Goal: Task Accomplishment & Management: Manage account settings

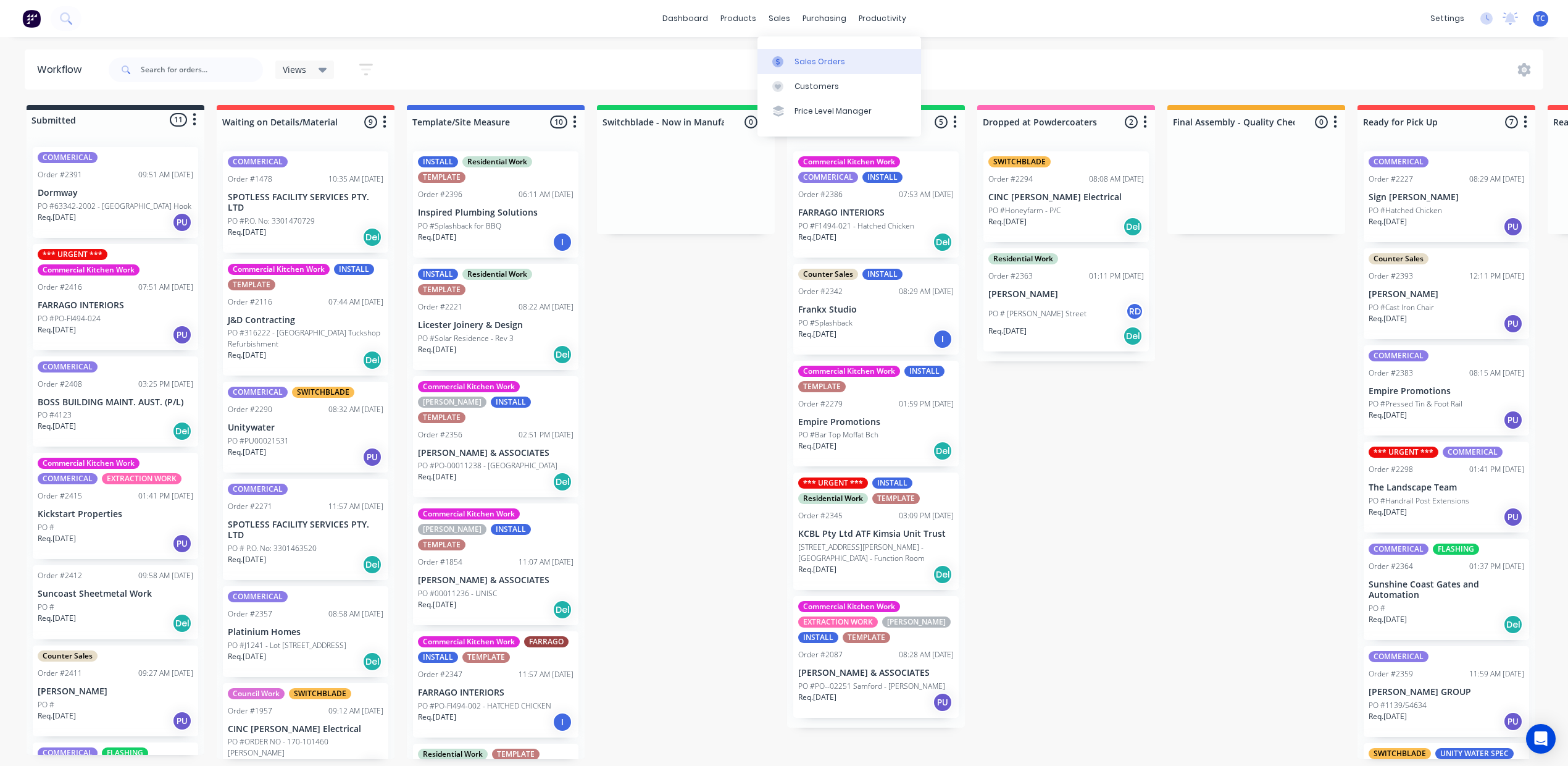
click at [816, 62] on div "Sales Orders" at bounding box center [820, 61] width 51 height 11
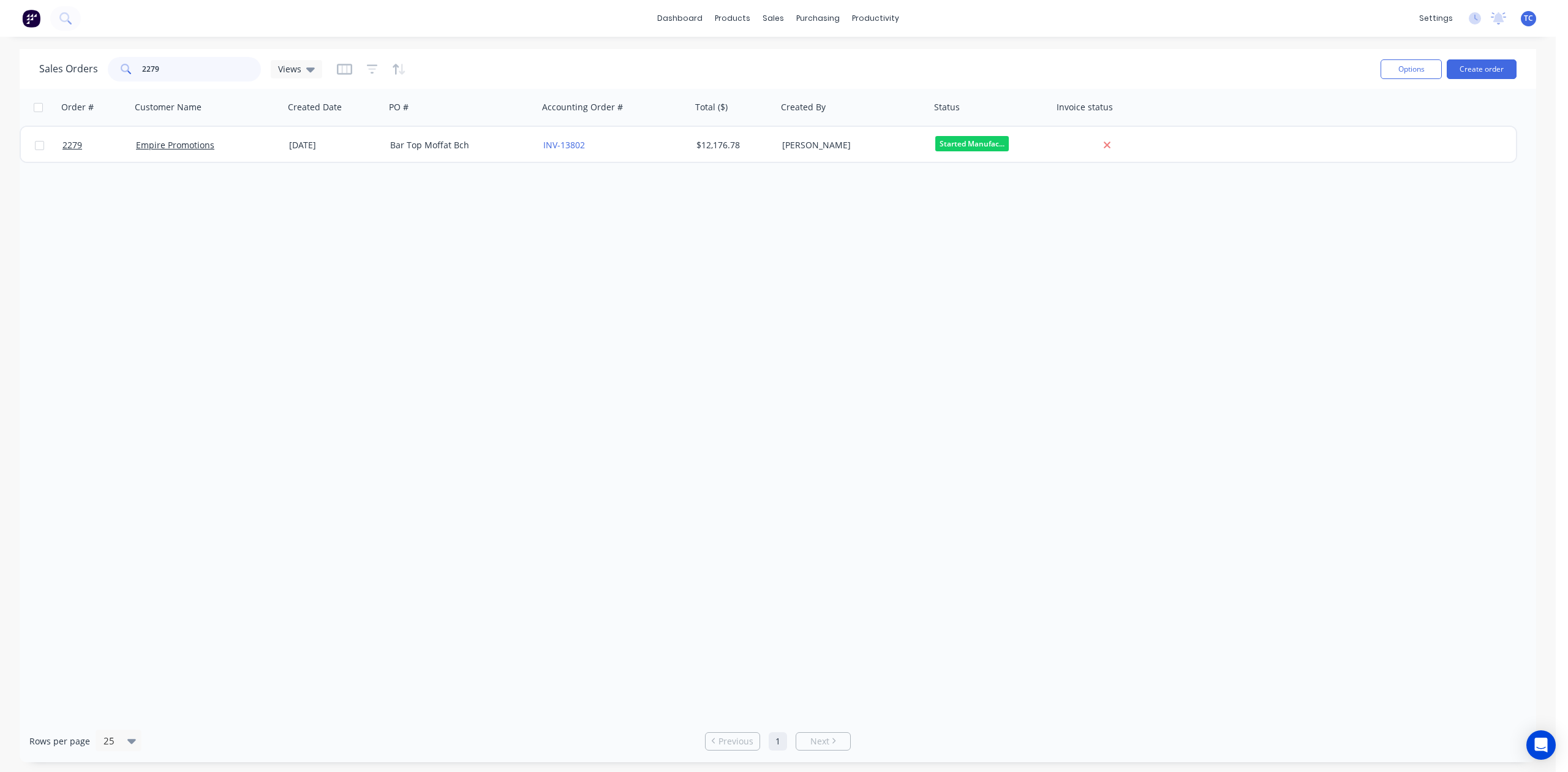
drag, startPoint x: 219, startPoint y: 67, endPoint x: 97, endPoint y: 69, distance: 122.0
click at [97, 69] on div "Sales Orders 2279 Views" at bounding box center [181, 69] width 283 height 24
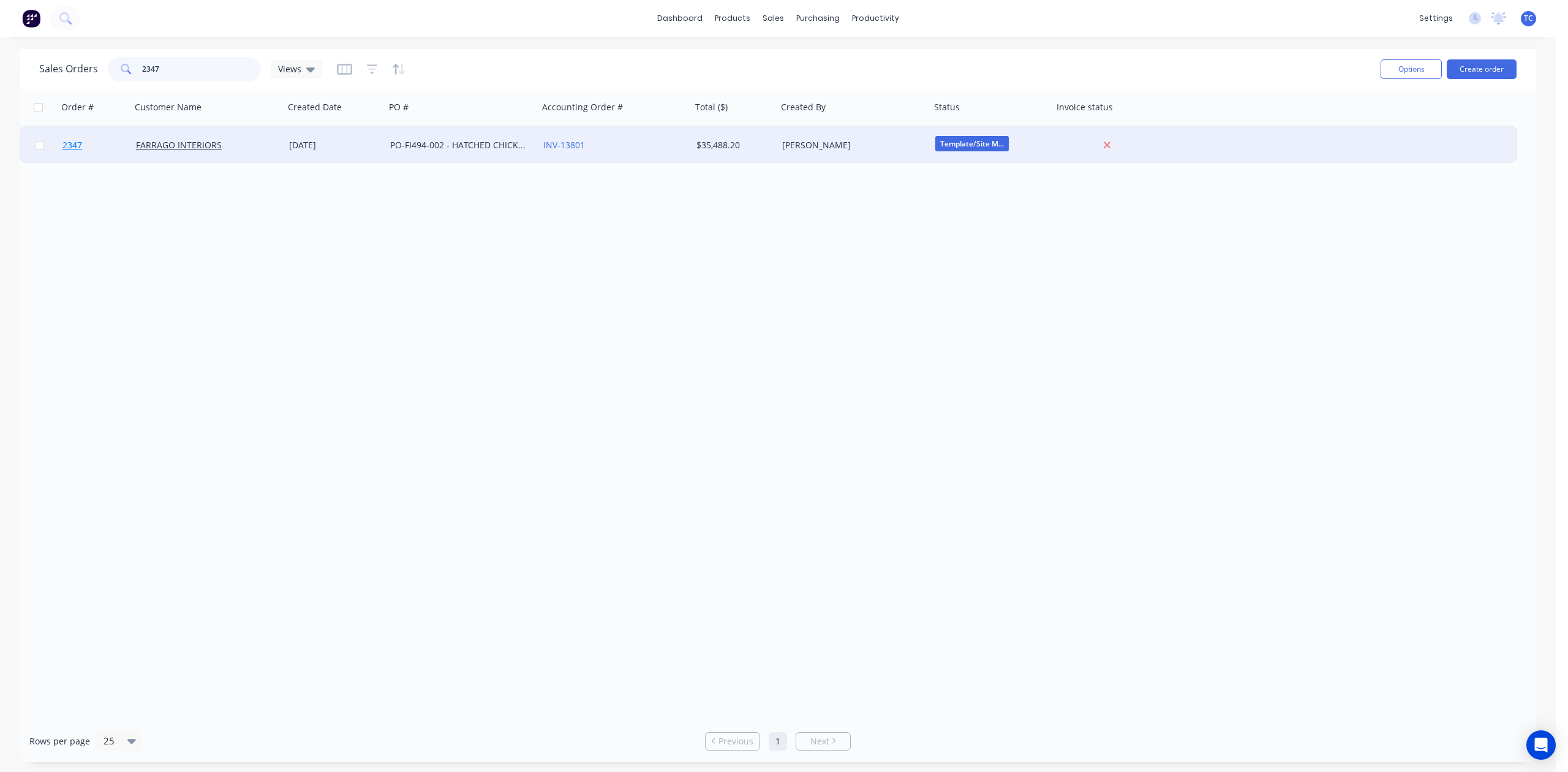
type input "2347"
click at [76, 140] on span "2347" at bounding box center [72, 145] width 20 height 12
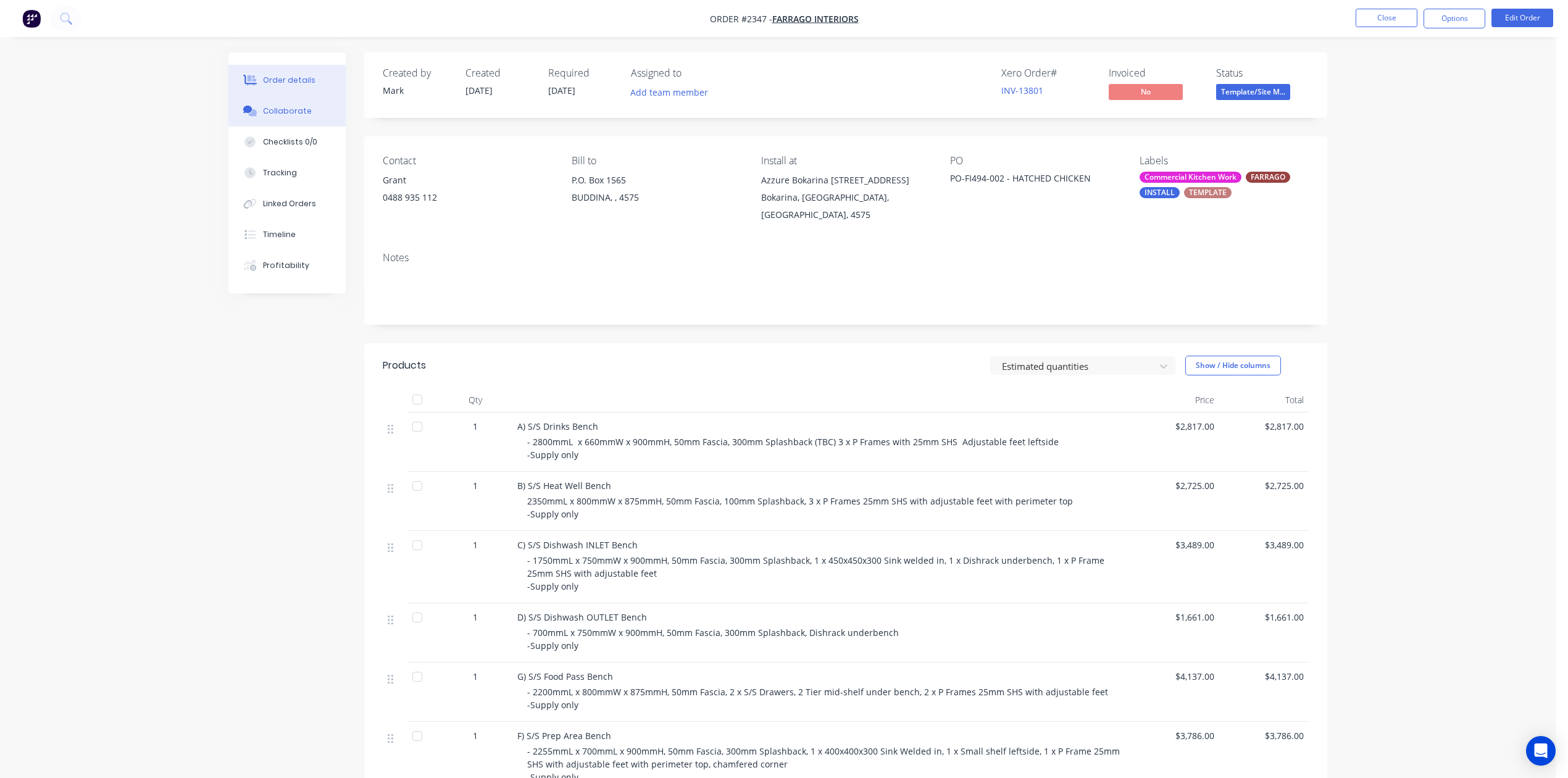
click at [304, 117] on div "Collaborate" at bounding box center [287, 111] width 49 height 11
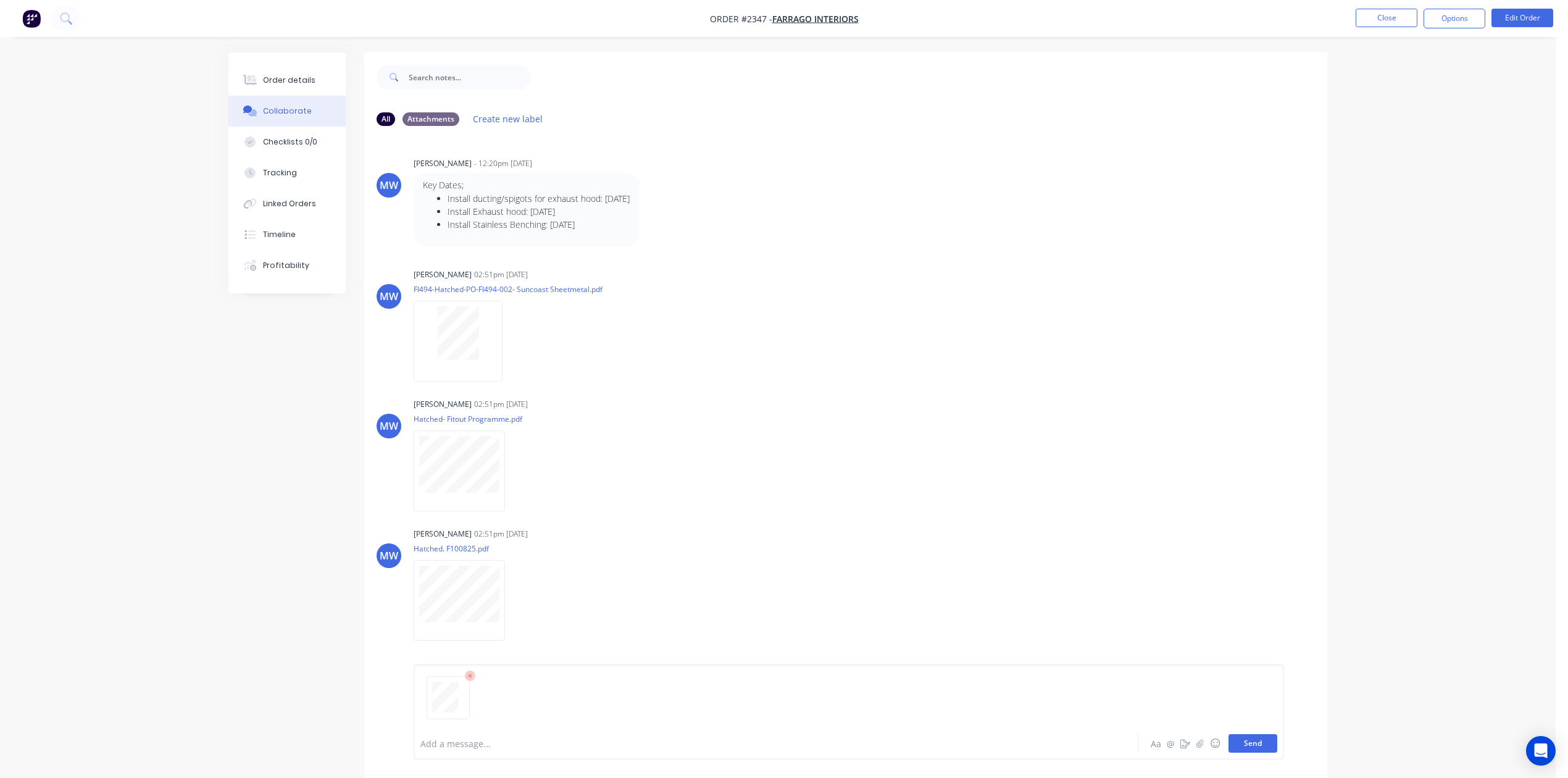
click at [1229, 734] on button "Send" at bounding box center [1253, 743] width 49 height 18
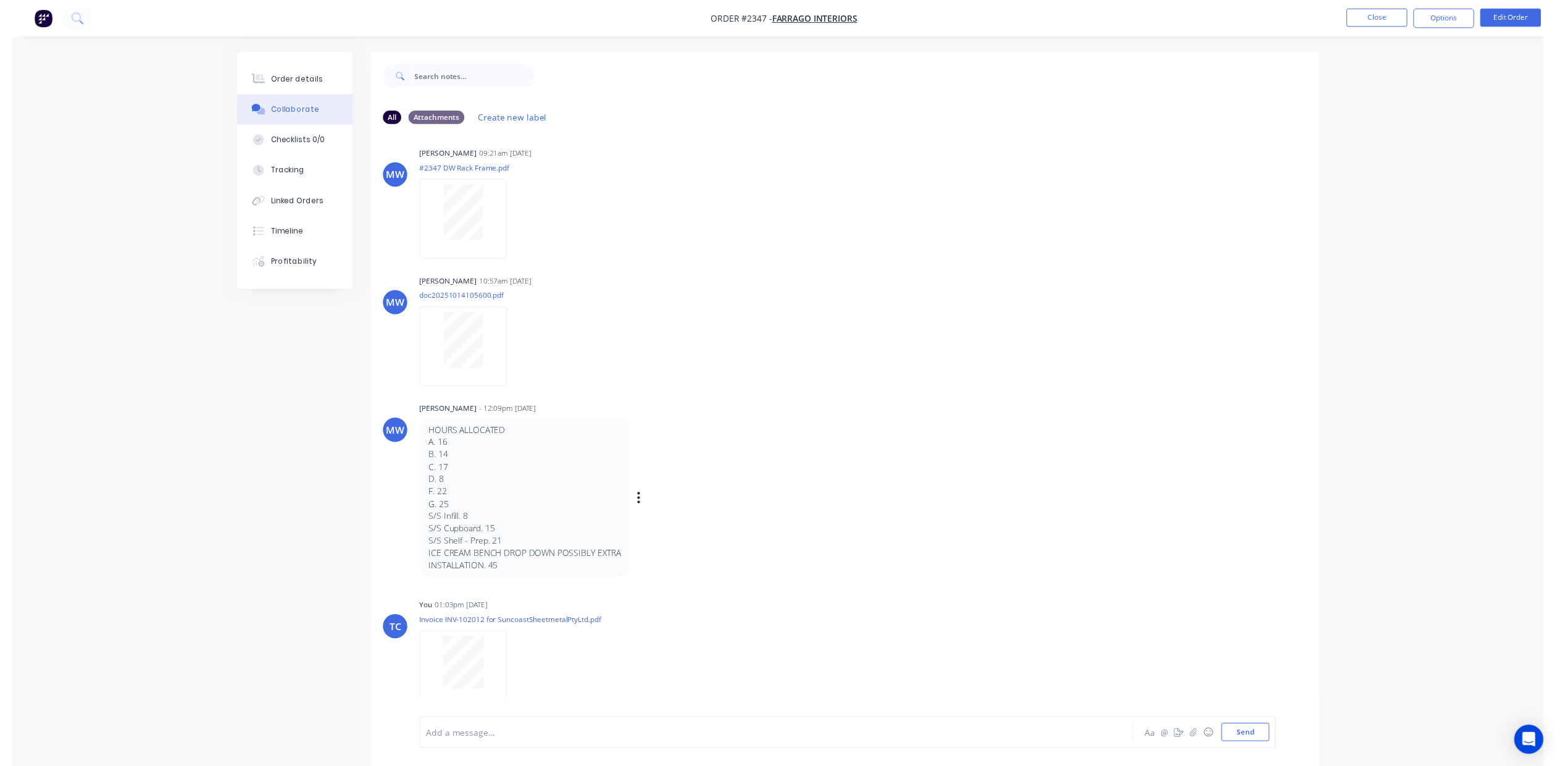
scroll to position [1643, 0]
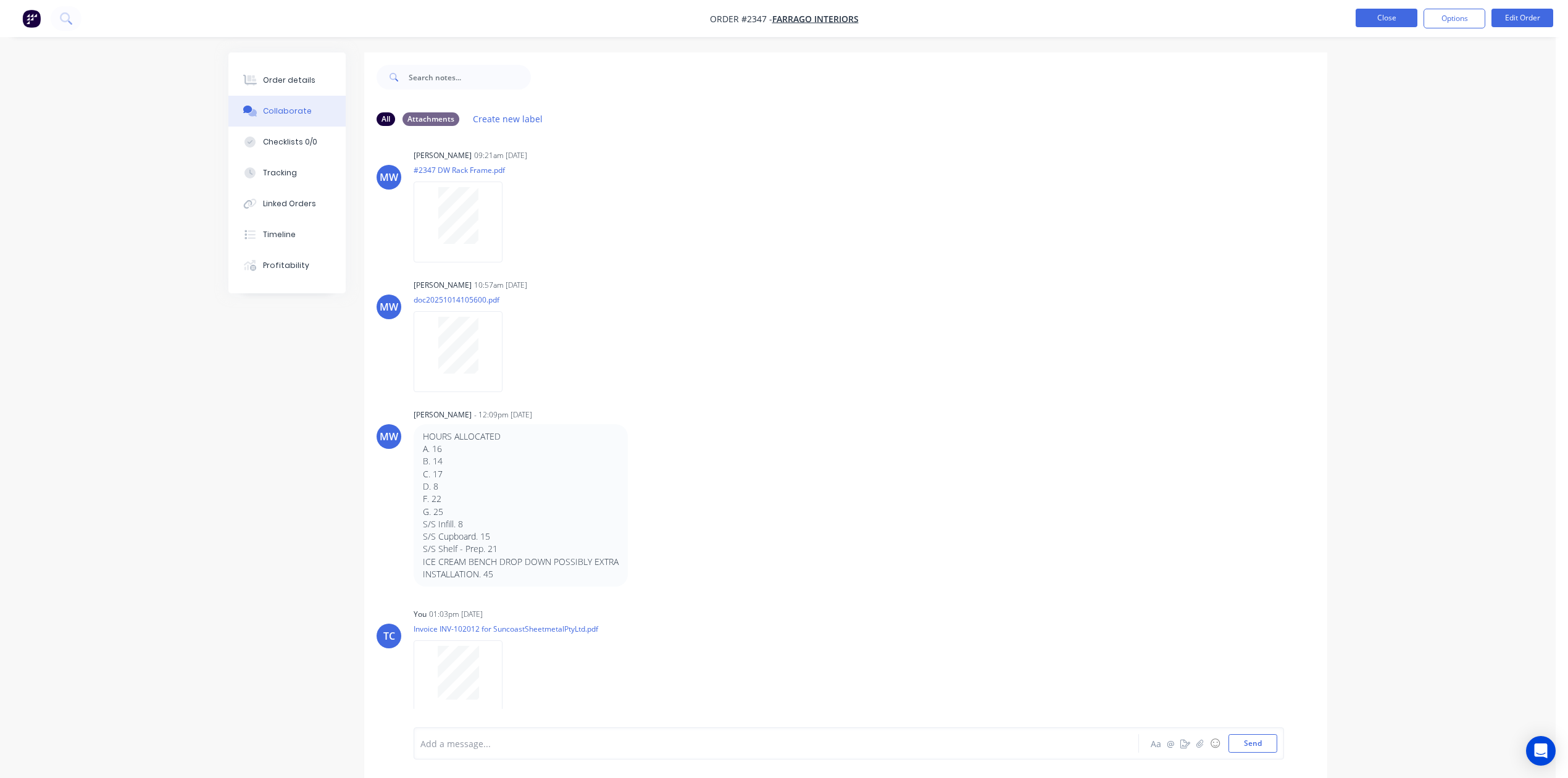
click at [1380, 18] on button "Close" at bounding box center [1386, 18] width 61 height 18
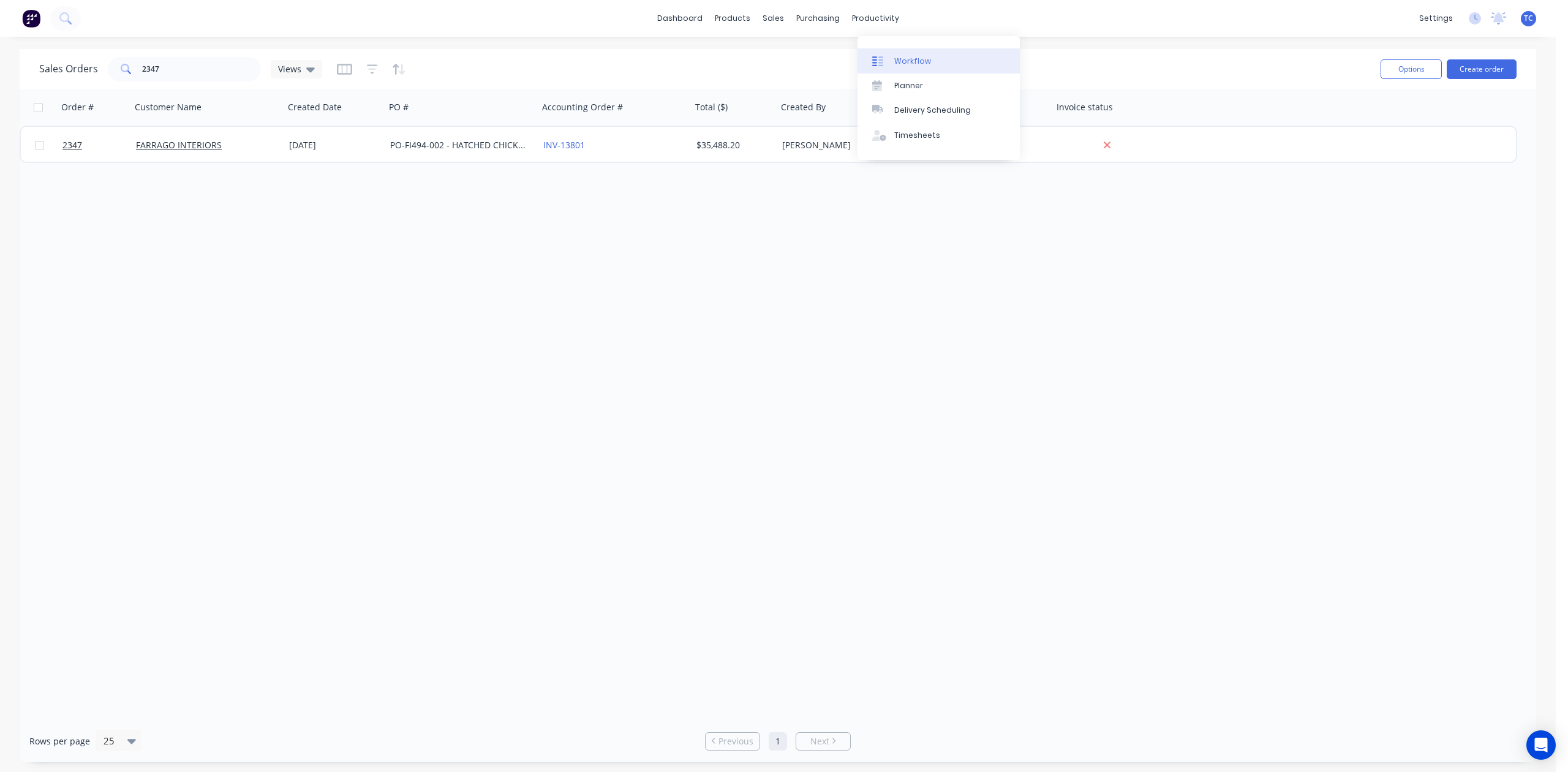
click at [924, 67] on div "Workflow" at bounding box center [913, 61] width 37 height 11
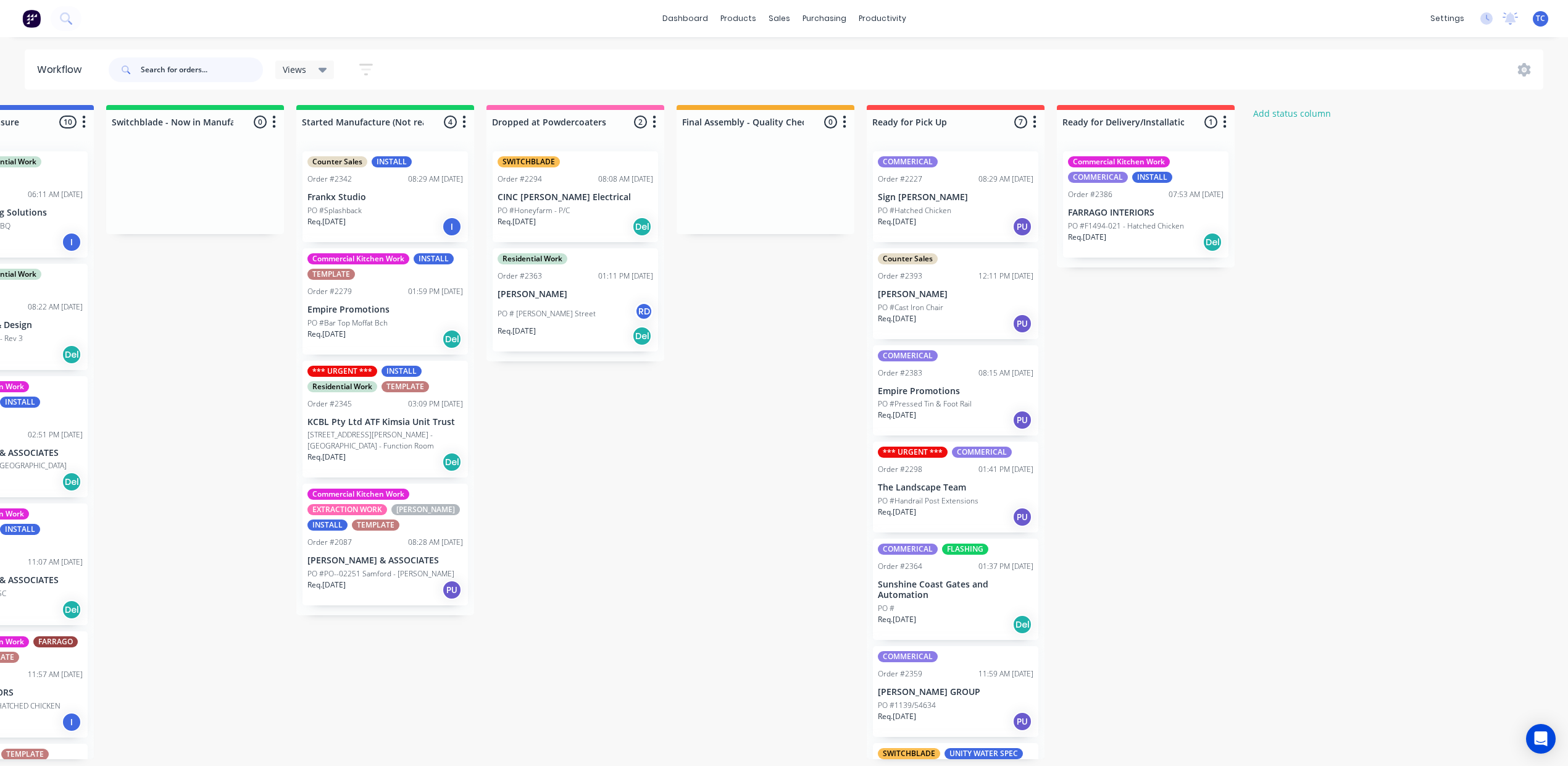
click at [196, 77] on input "text" at bounding box center [201, 69] width 122 height 24
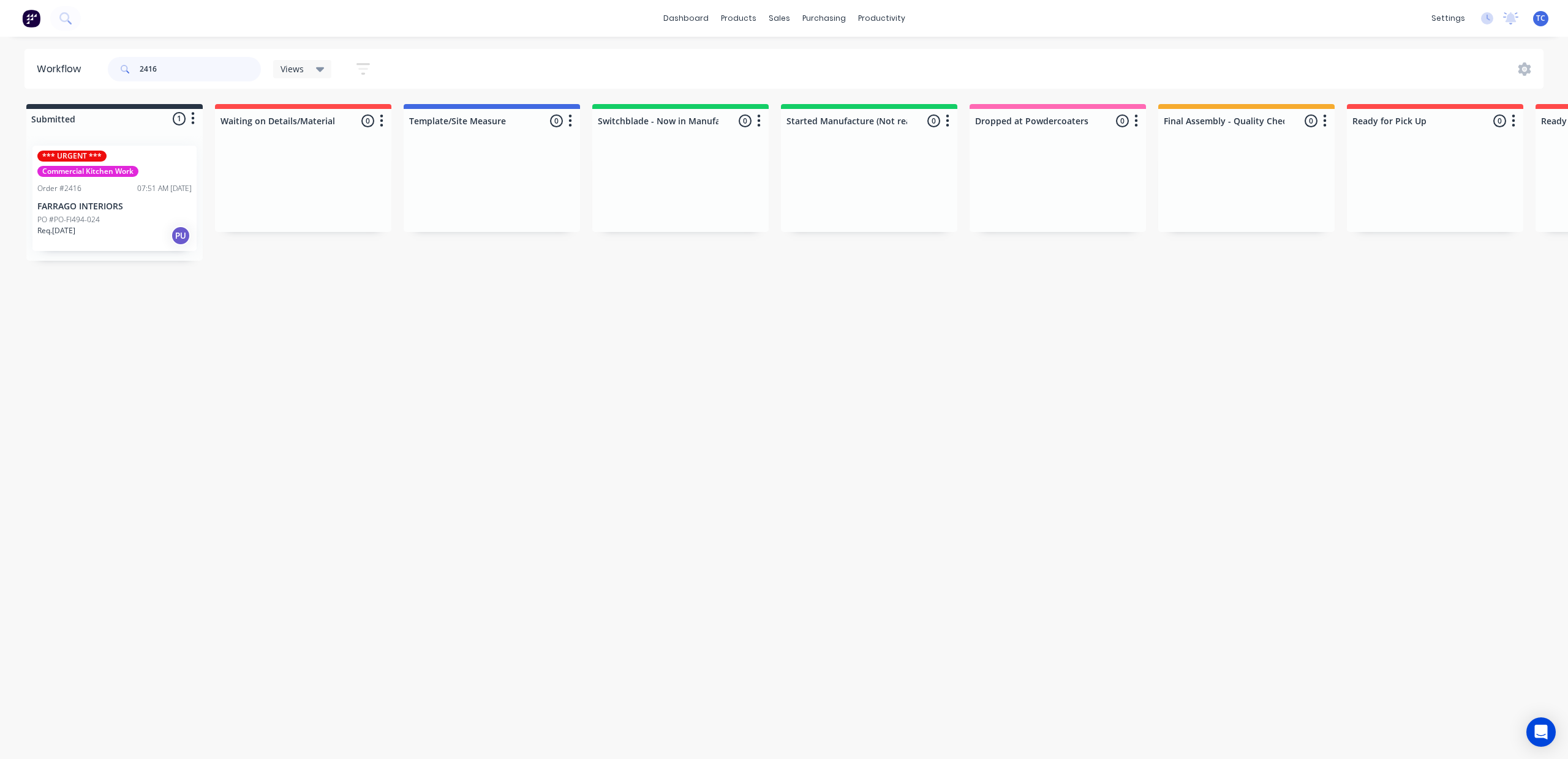
type input "2416"
click at [133, 236] on div "Req. [DATE] PU" at bounding box center [115, 236] width 155 height 21
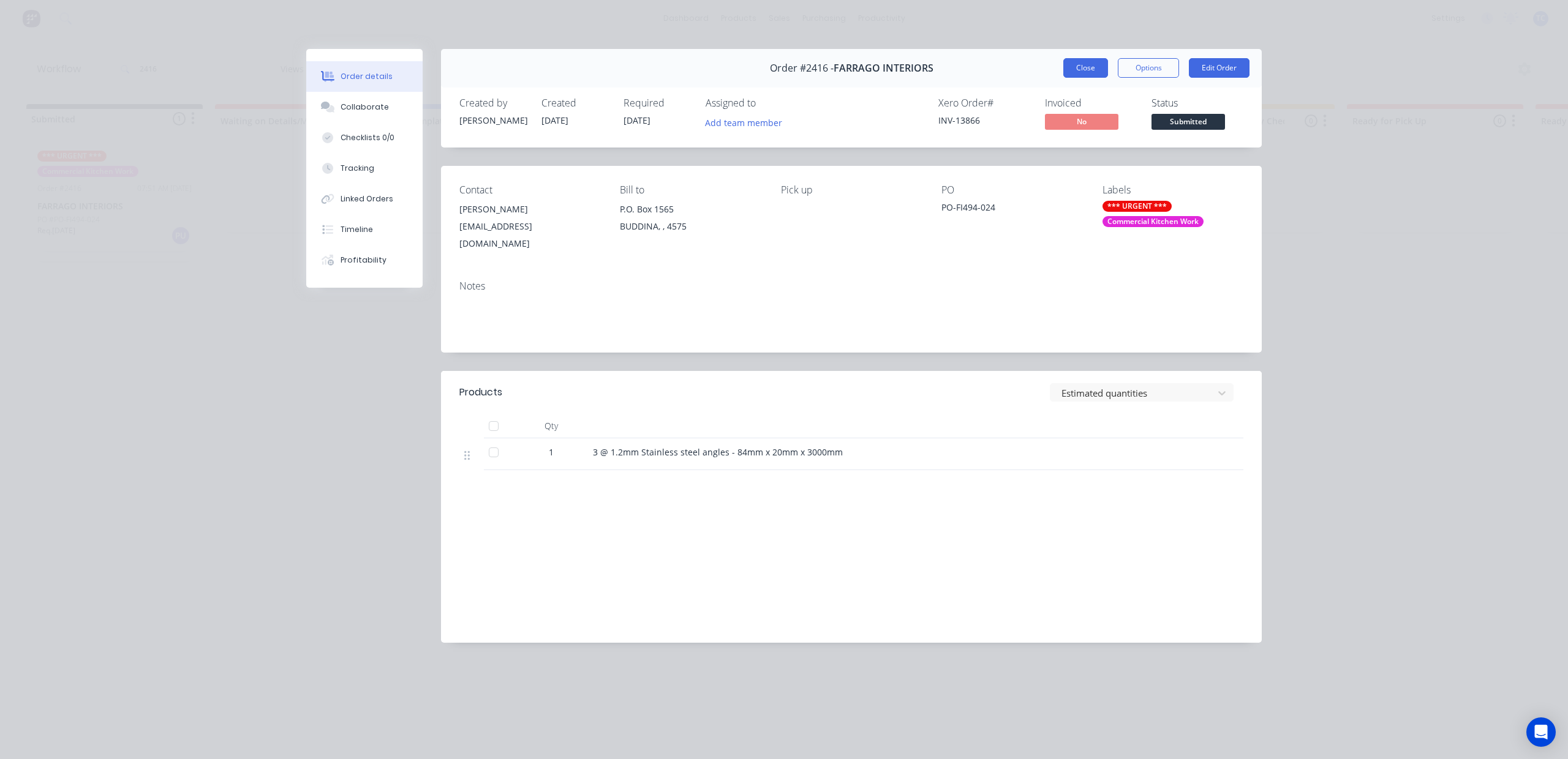
click at [1063, 75] on button "Close" at bounding box center [1086, 68] width 45 height 20
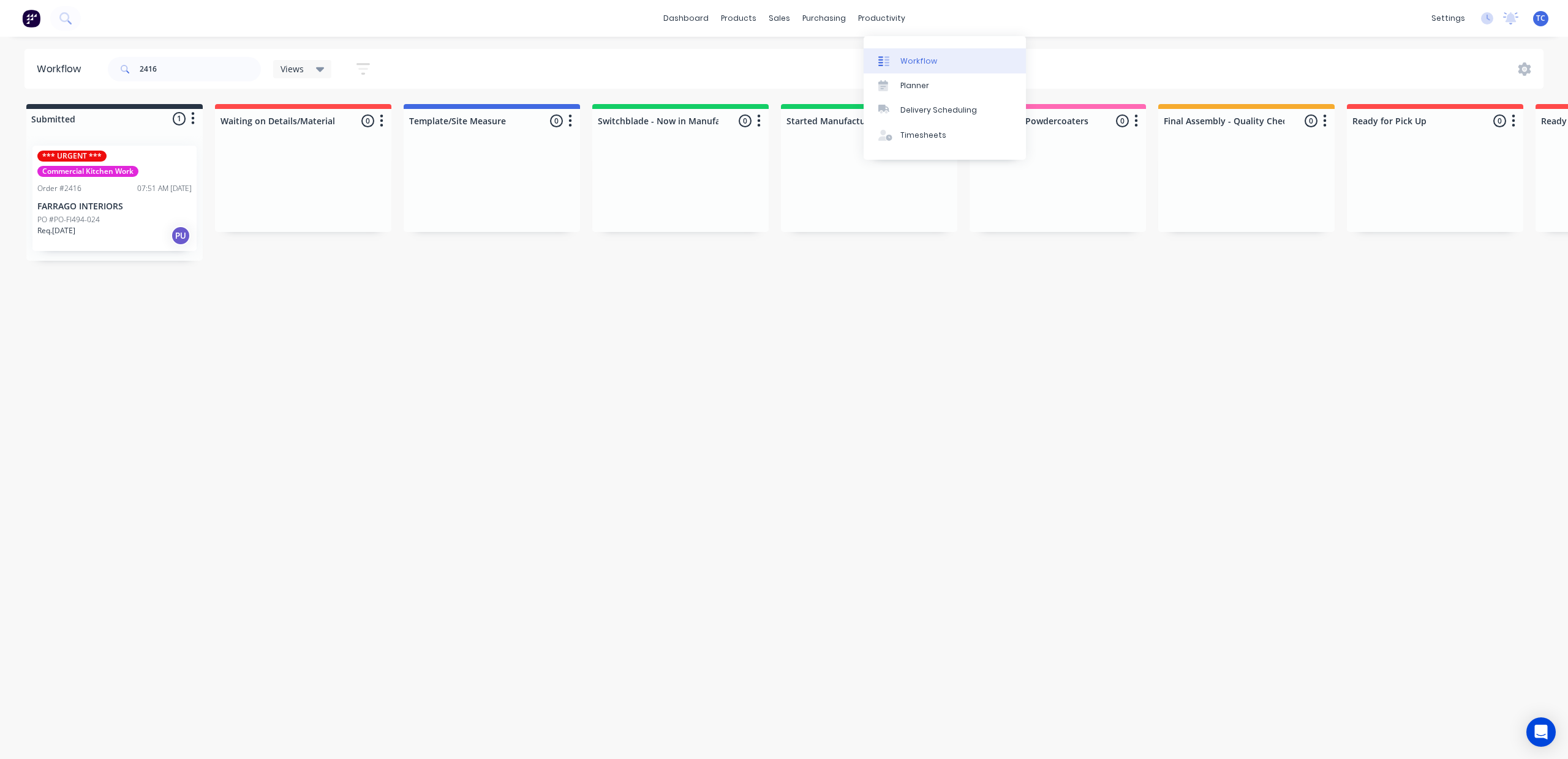
click at [914, 64] on div "Workflow" at bounding box center [919, 61] width 37 height 11
click at [937, 67] on div "Workflow" at bounding box center [919, 61] width 37 height 11
click at [667, 14] on link "dashboard" at bounding box center [686, 18] width 58 height 18
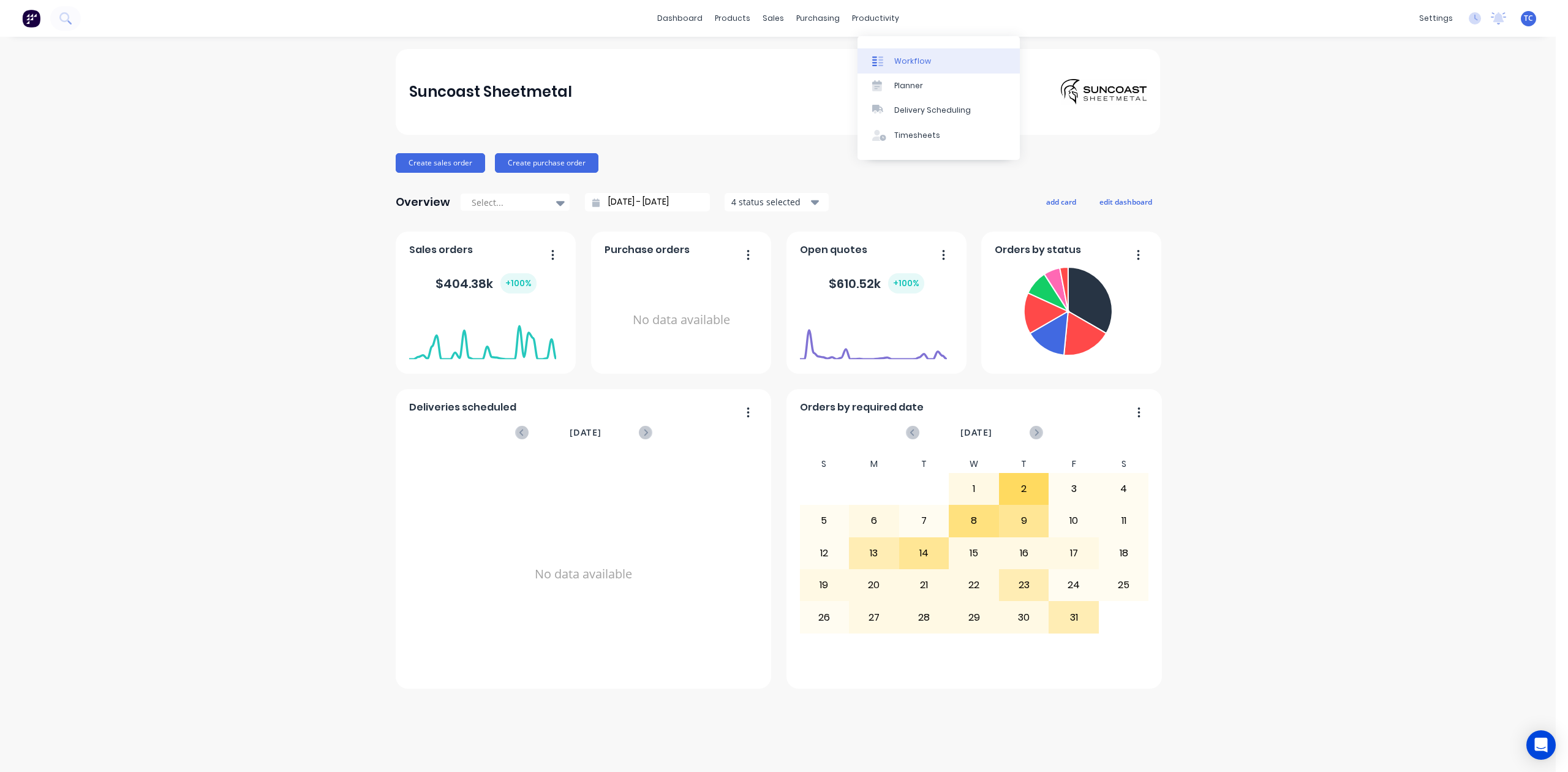
click at [914, 65] on div "Workflow" at bounding box center [913, 61] width 37 height 11
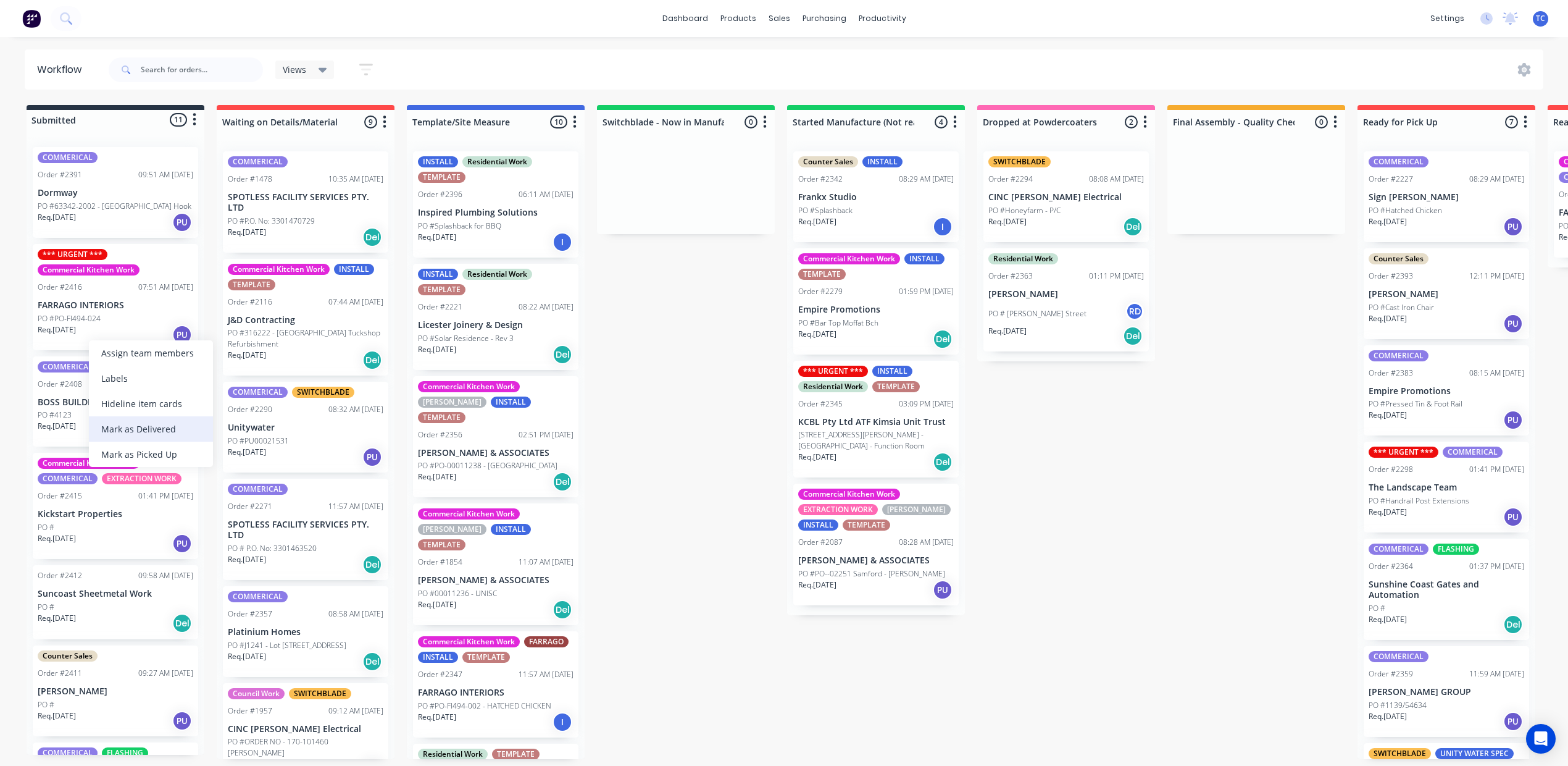
click at [157, 441] on div "Mark as Delivered" at bounding box center [151, 429] width 124 height 25
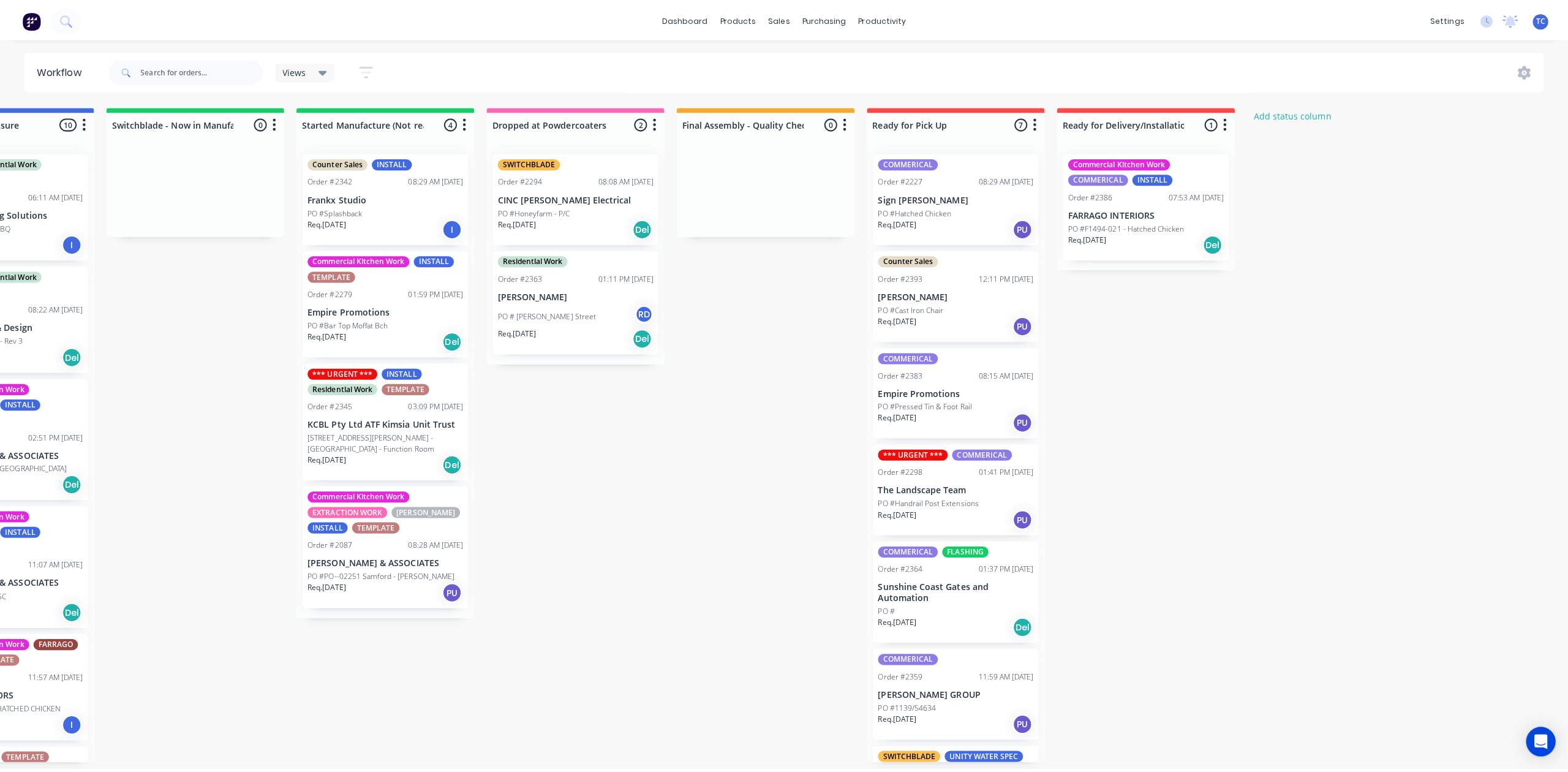
scroll to position [0, 717]
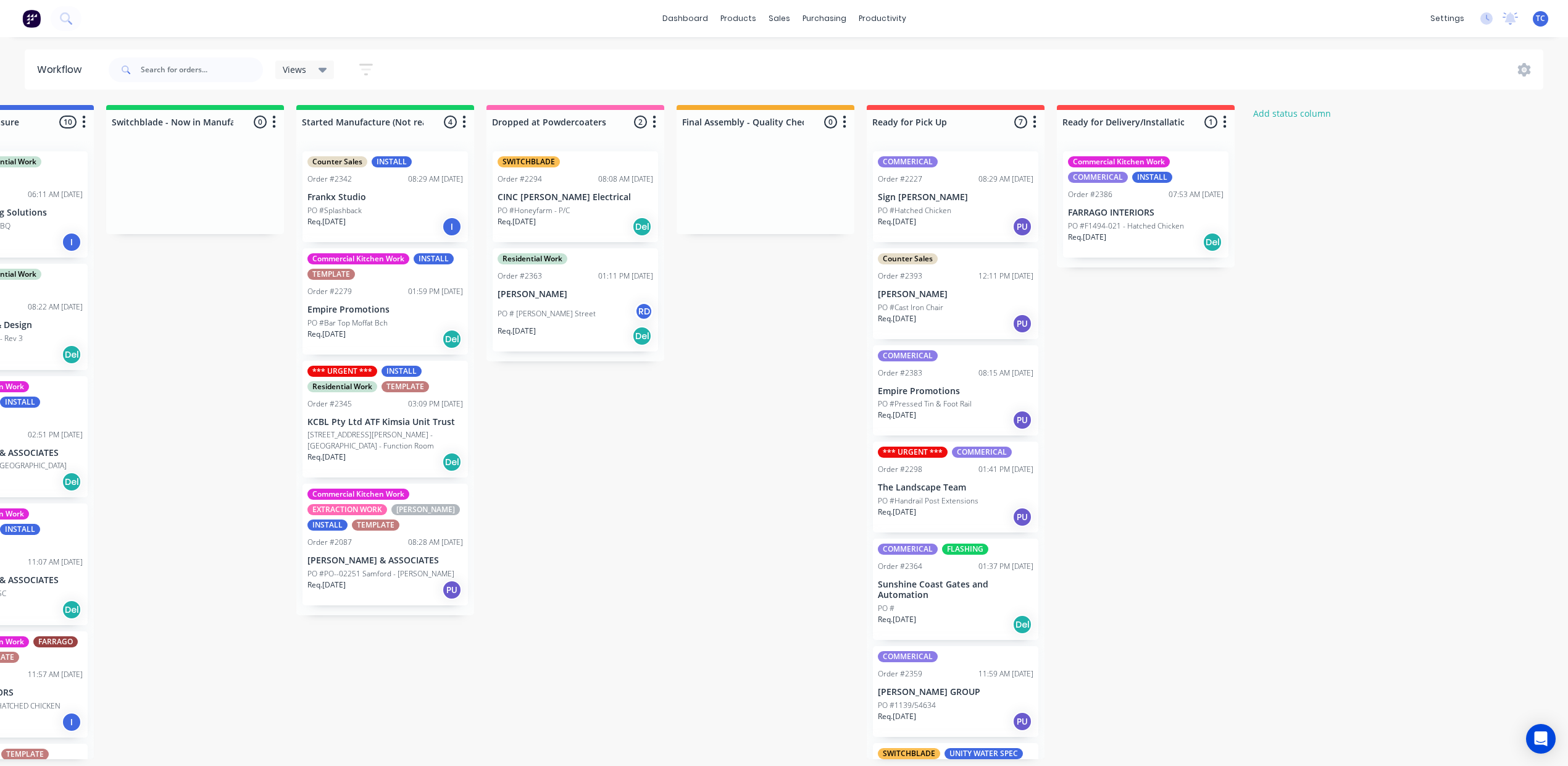
click at [1184, 231] on p "PO #F1494-021 - Hatched Chicken" at bounding box center [1126, 226] width 116 height 11
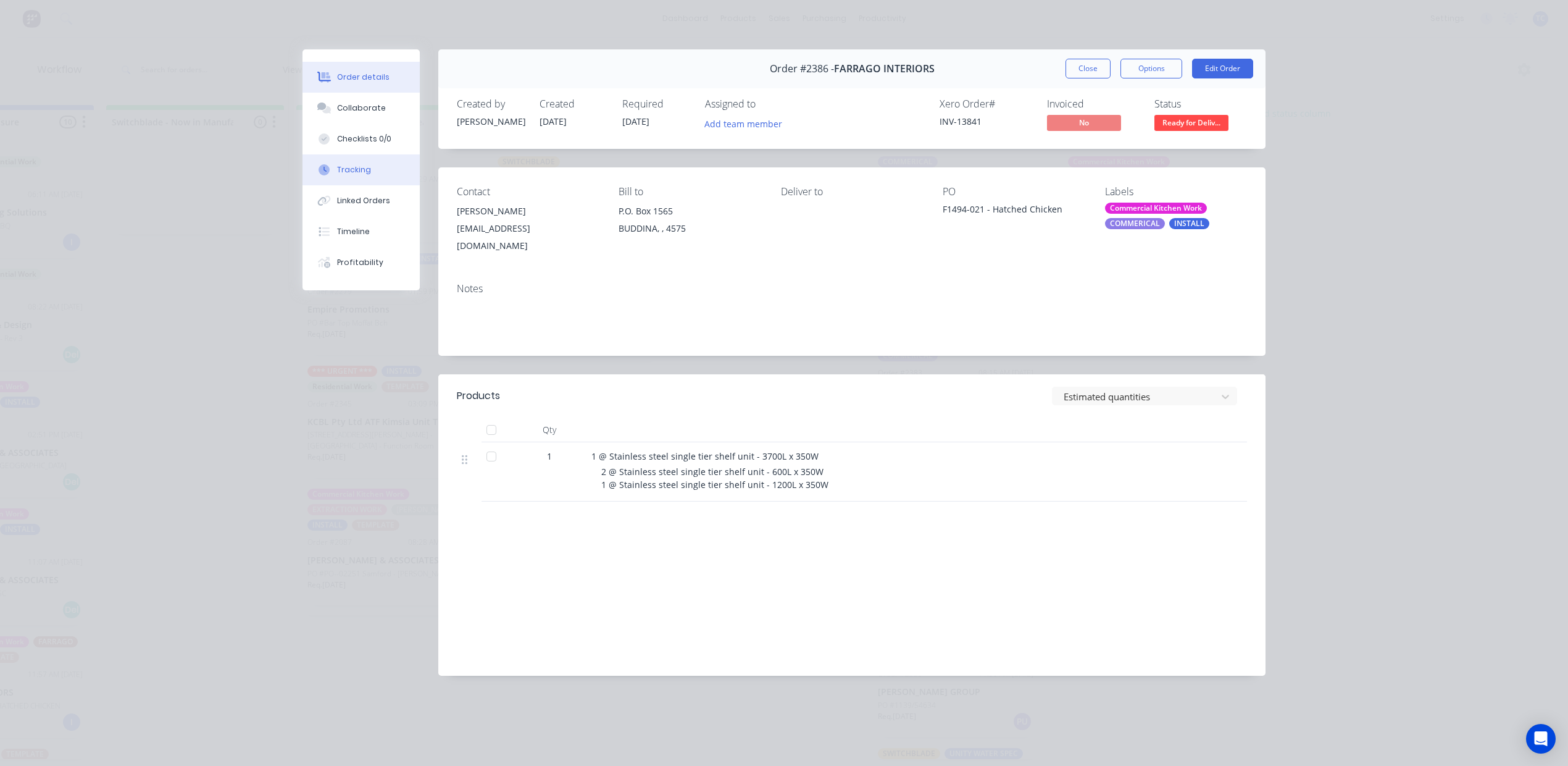
click at [362, 175] on div "Tracking" at bounding box center [353, 170] width 34 height 11
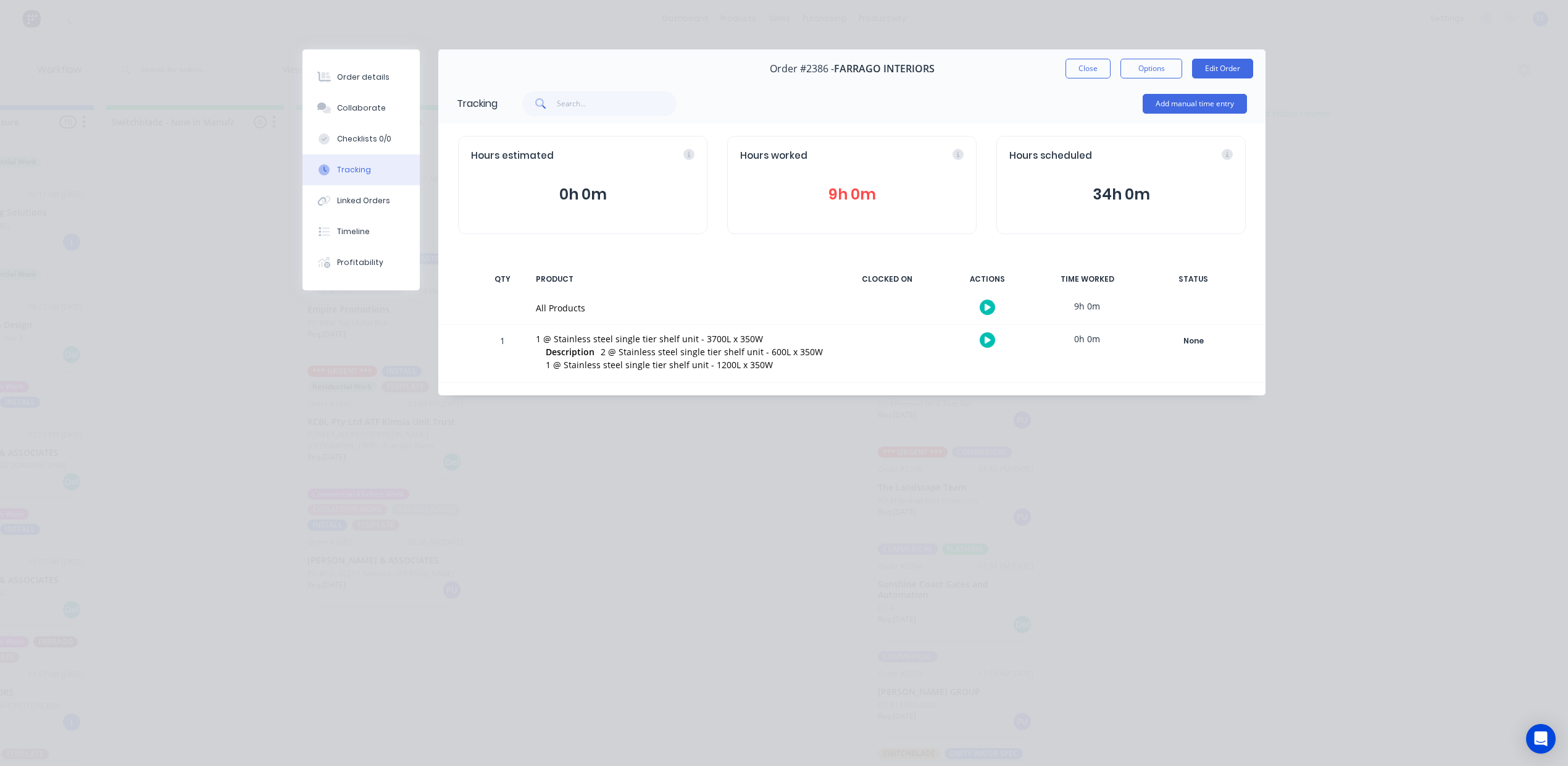
click at [836, 206] on button "9h 0m" at bounding box center [852, 195] width 223 height 24
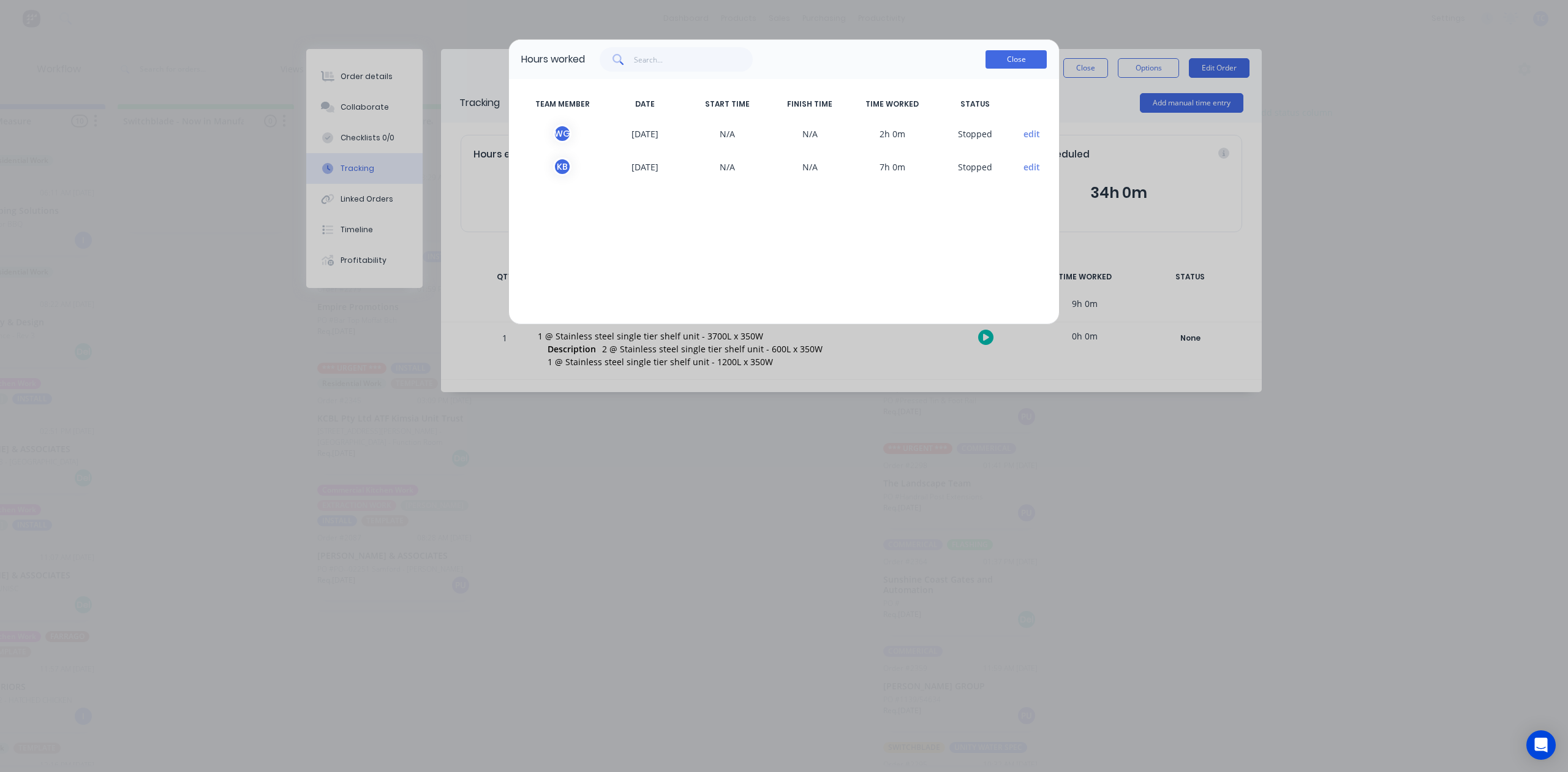
click at [1010, 69] on button "Close" at bounding box center [1016, 60] width 61 height 18
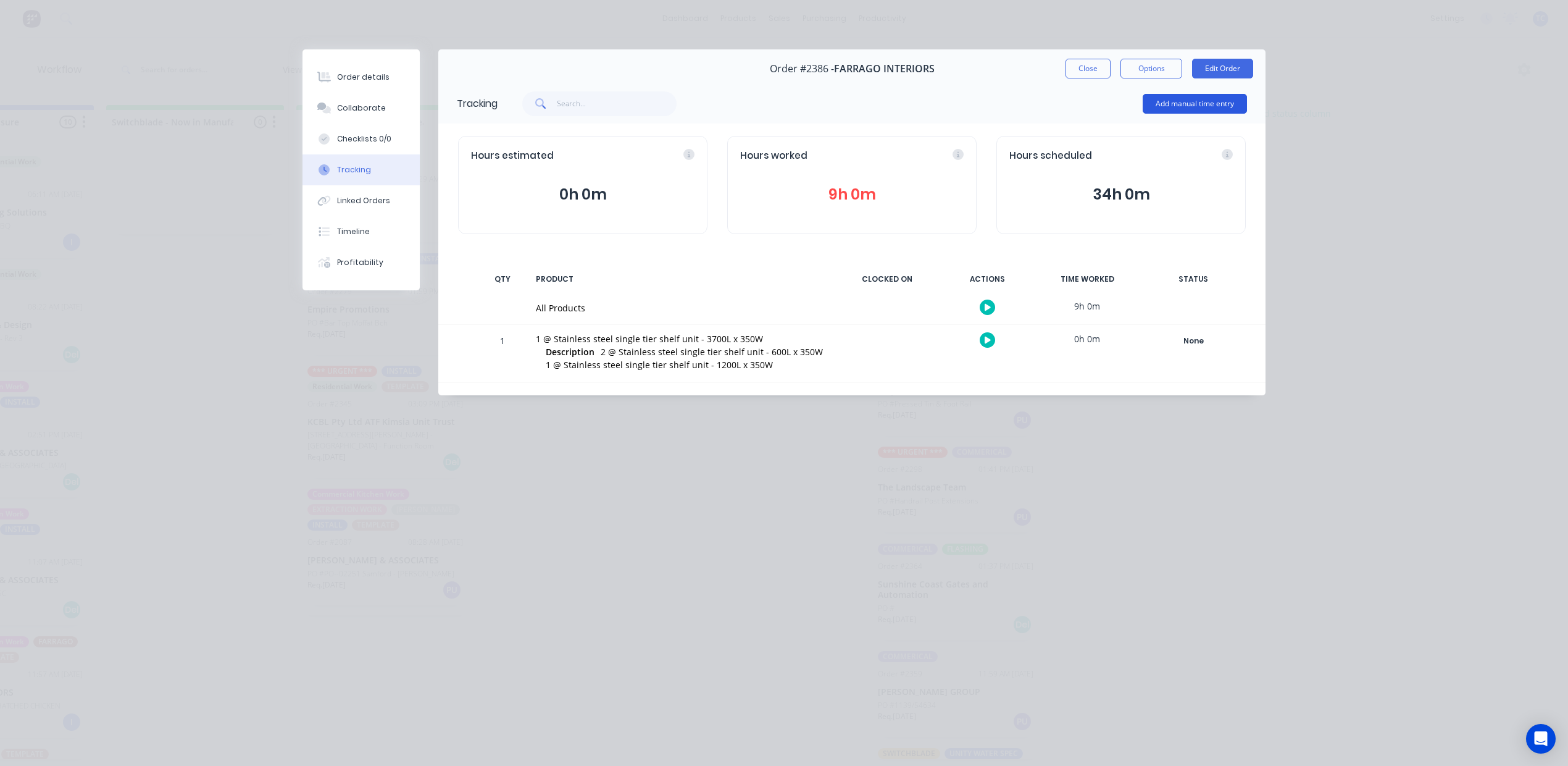
click at [1162, 114] on button "Add manual time entry" at bounding box center [1195, 104] width 104 height 20
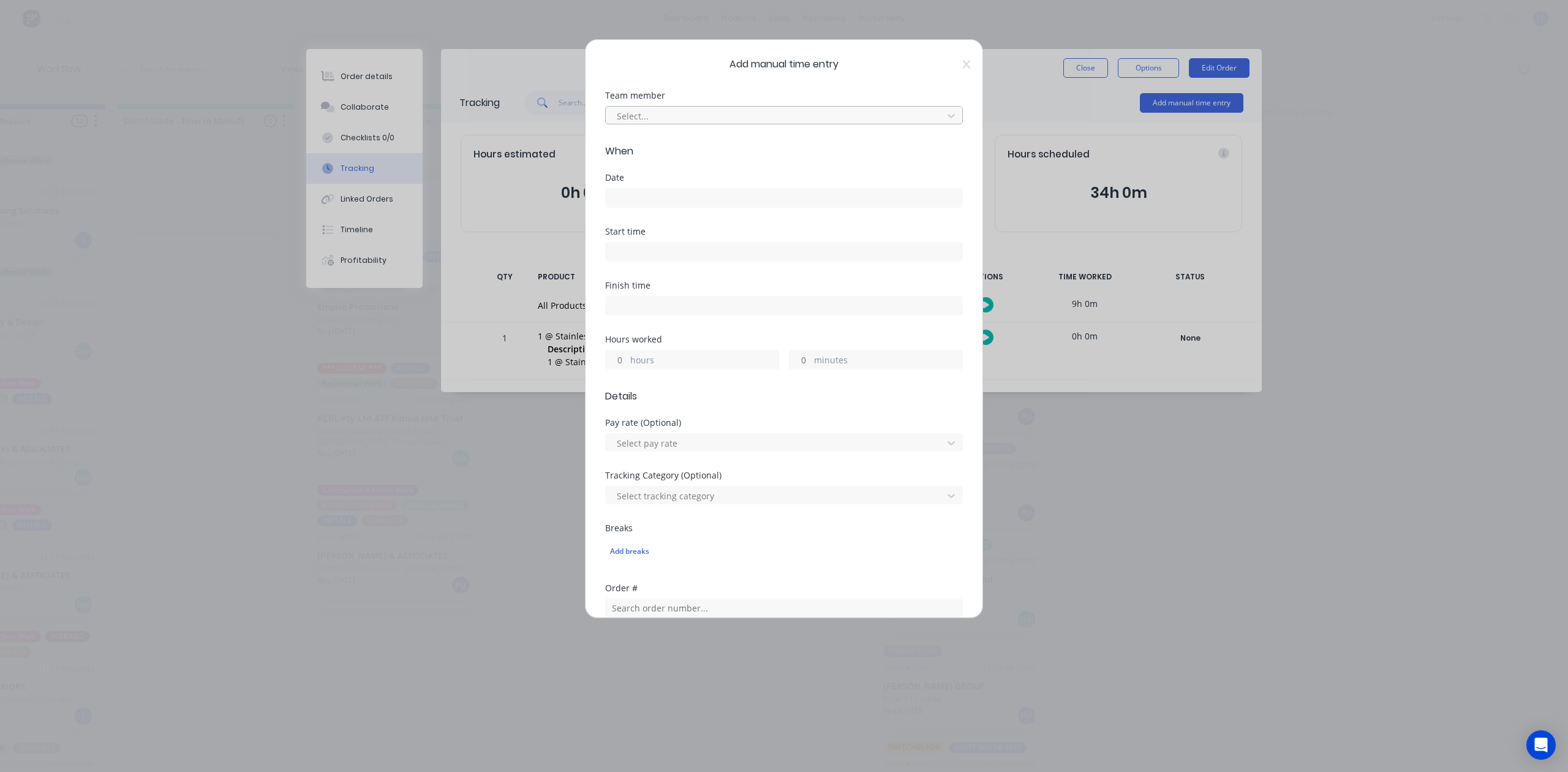
click at [782, 124] on div at bounding box center [776, 115] width 321 height 15
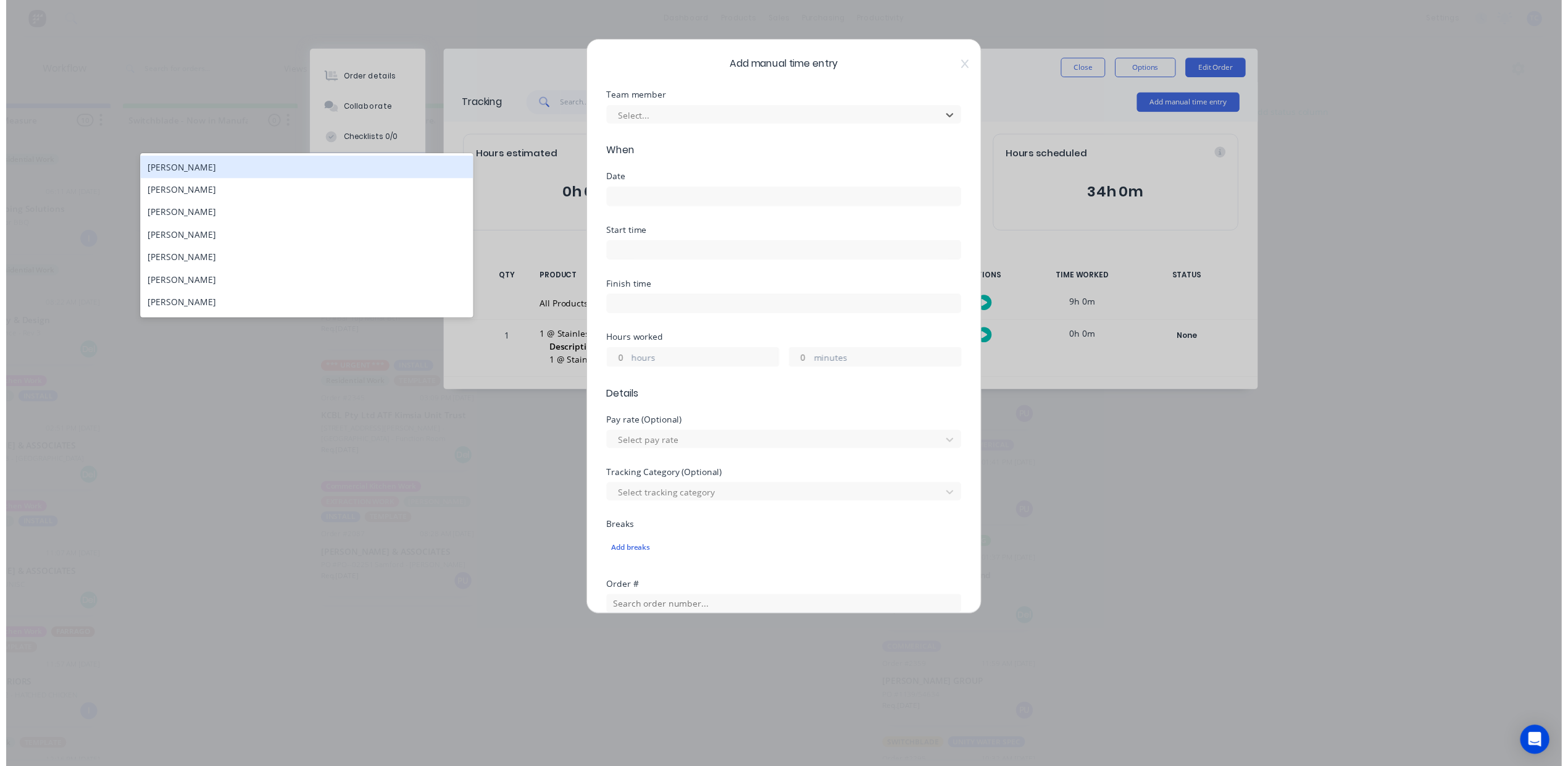
scroll to position [1, 0]
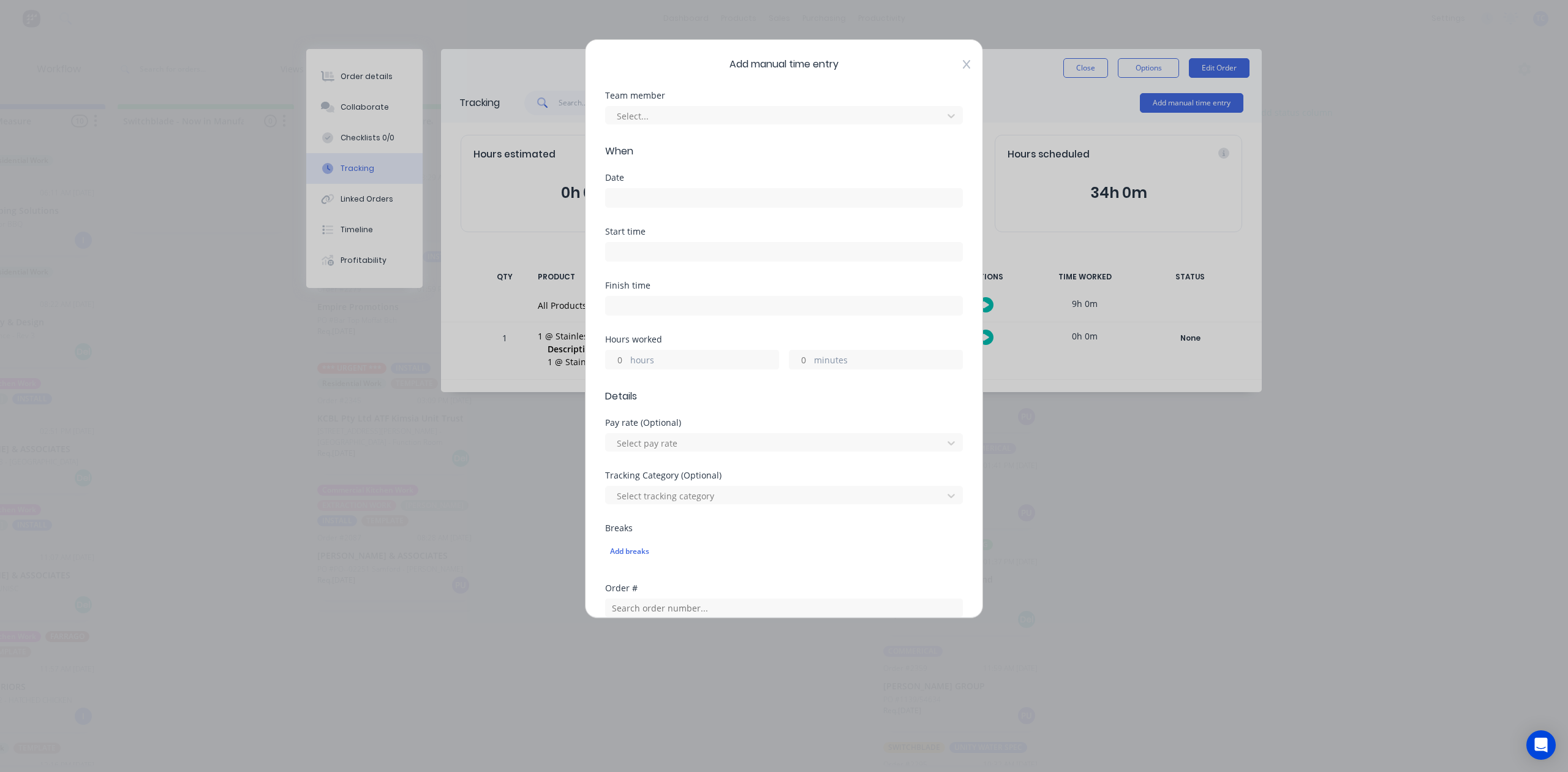
click at [963, 69] on icon at bounding box center [966, 64] width 7 height 10
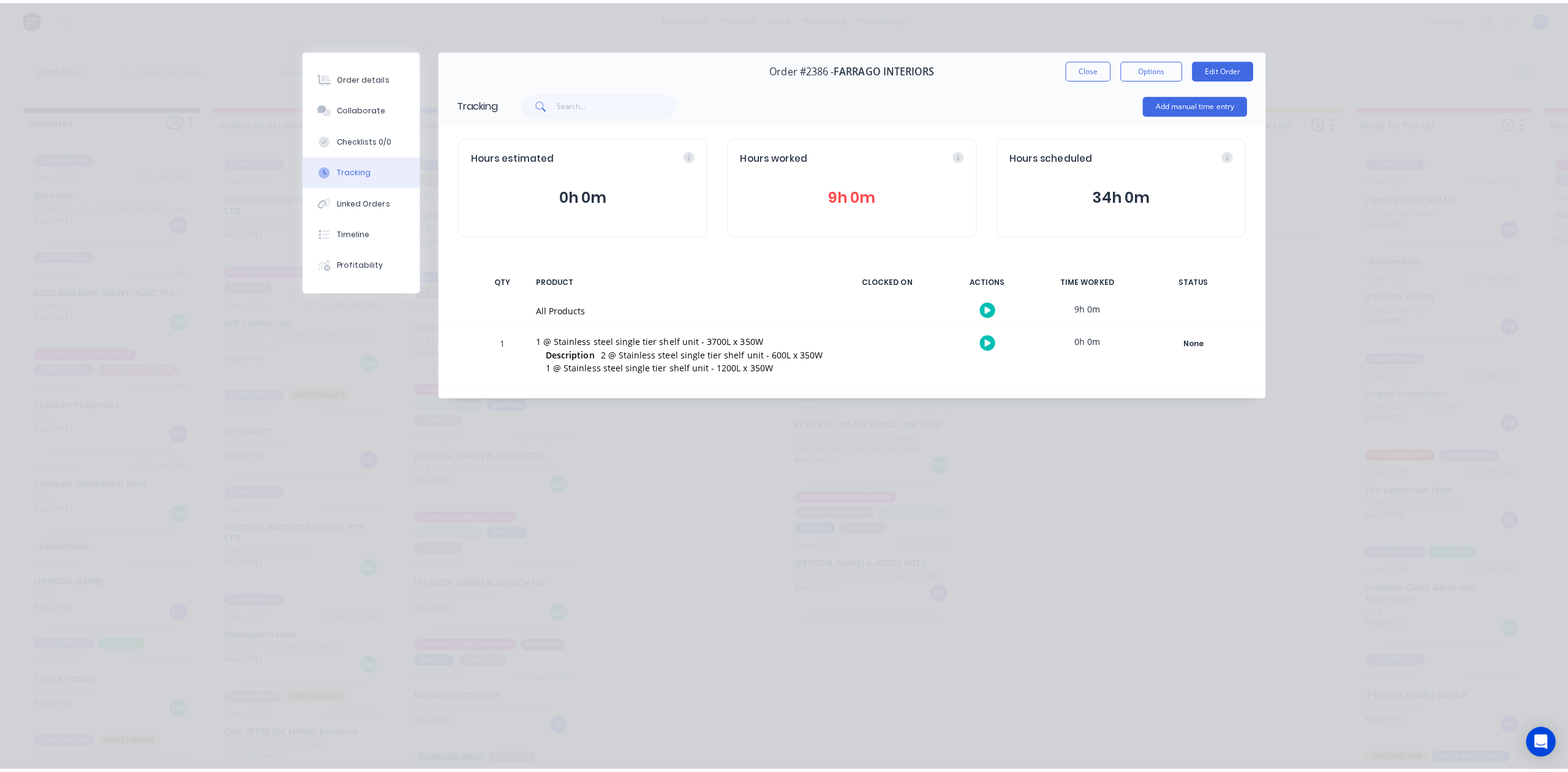
scroll to position [0, 0]
click at [1147, 113] on button "Add manual time entry" at bounding box center [1185, 103] width 104 height 20
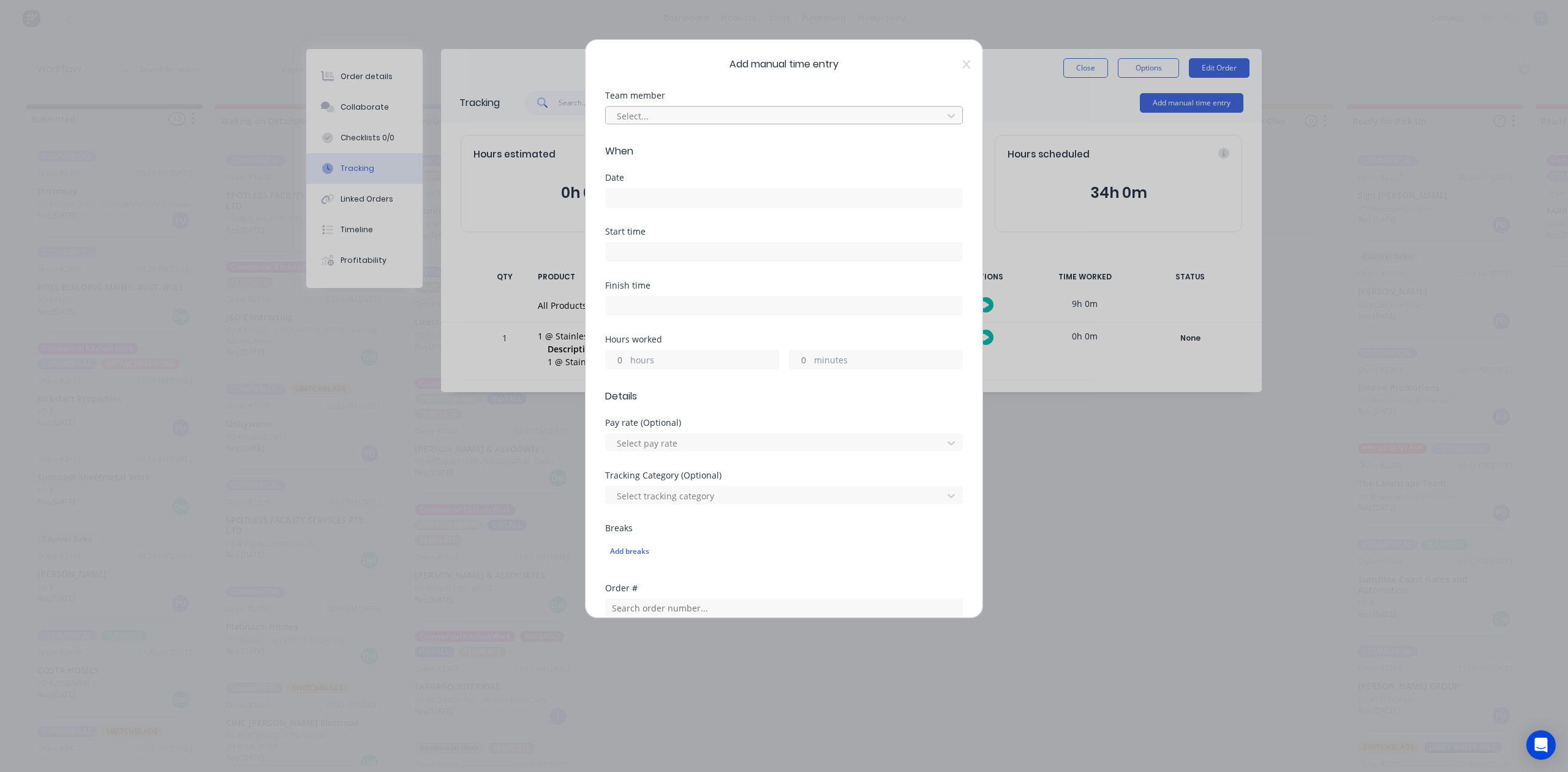
click at [721, 124] on div at bounding box center [776, 115] width 321 height 15
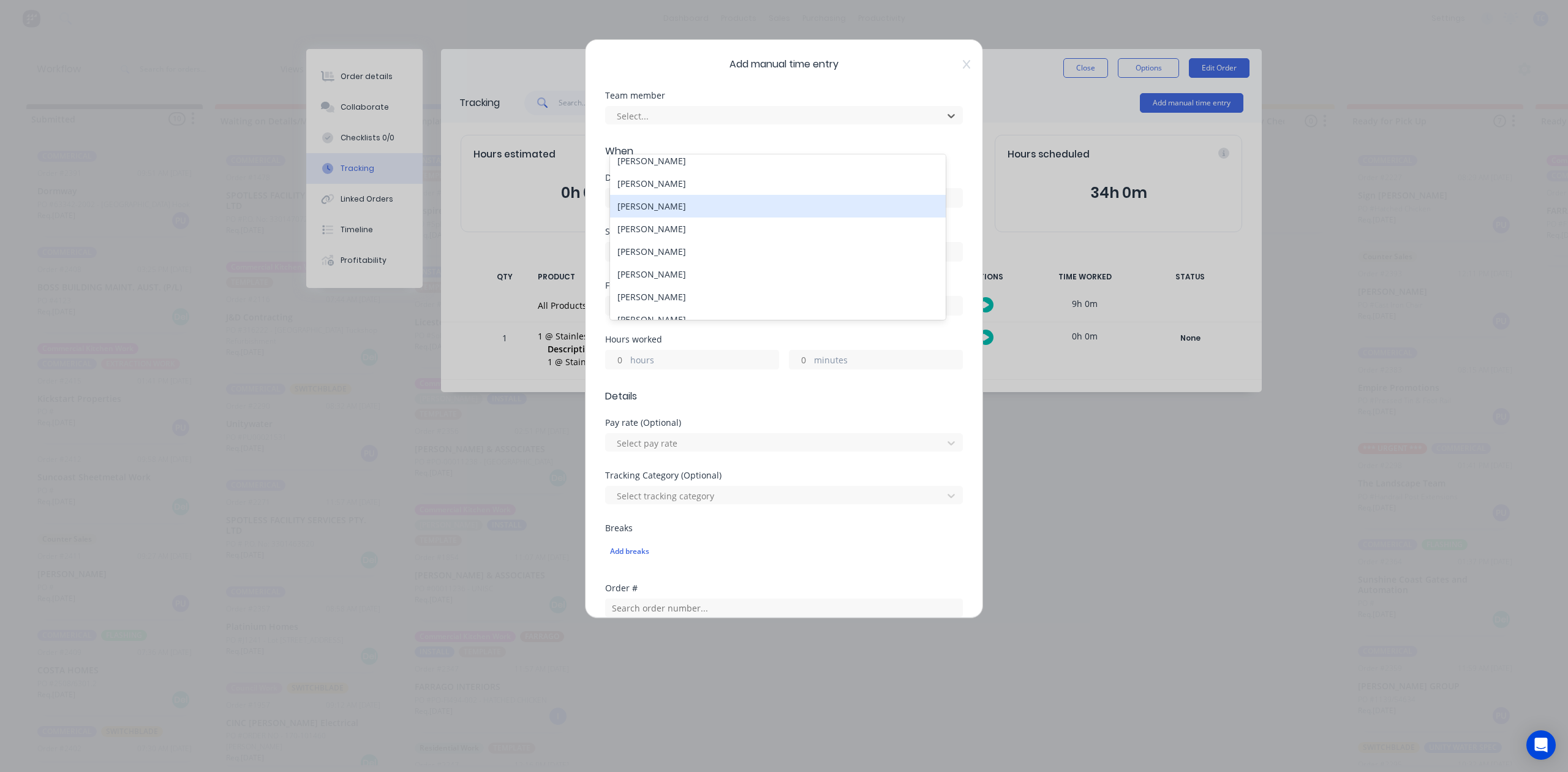
scroll to position [81, 0]
click at [644, 211] on div "[PERSON_NAME]" at bounding box center [777, 200] width 335 height 23
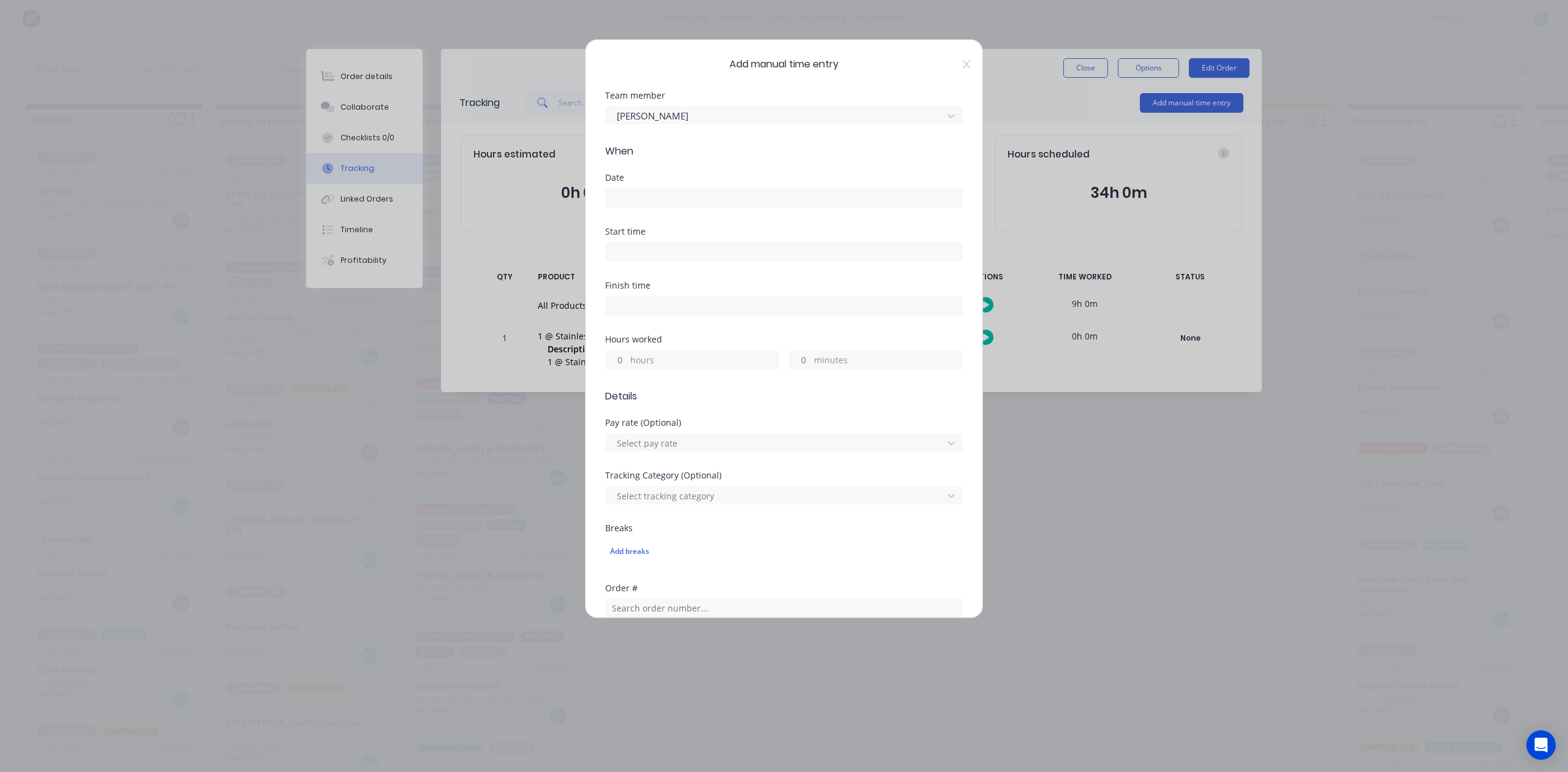
click at [665, 207] on input at bounding box center [784, 198] width 356 height 18
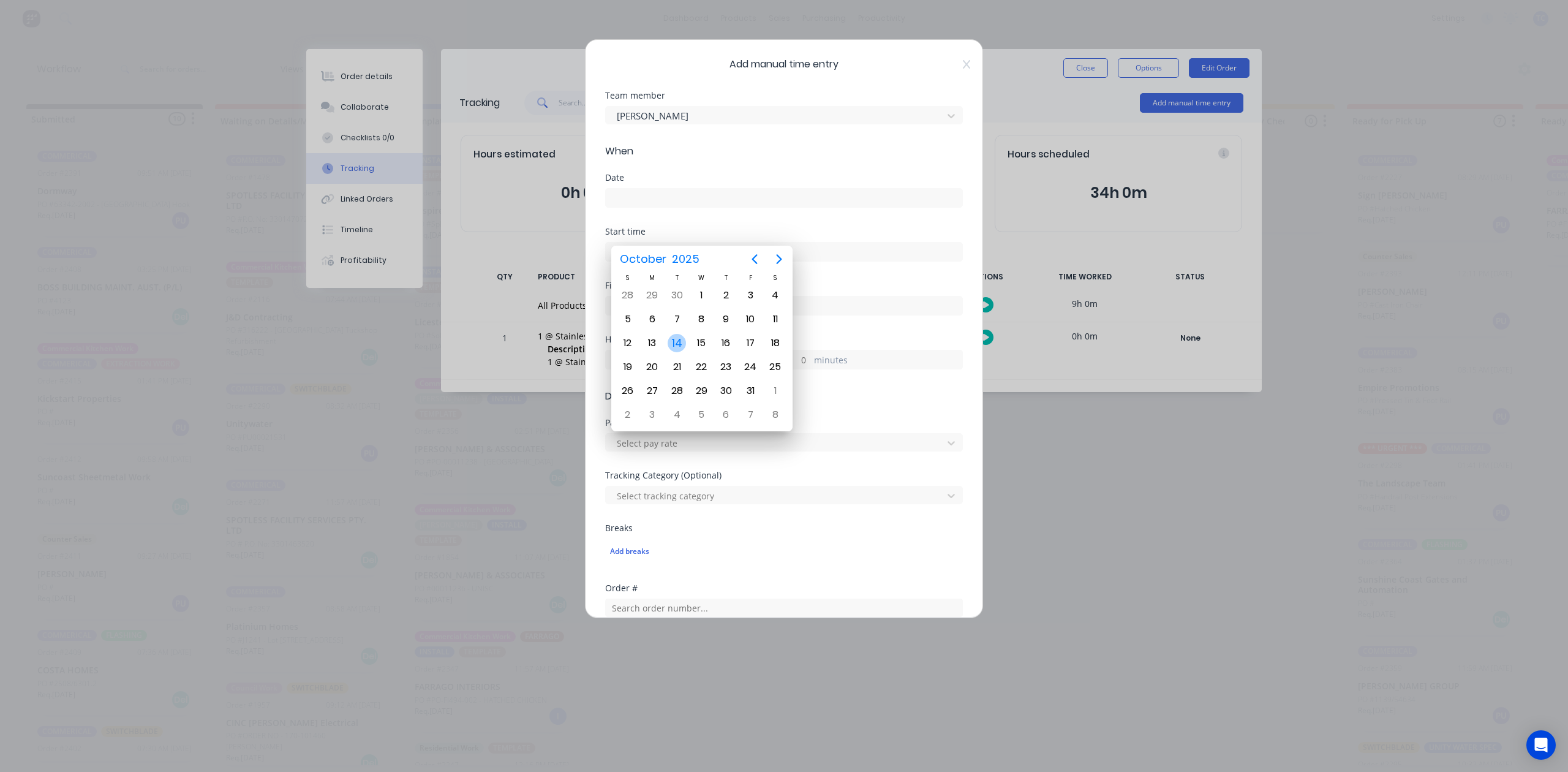
click at [677, 341] on div "14" at bounding box center [677, 343] width 18 height 18
type input "[DATE]"
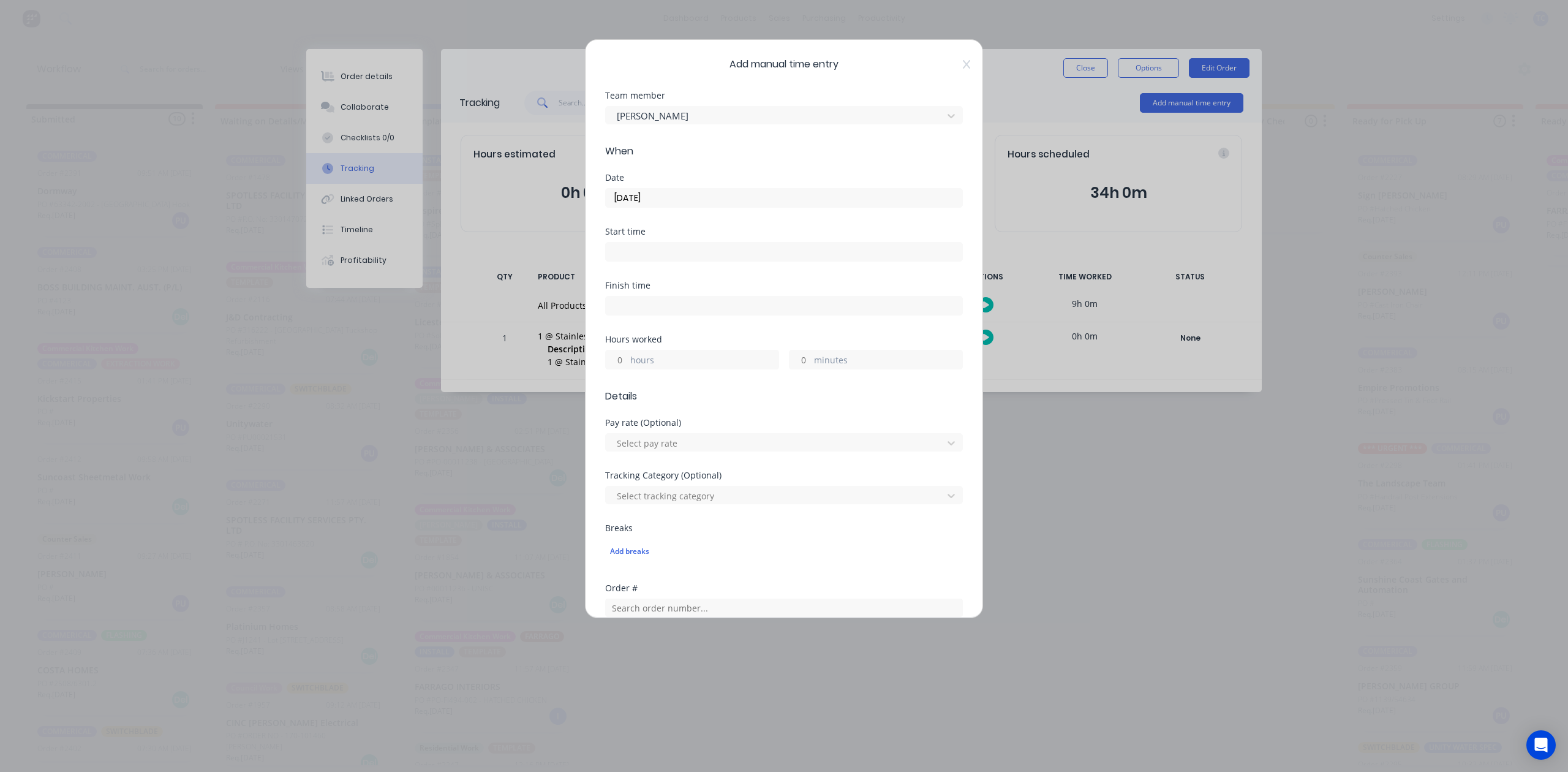
click at [620, 369] on input "hours" at bounding box center [616, 360] width 22 height 18
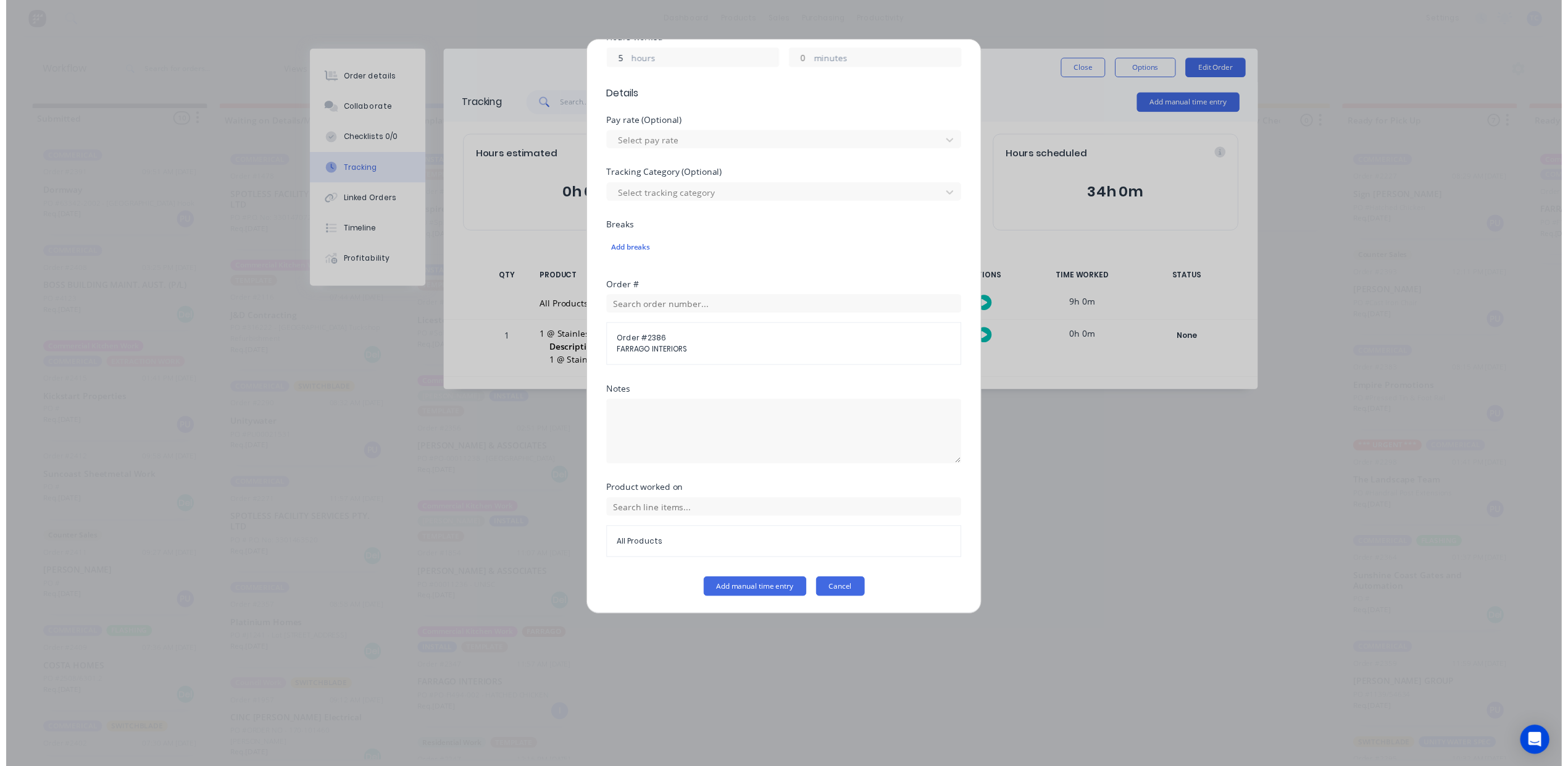
scroll to position [411, 0]
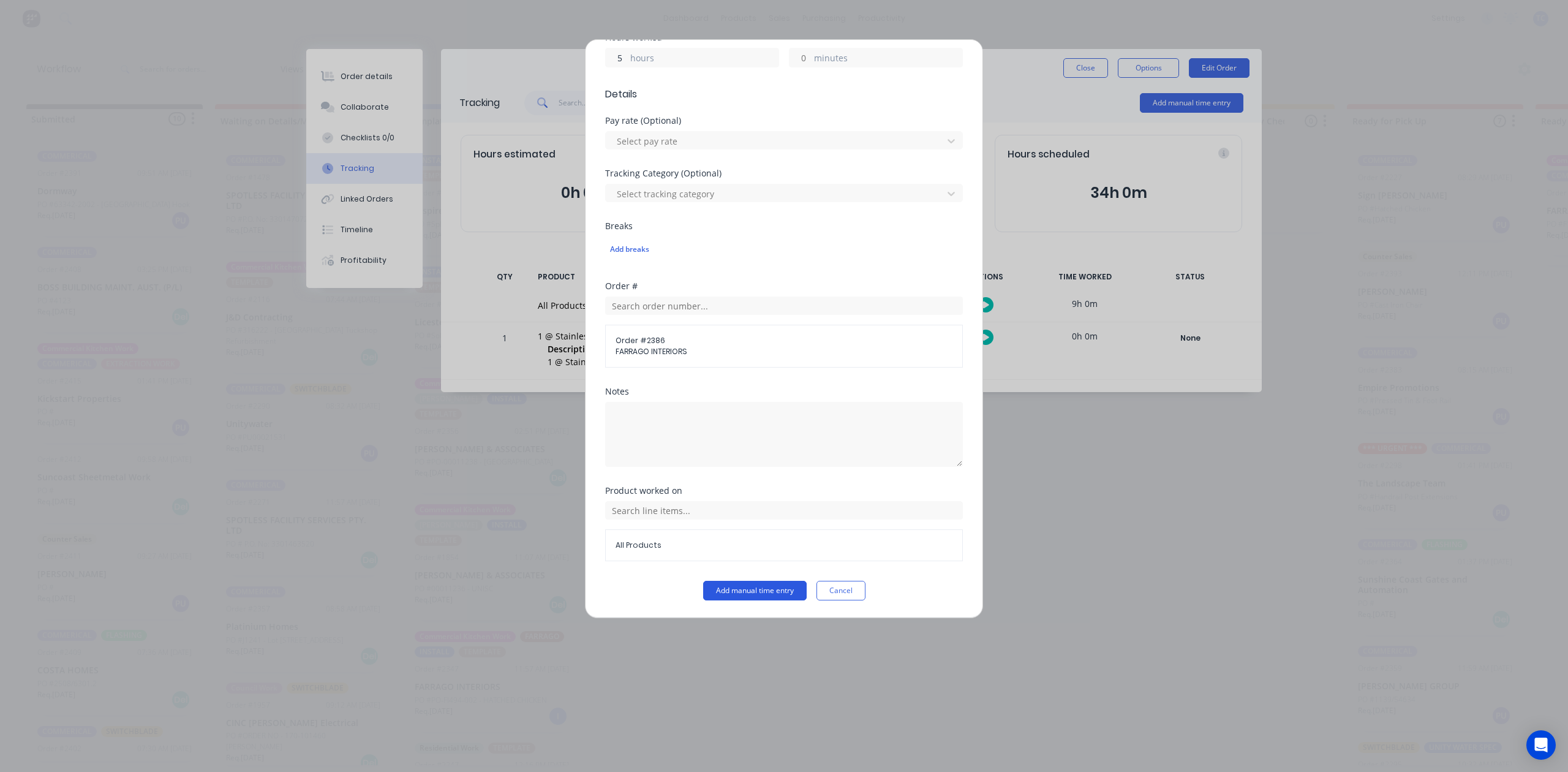
type input "5"
click at [731, 600] on button "Add manual time entry" at bounding box center [755, 590] width 104 height 20
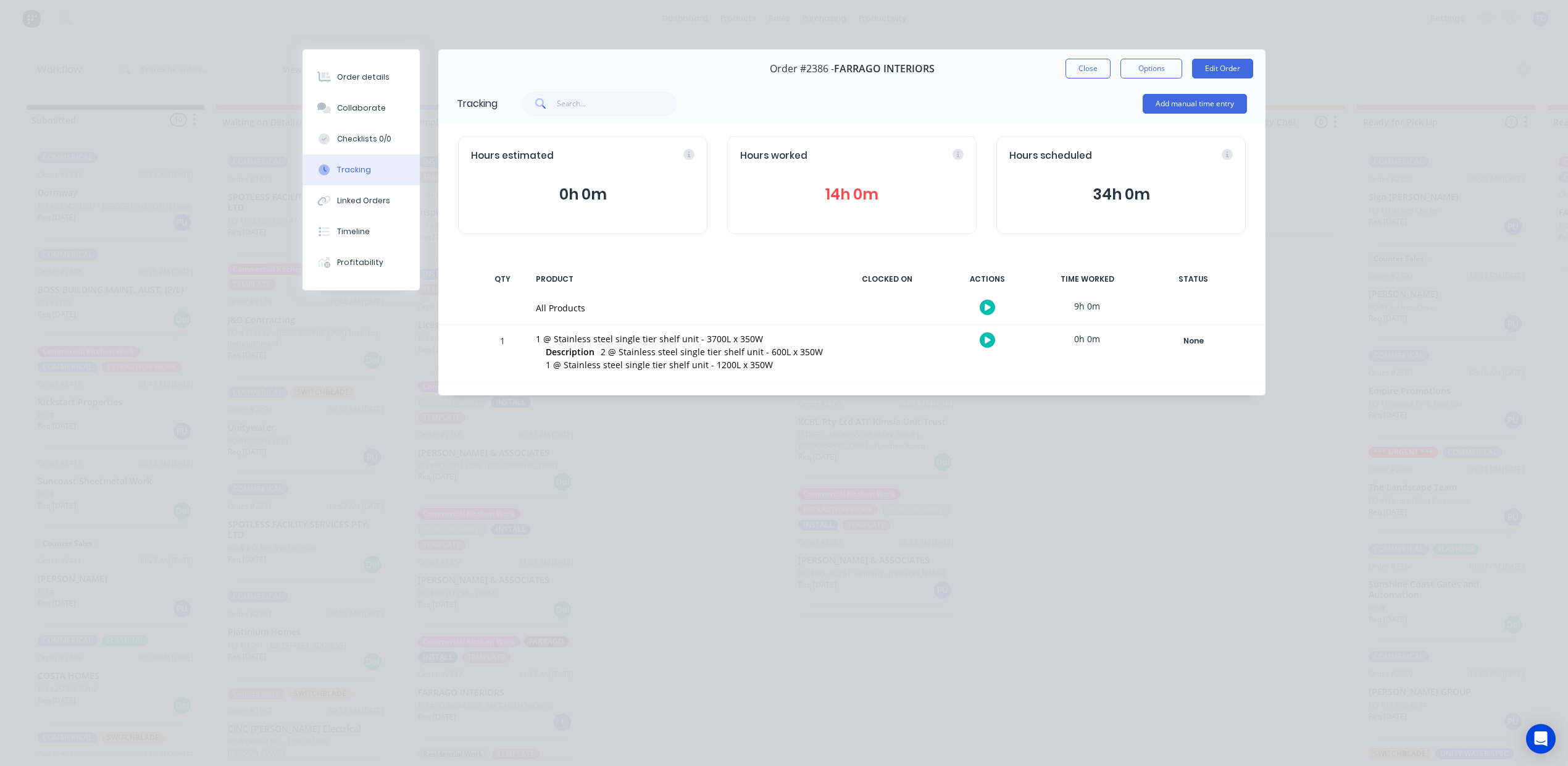
click at [852, 206] on button "14h 0m" at bounding box center [852, 195] width 223 height 24
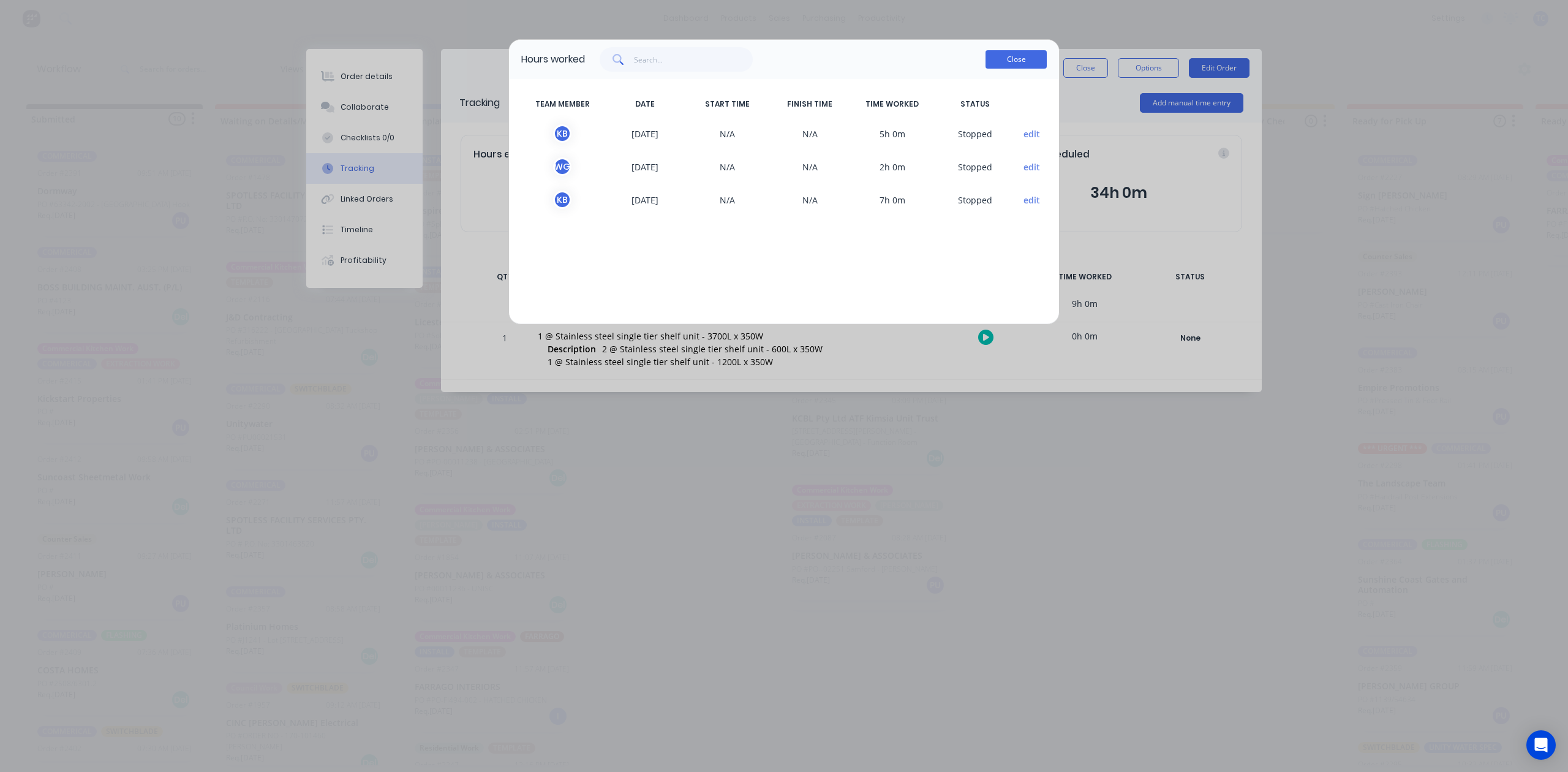
click at [1008, 69] on button "Close" at bounding box center [1016, 60] width 61 height 18
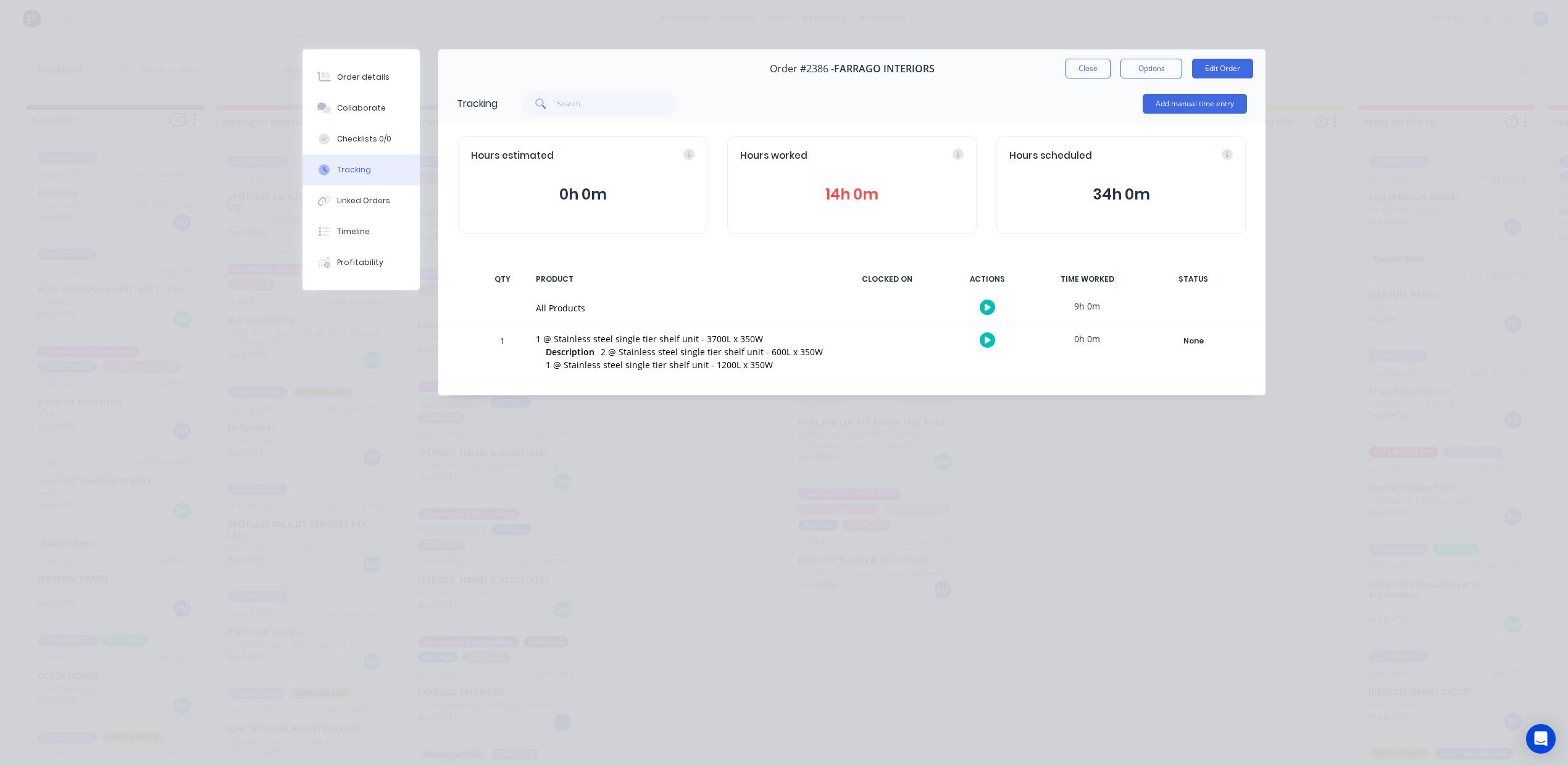
click at [847, 206] on button "14h 0m" at bounding box center [852, 195] width 223 height 24
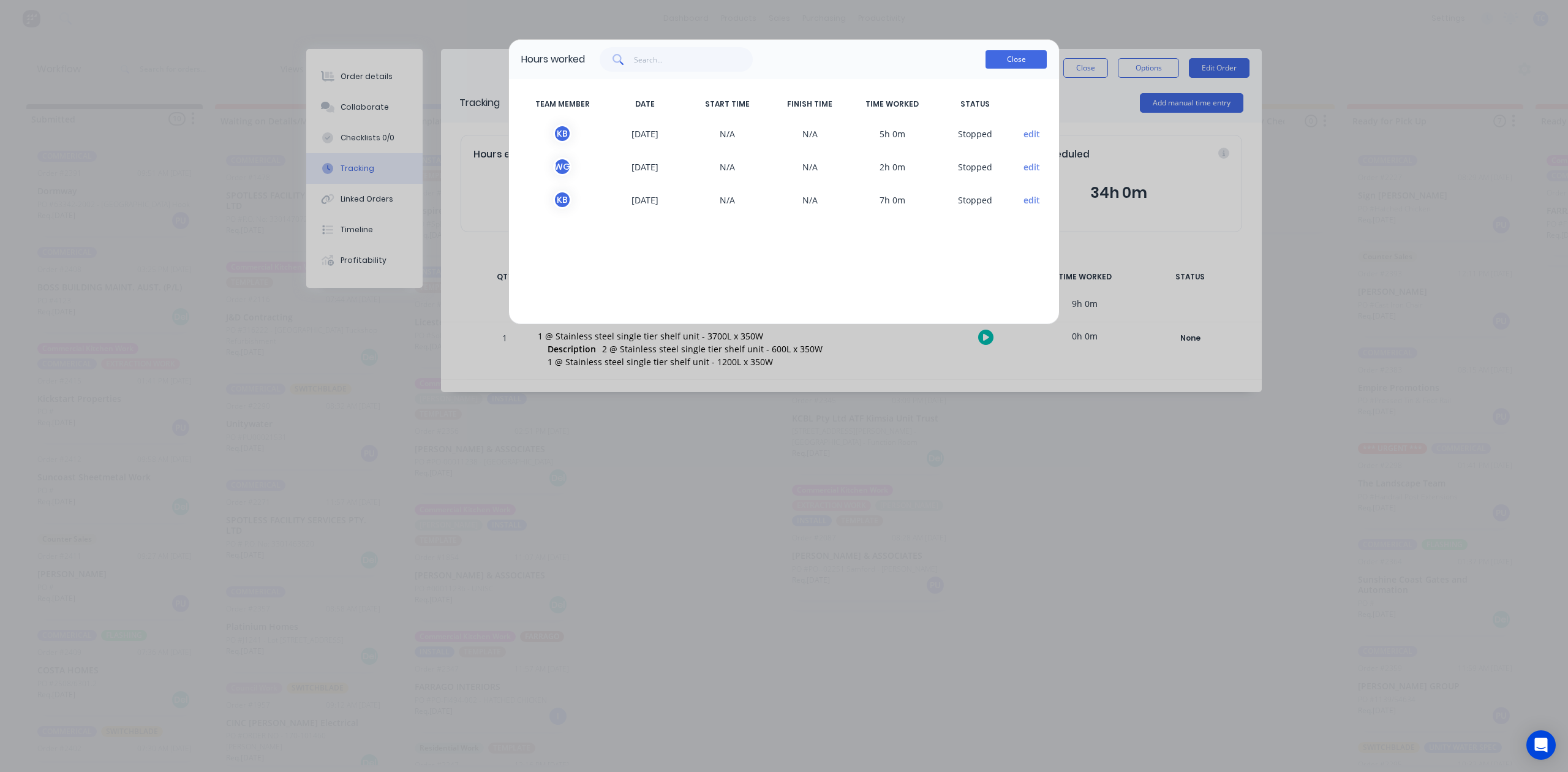
click at [997, 69] on button "Close" at bounding box center [1016, 60] width 61 height 18
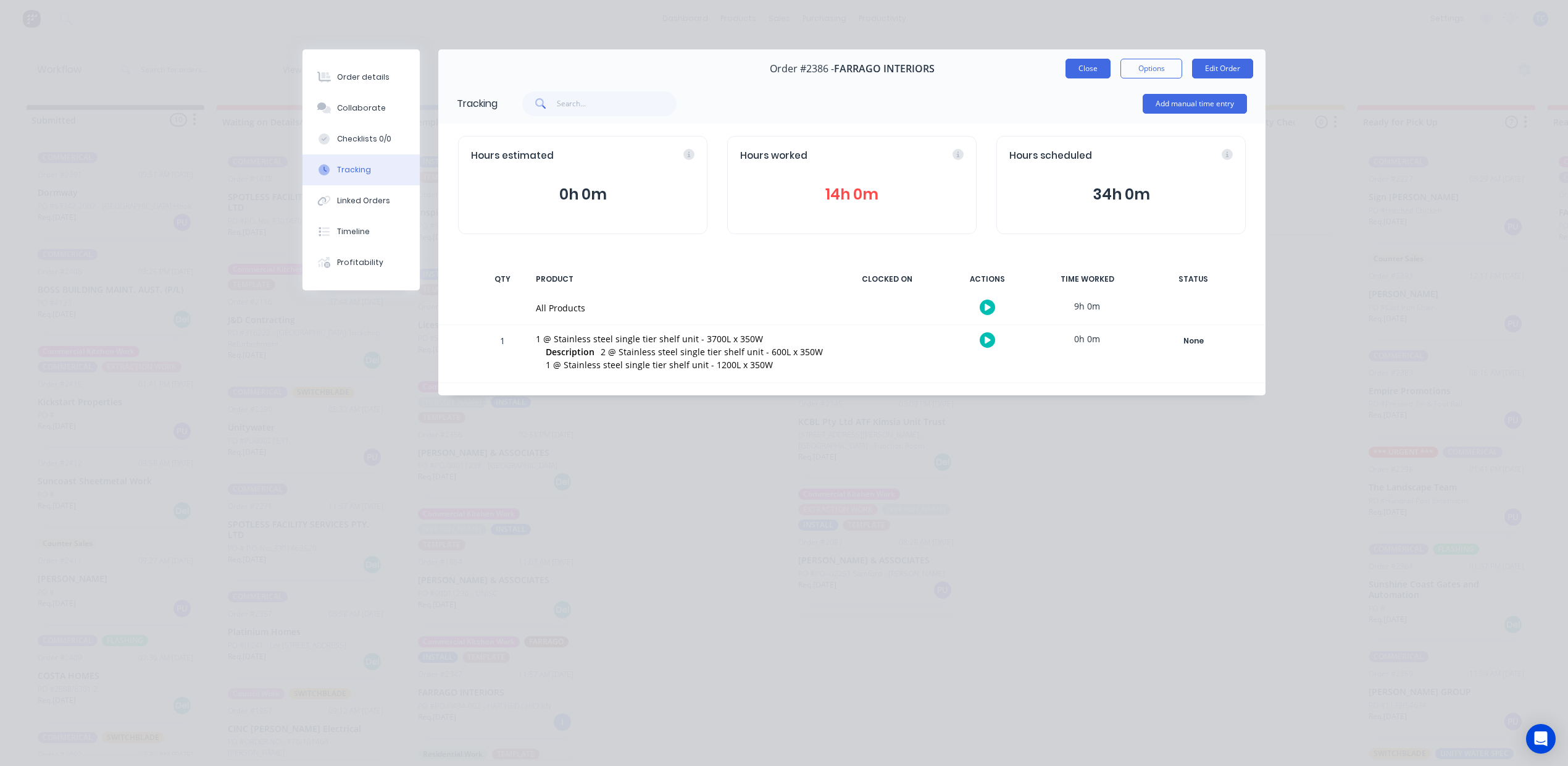
click at [1072, 79] on button "Close" at bounding box center [1088, 69] width 45 height 20
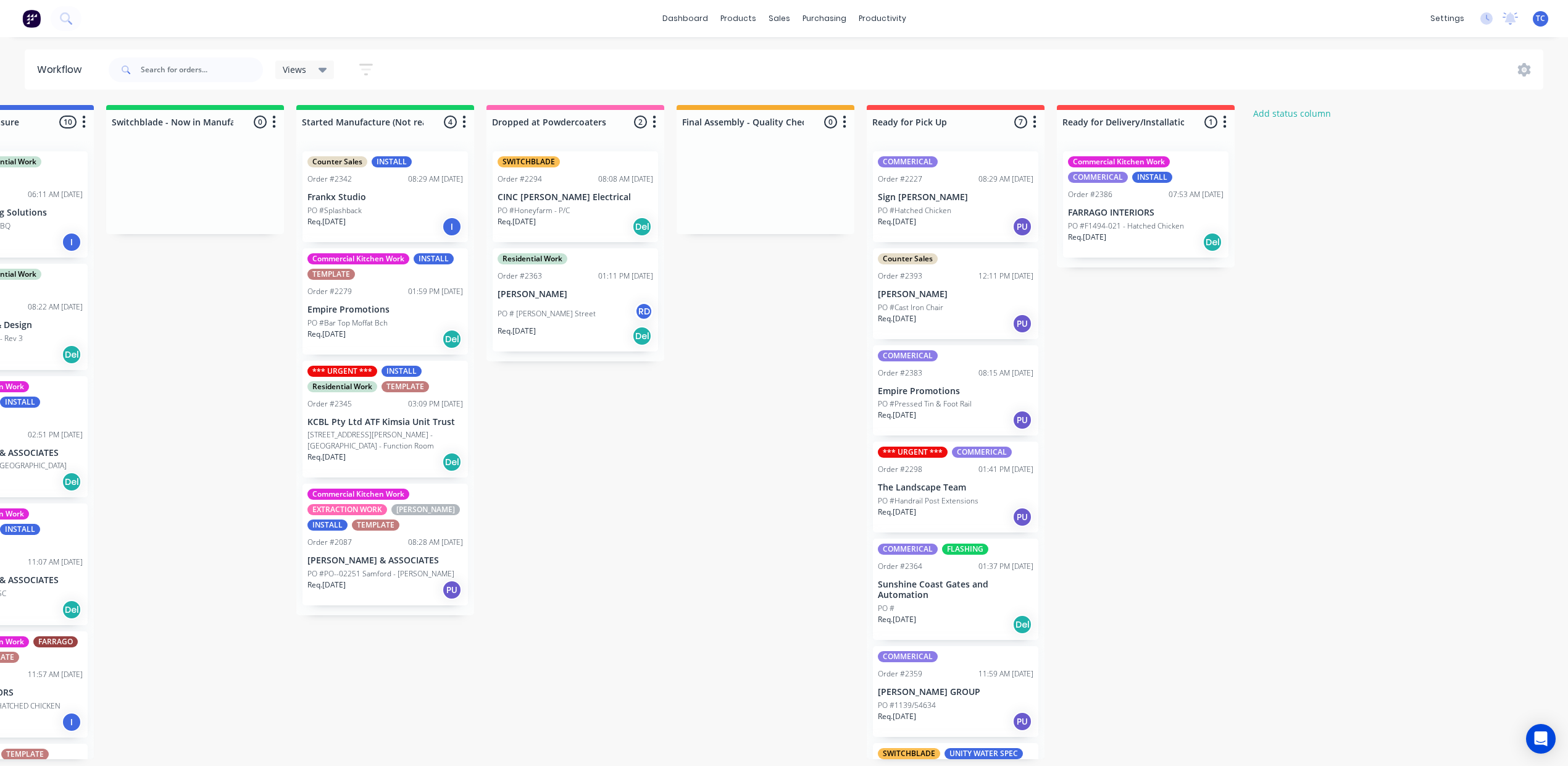
scroll to position [0, 779]
click at [1223, 218] on p "FARRAGO INTERIORS" at bounding box center [1146, 213] width 156 height 11
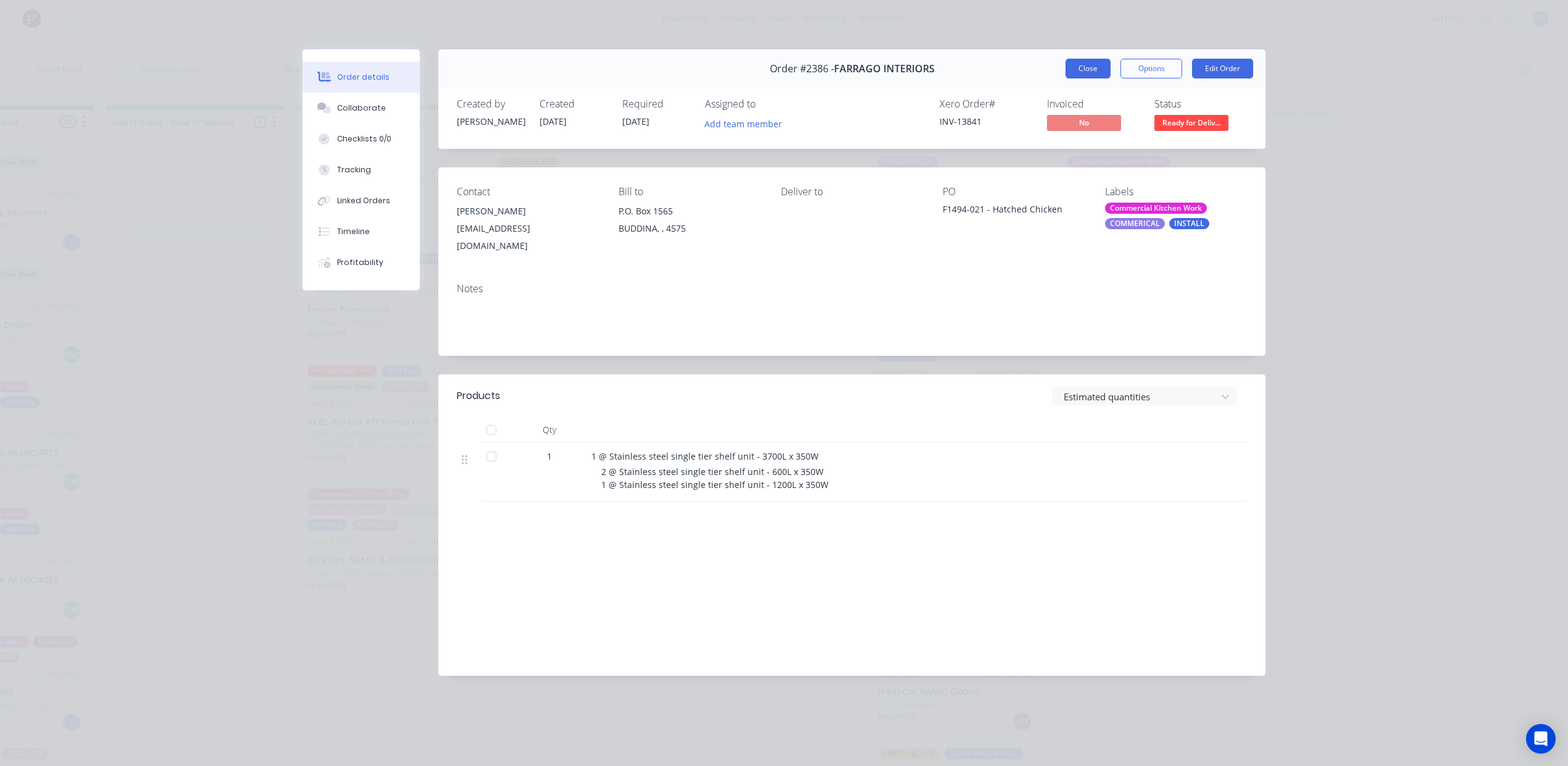
click at [1072, 79] on button "Close" at bounding box center [1088, 69] width 45 height 20
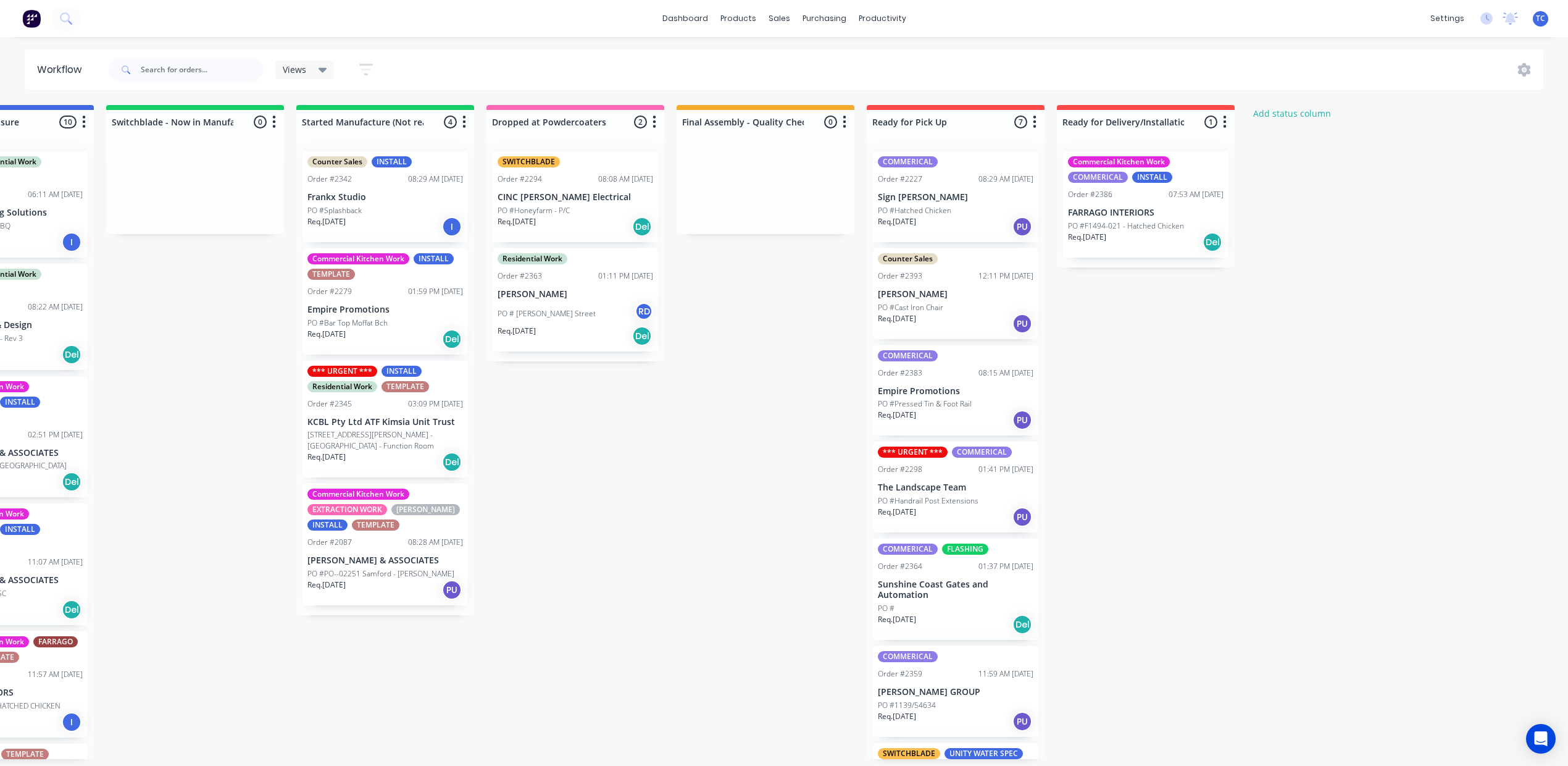
scroll to position [0, 776]
click at [1184, 231] on p "PO #F1494-021 - Hatched Chicken" at bounding box center [1126, 226] width 116 height 11
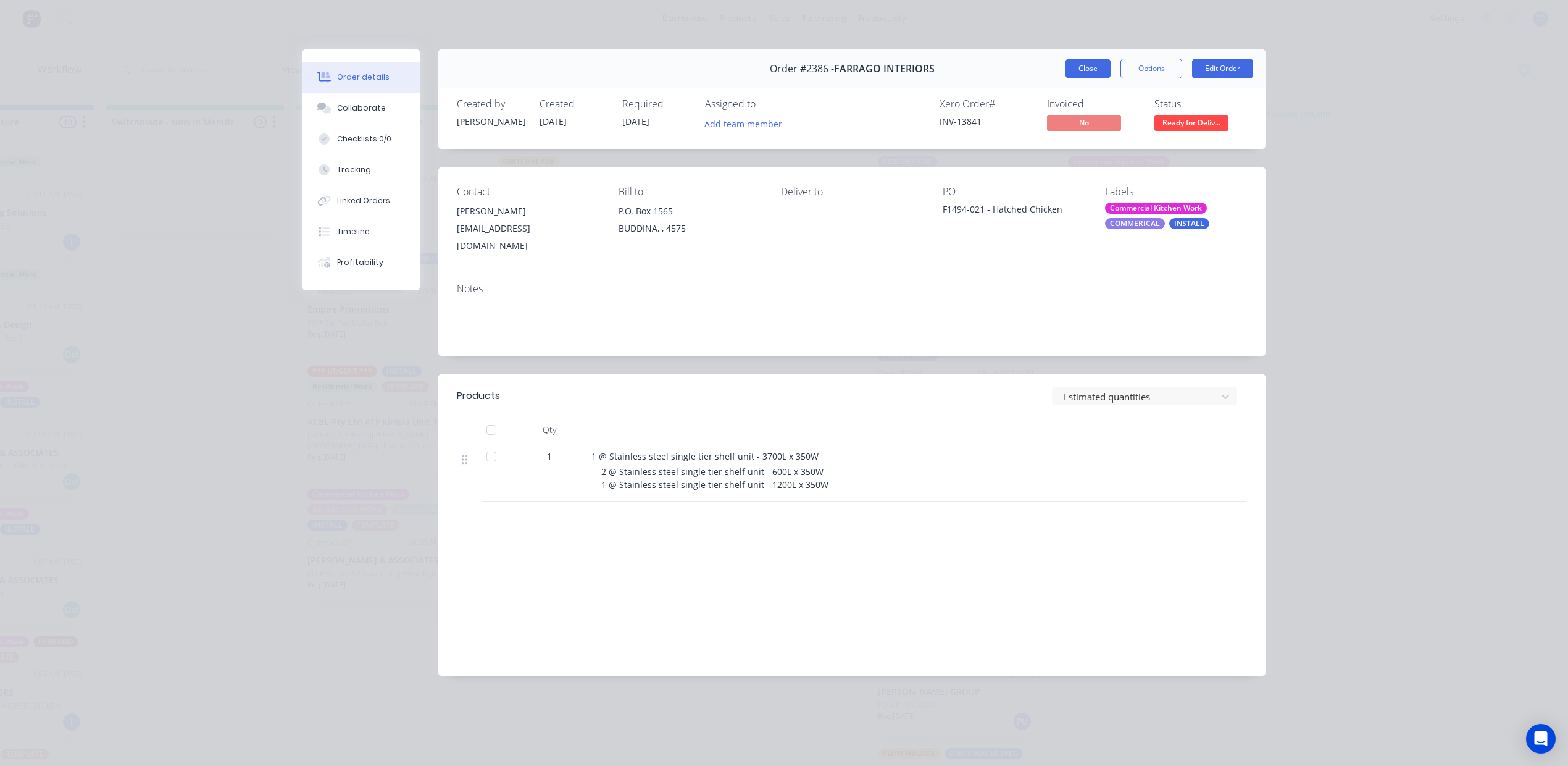
click at [1065, 79] on button "Close" at bounding box center [1088, 69] width 45 height 20
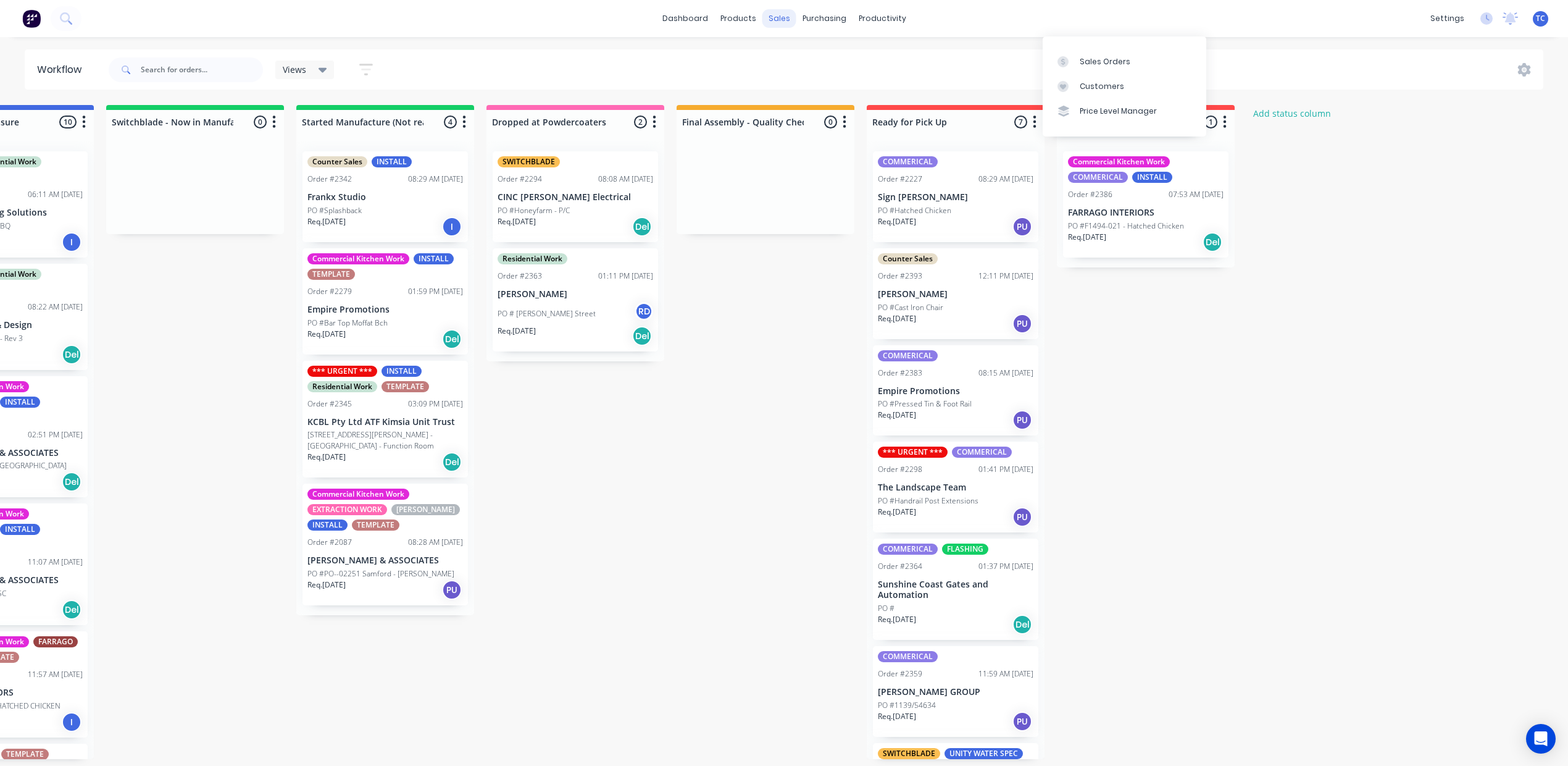
click at [774, 17] on div "sales" at bounding box center [779, 19] width 34 height 19
click at [1080, 67] on div "Sales Orders" at bounding box center [1105, 61] width 51 height 11
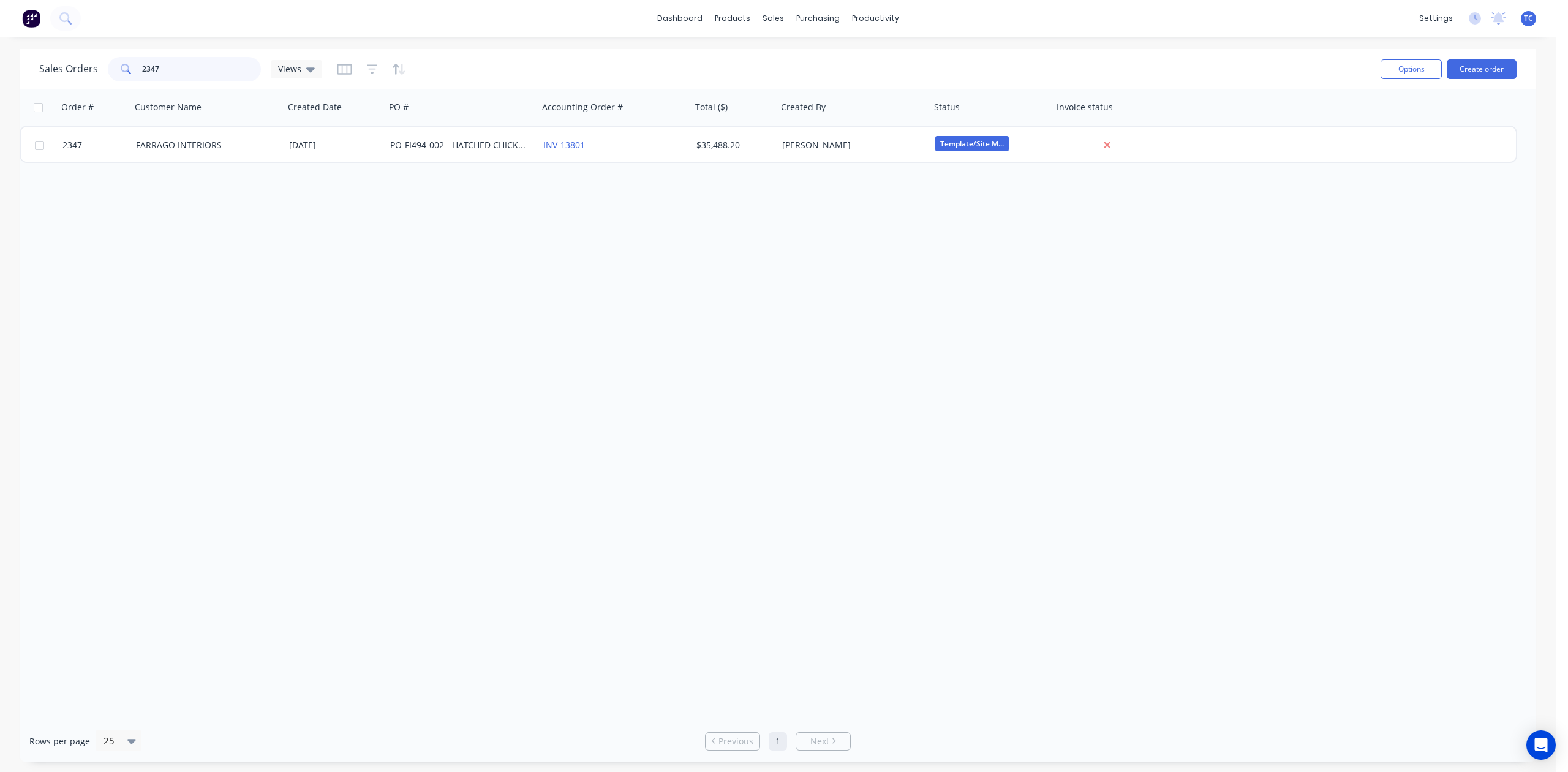
drag, startPoint x: 217, startPoint y: 74, endPoint x: 27, endPoint y: 81, distance: 190.1
click at [27, 81] on div "Sales Orders 2347 Views Options Create order" at bounding box center [778, 69] width 1516 height 40
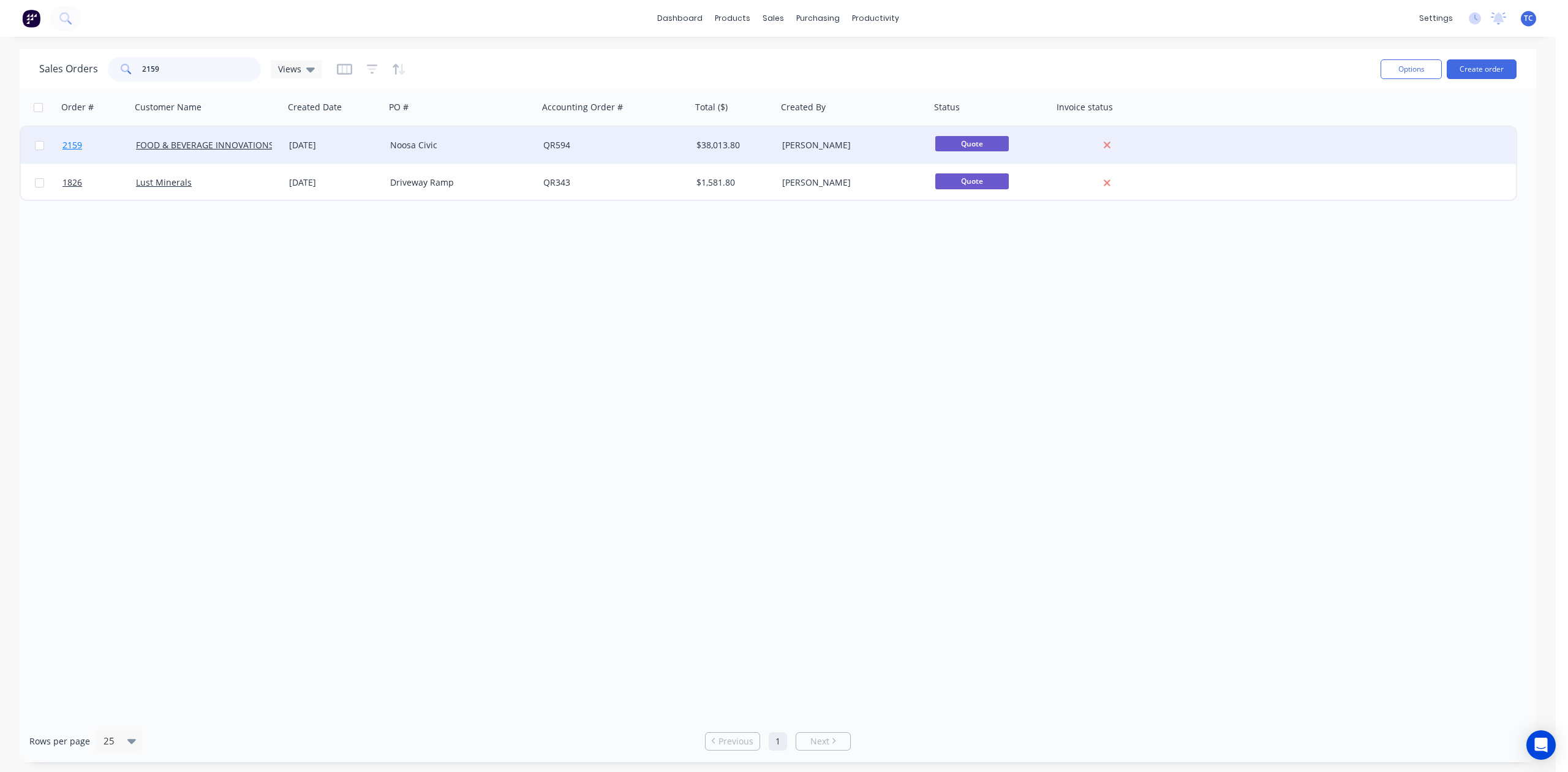
type input "2159"
click at [73, 141] on span "2159" at bounding box center [72, 145] width 20 height 12
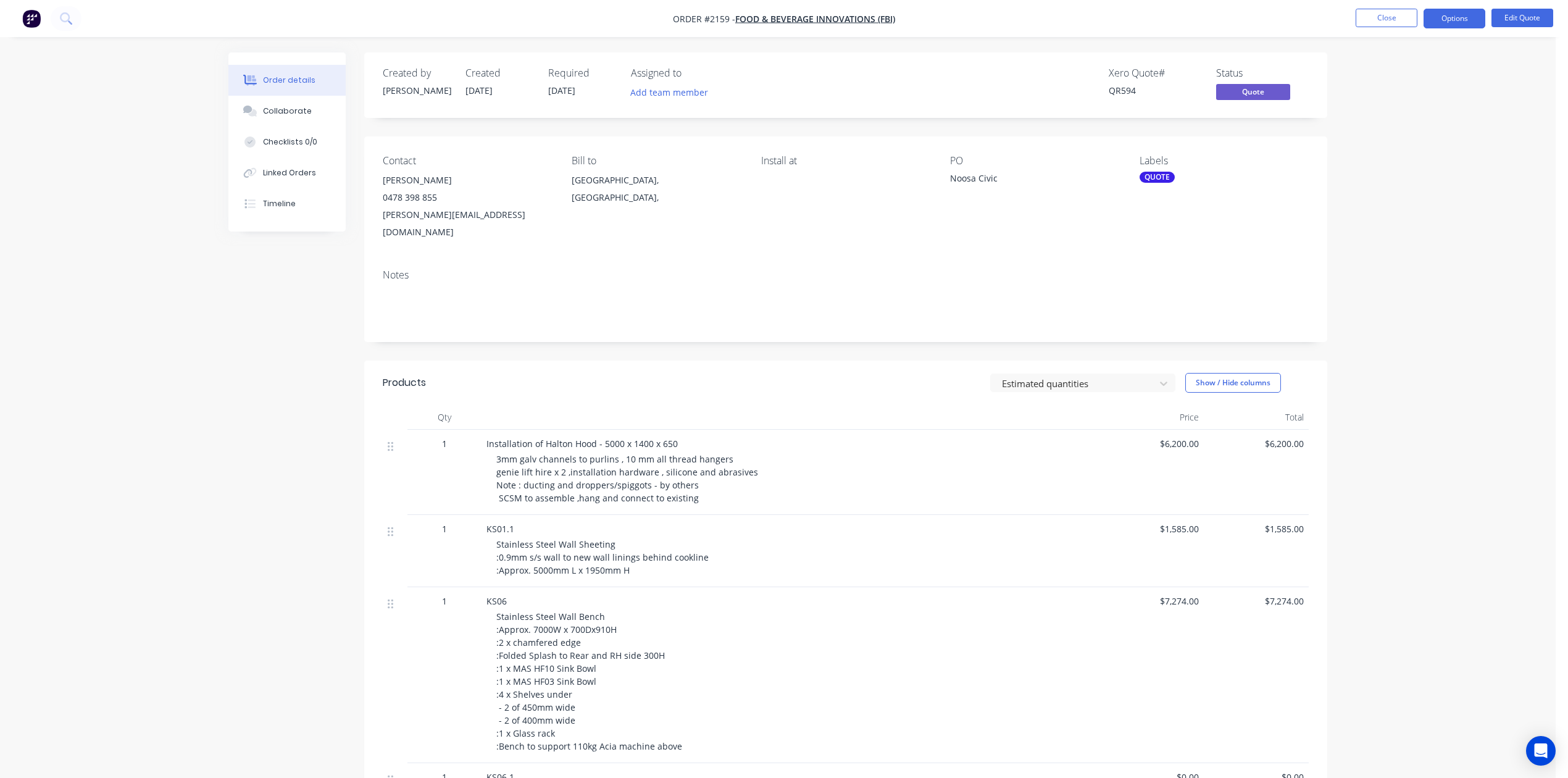
click at [1151, 183] on div "QUOTE" at bounding box center [1157, 177] width 35 height 11
click at [1158, 316] on div at bounding box center [1160, 315] width 24 height 24
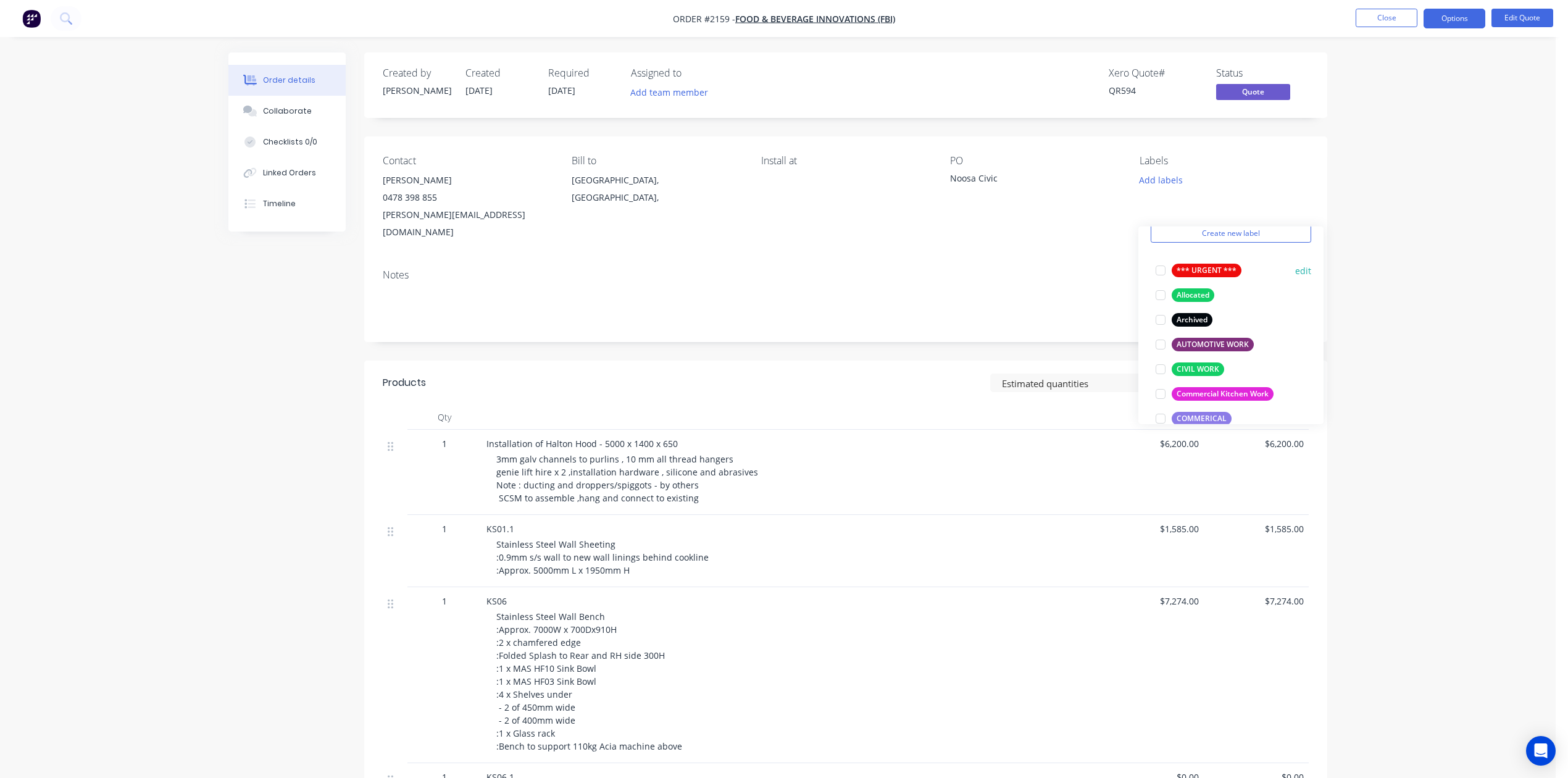
scroll to position [164, 0]
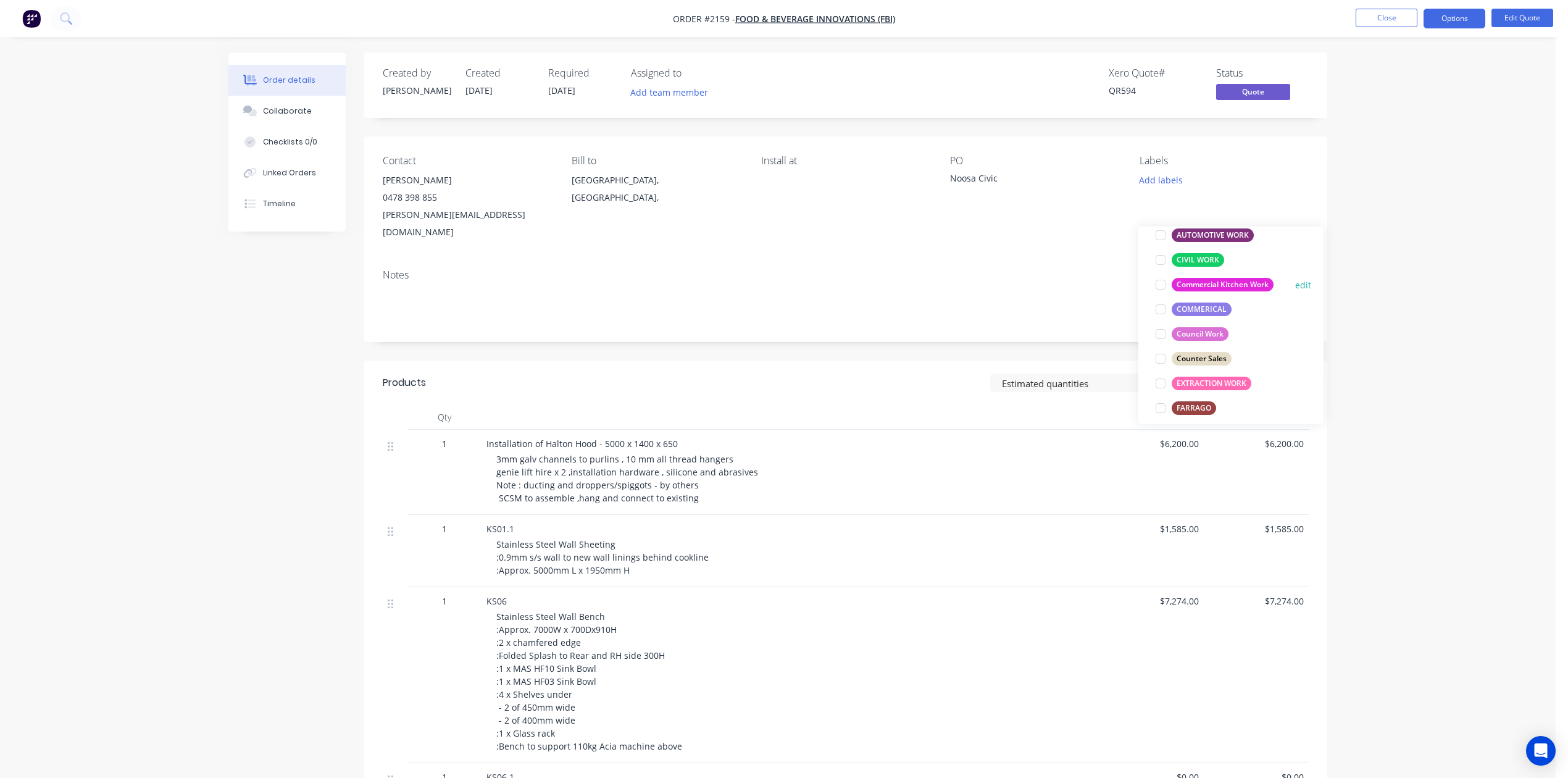
click at [1158, 289] on div at bounding box center [1160, 284] width 24 height 24
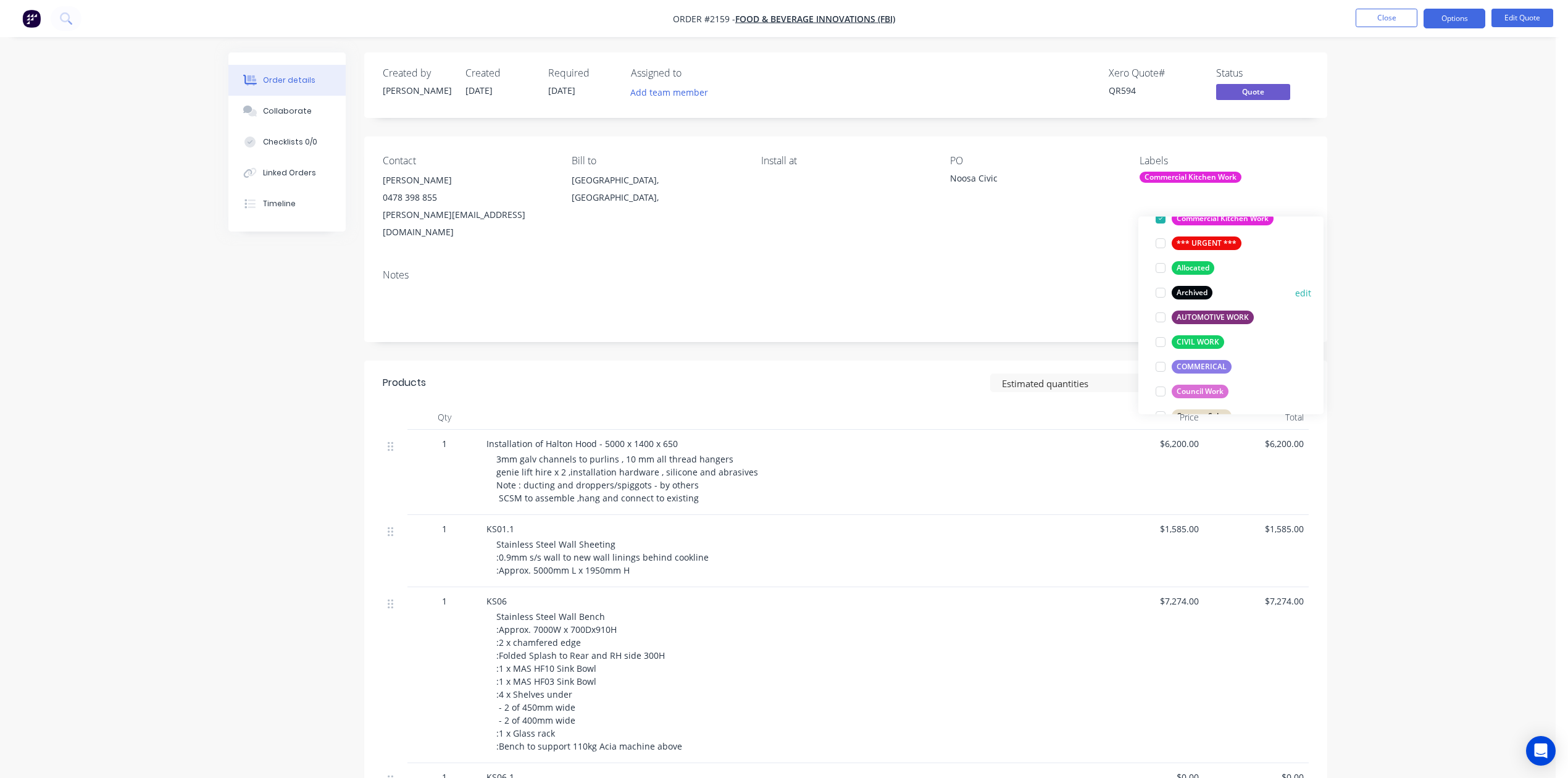
scroll to position [124, 0]
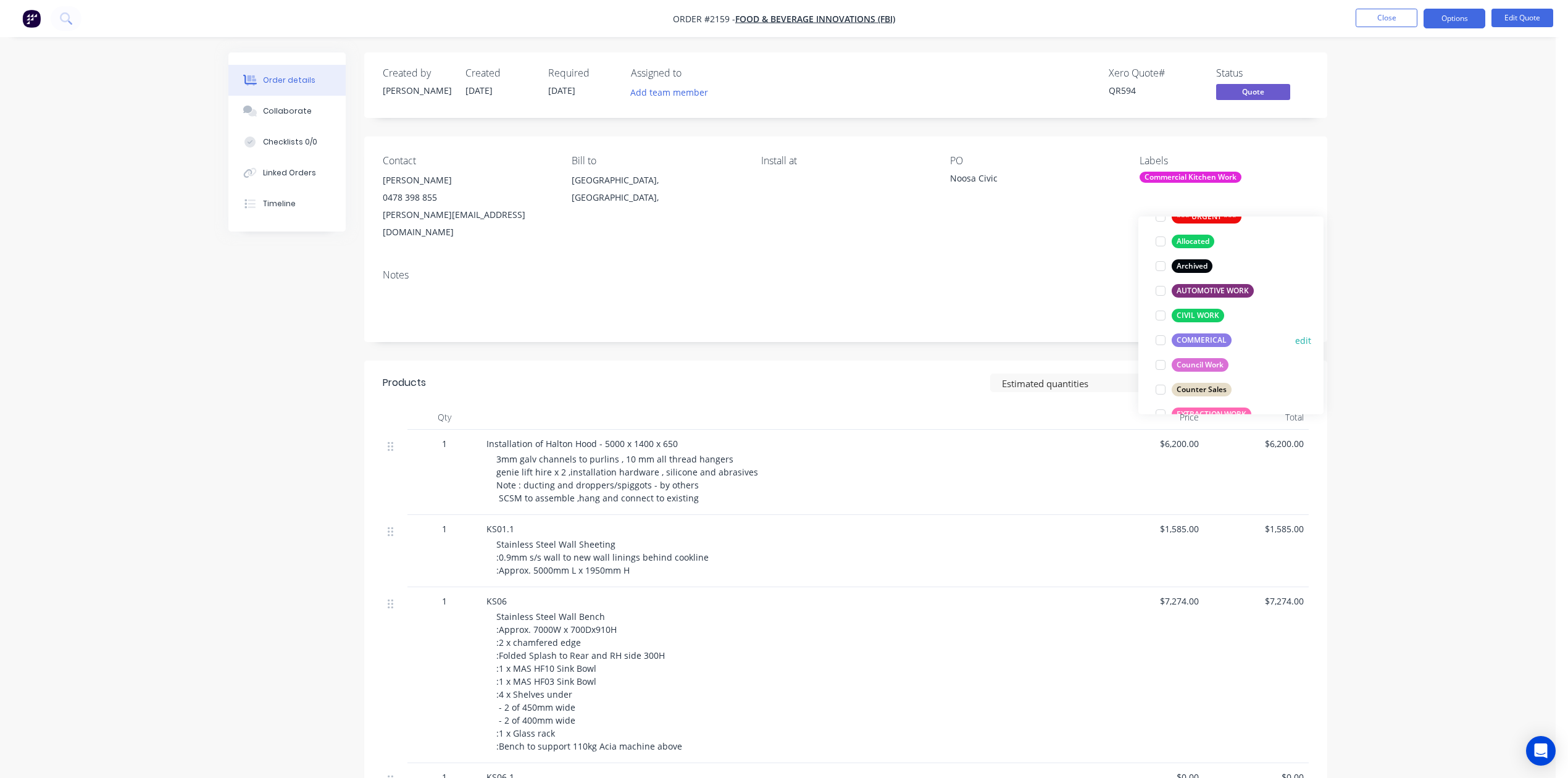
click at [1159, 344] on div at bounding box center [1160, 339] width 24 height 24
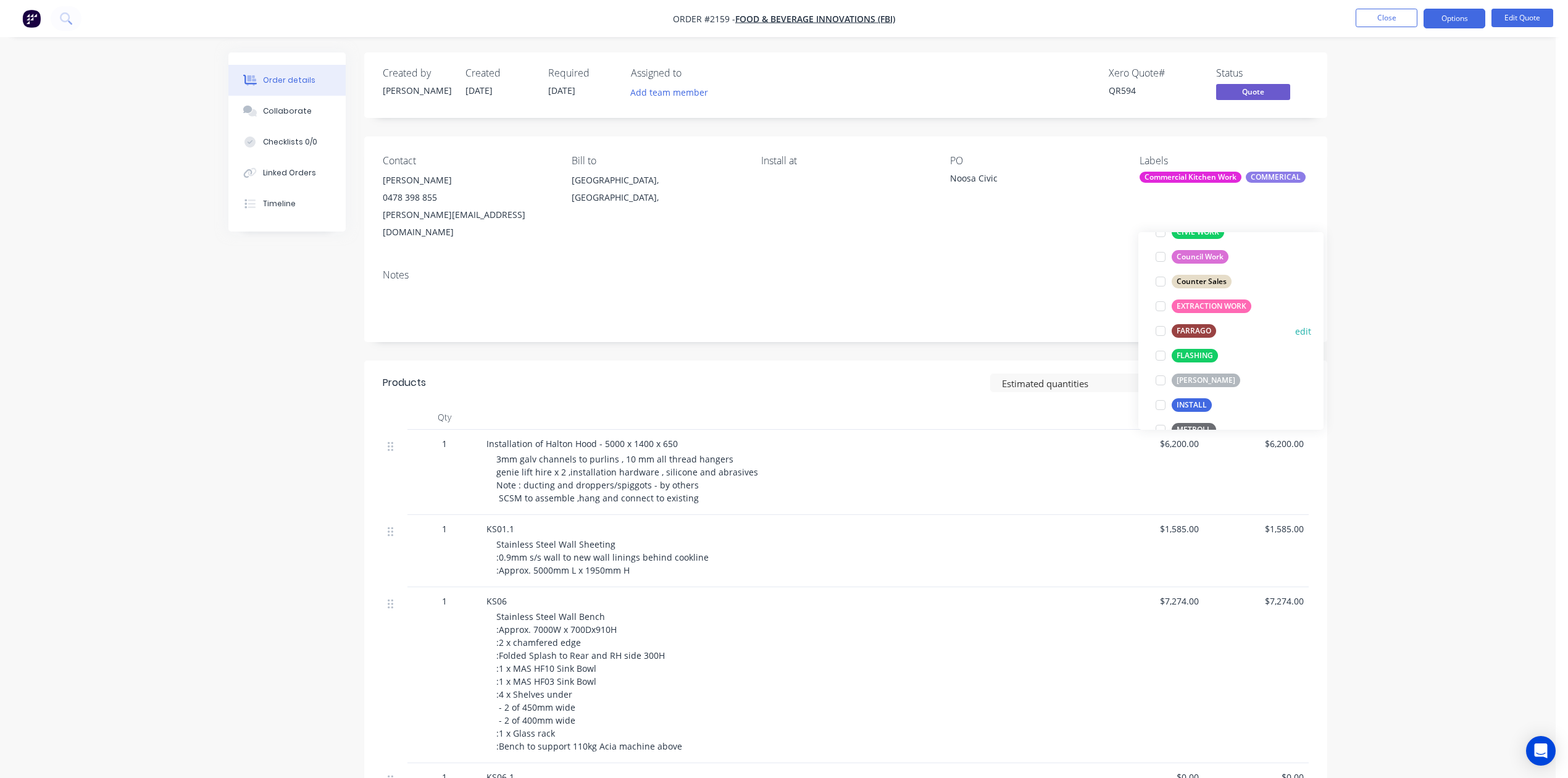
scroll to position [329, 0]
click at [1034, 260] on div "Contact [PERSON_NAME] [PHONE_NUMBER] [PERSON_NAME][EMAIL_ADDRESS][DOMAIN_NAME] …" at bounding box center [845, 198] width 963 height 123
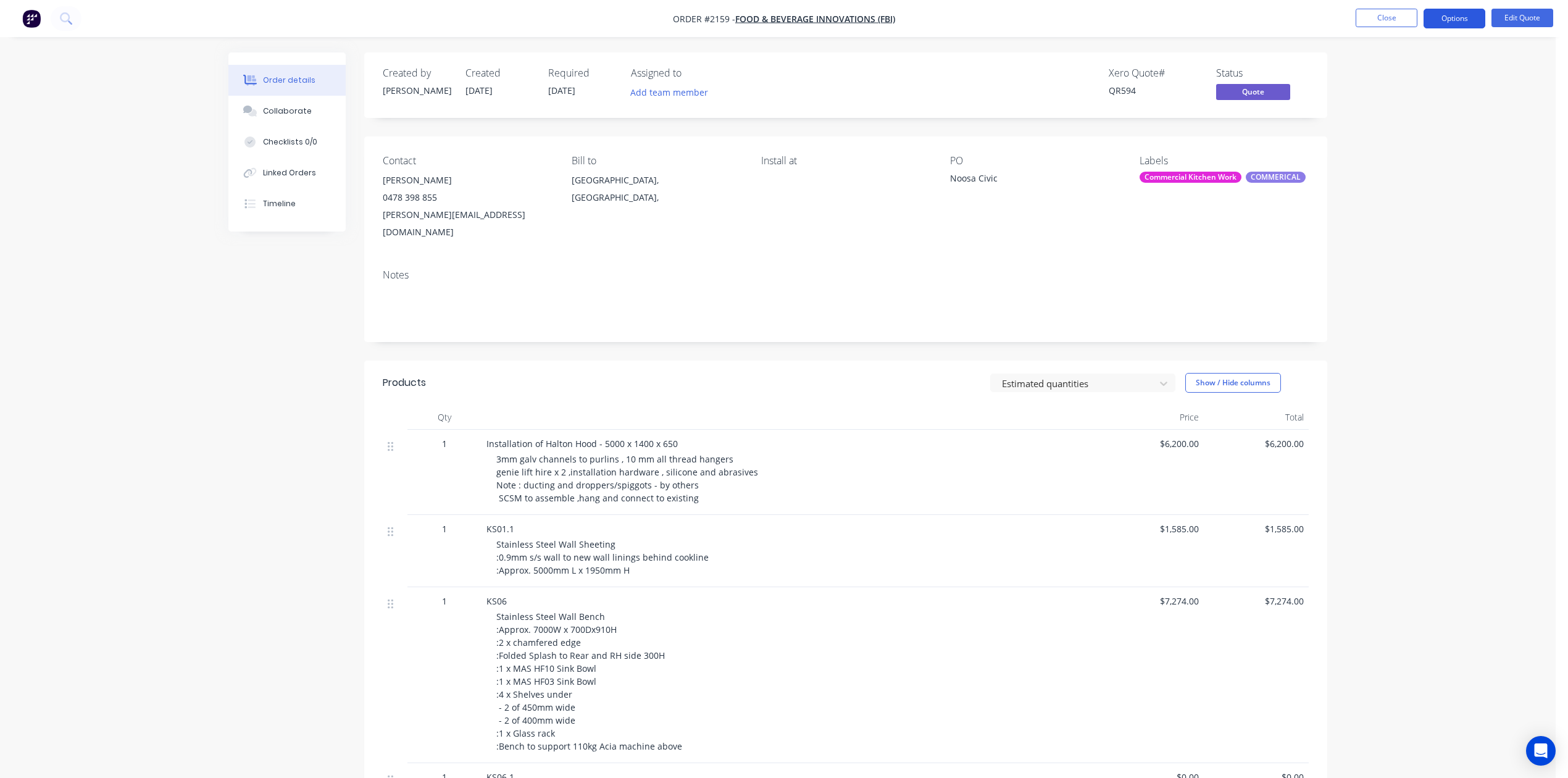
click at [1452, 18] on button "Options" at bounding box center [1454, 18] width 61 height 20
click at [1406, 147] on div "Convert to Order" at bounding box center [1417, 149] width 114 height 18
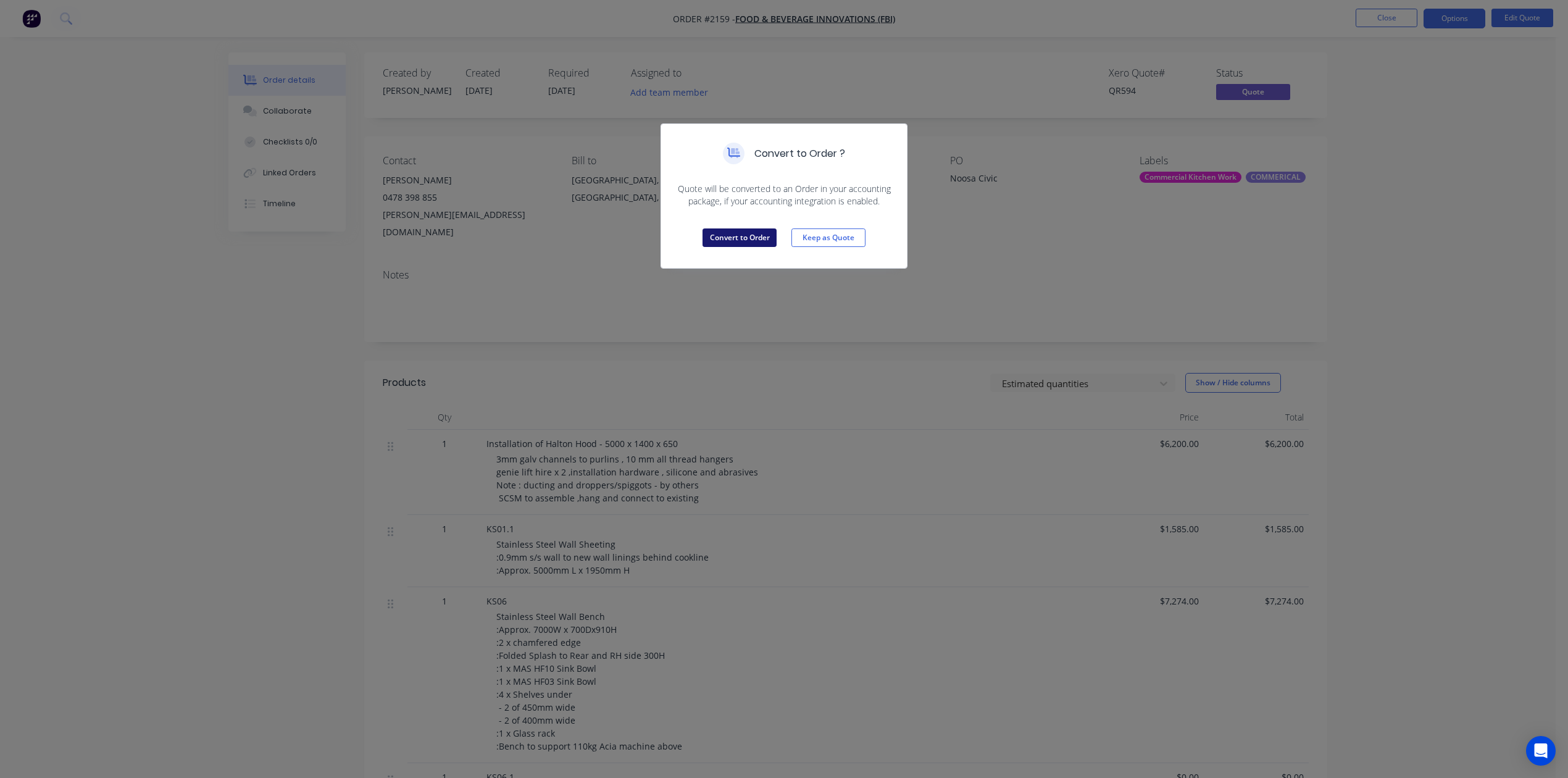
click at [709, 247] on button "Convert to Order" at bounding box center [740, 238] width 74 height 18
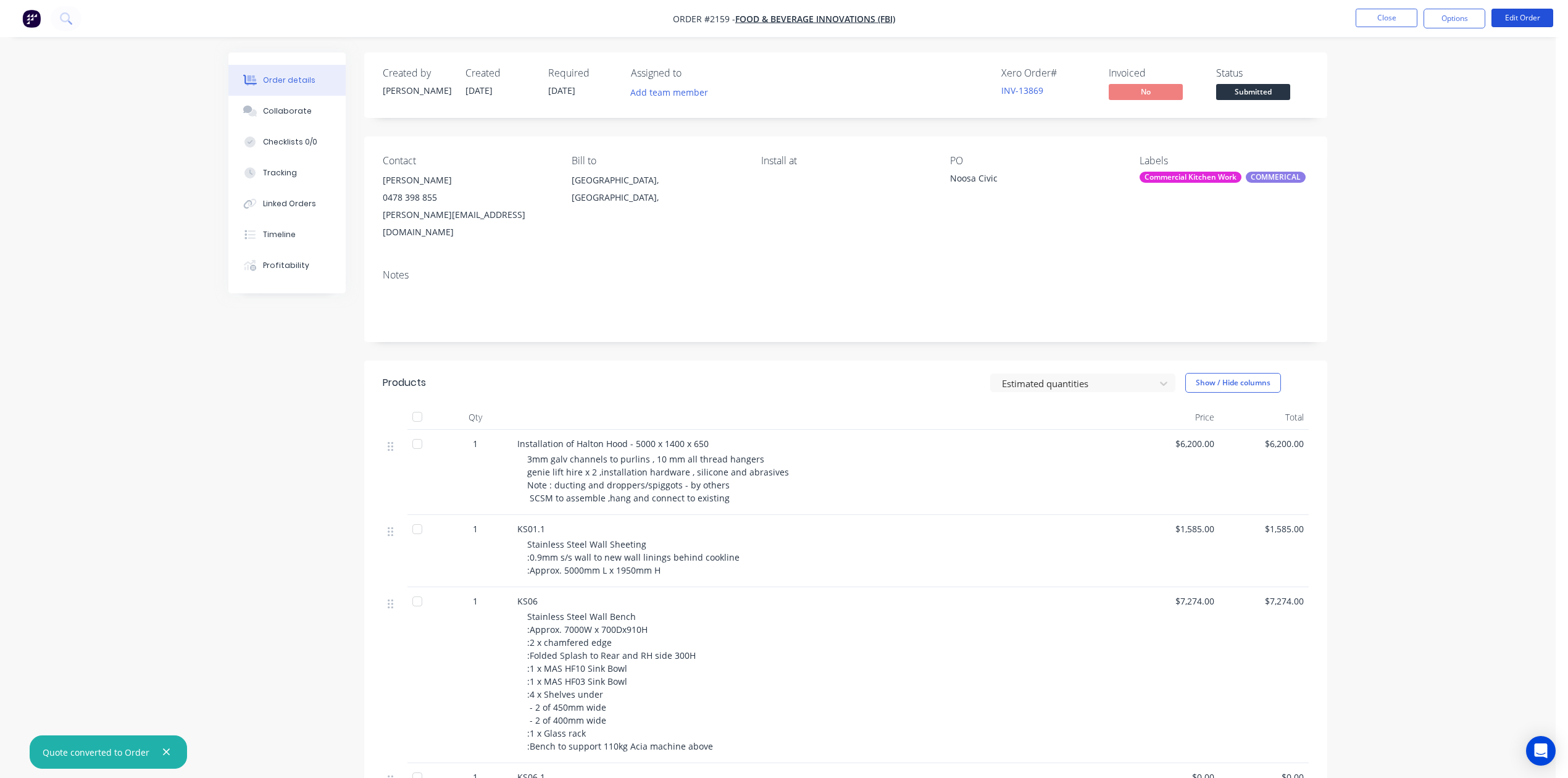
drag, startPoint x: 1507, startPoint y: 18, endPoint x: 1510, endPoint y: 36, distance: 18.2
click at [1510, 36] on nav "Order #2159 - FOOD & BEVERAGE INNOVATIONS (FBI) Close Options Edit Order" at bounding box center [784, 18] width 1568 height 37
click at [1510, 22] on button "Edit Order" at bounding box center [1522, 18] width 61 height 18
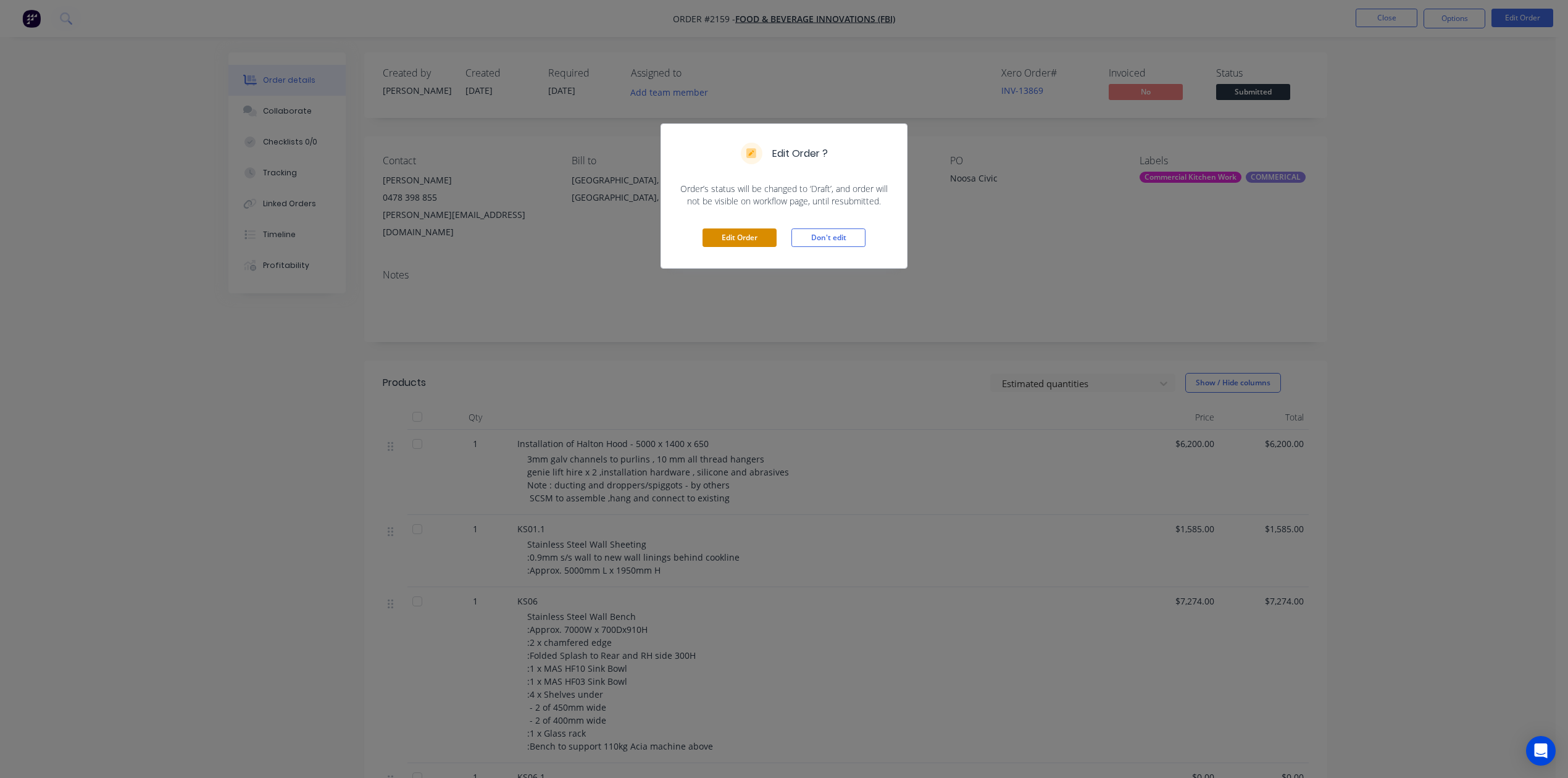
click at [744, 247] on button "Edit Order" at bounding box center [740, 238] width 74 height 18
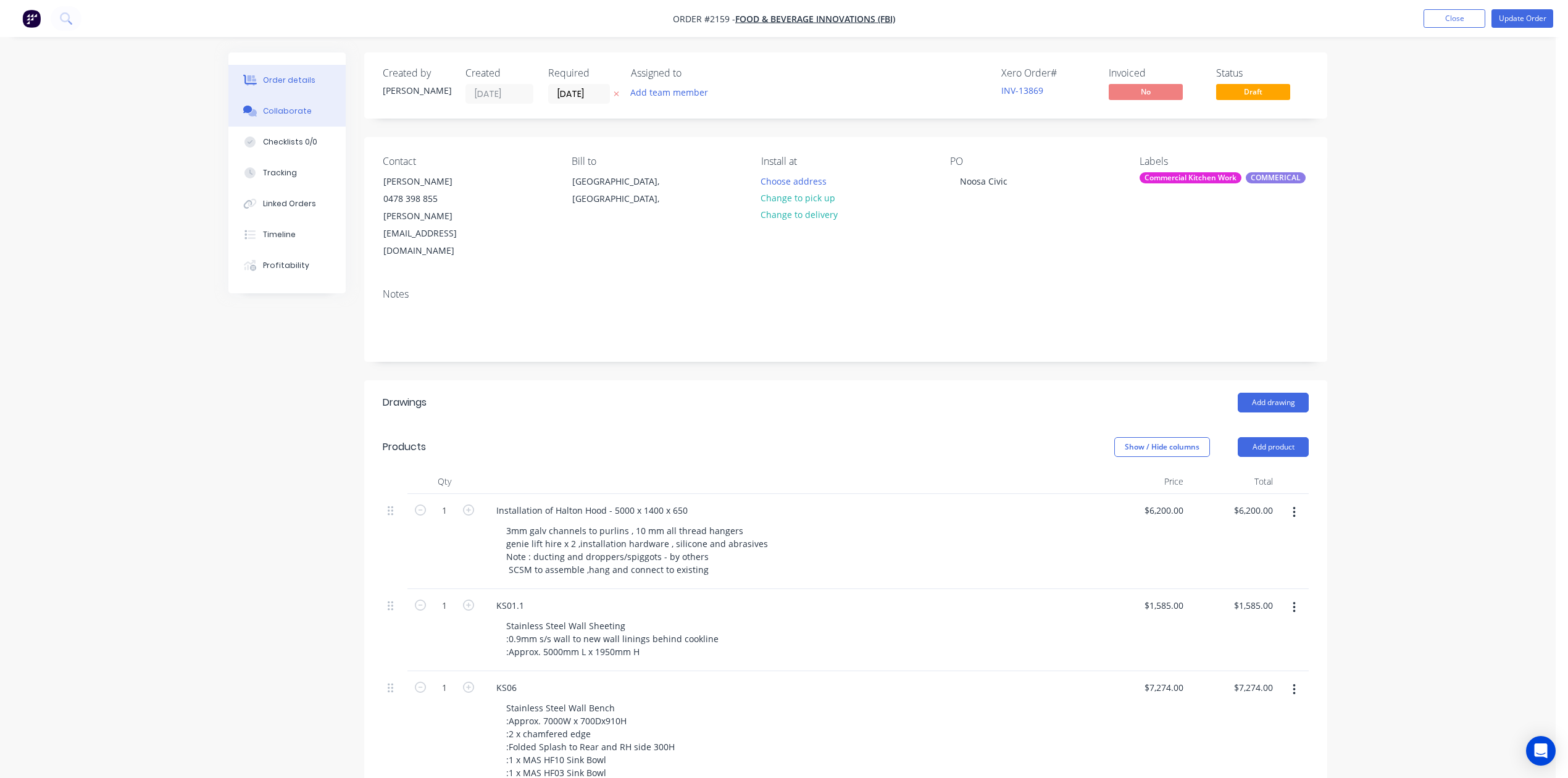
click at [298, 117] on div "Collaborate" at bounding box center [287, 111] width 49 height 11
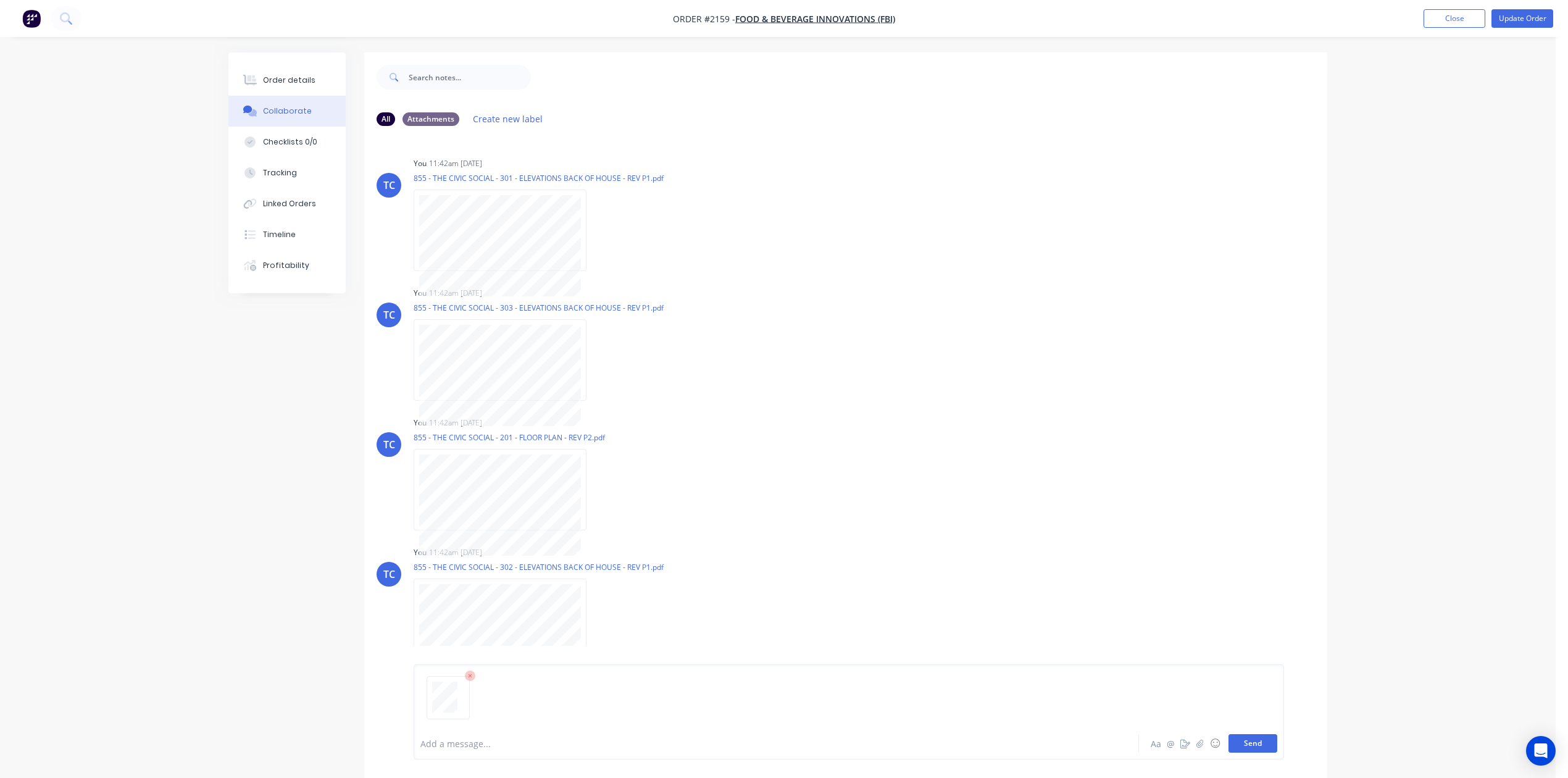
click at [1229, 734] on button "Send" at bounding box center [1253, 743] width 49 height 18
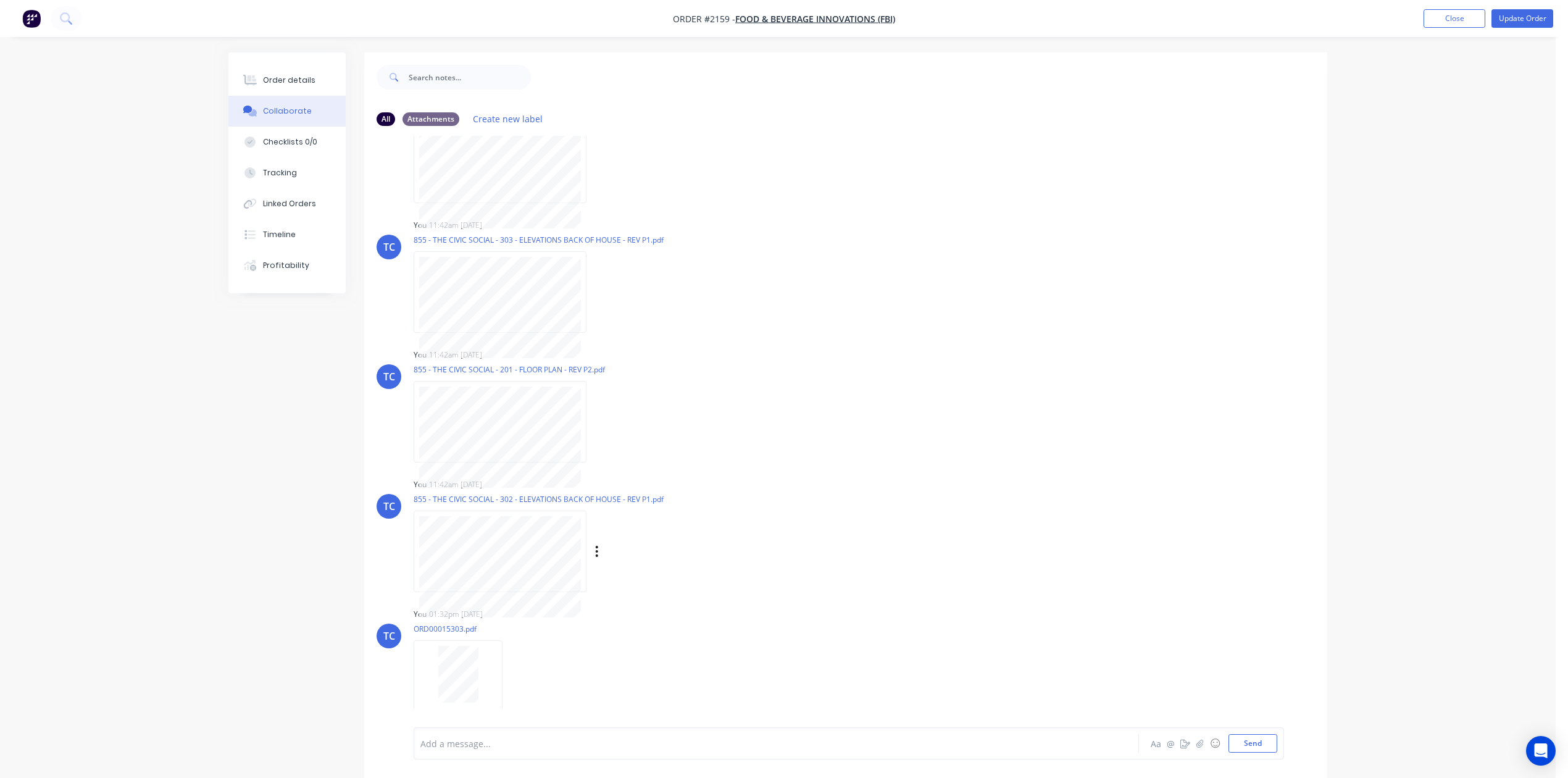
scroll to position [213, 0]
click at [298, 85] on div "Order details" at bounding box center [289, 80] width 52 height 11
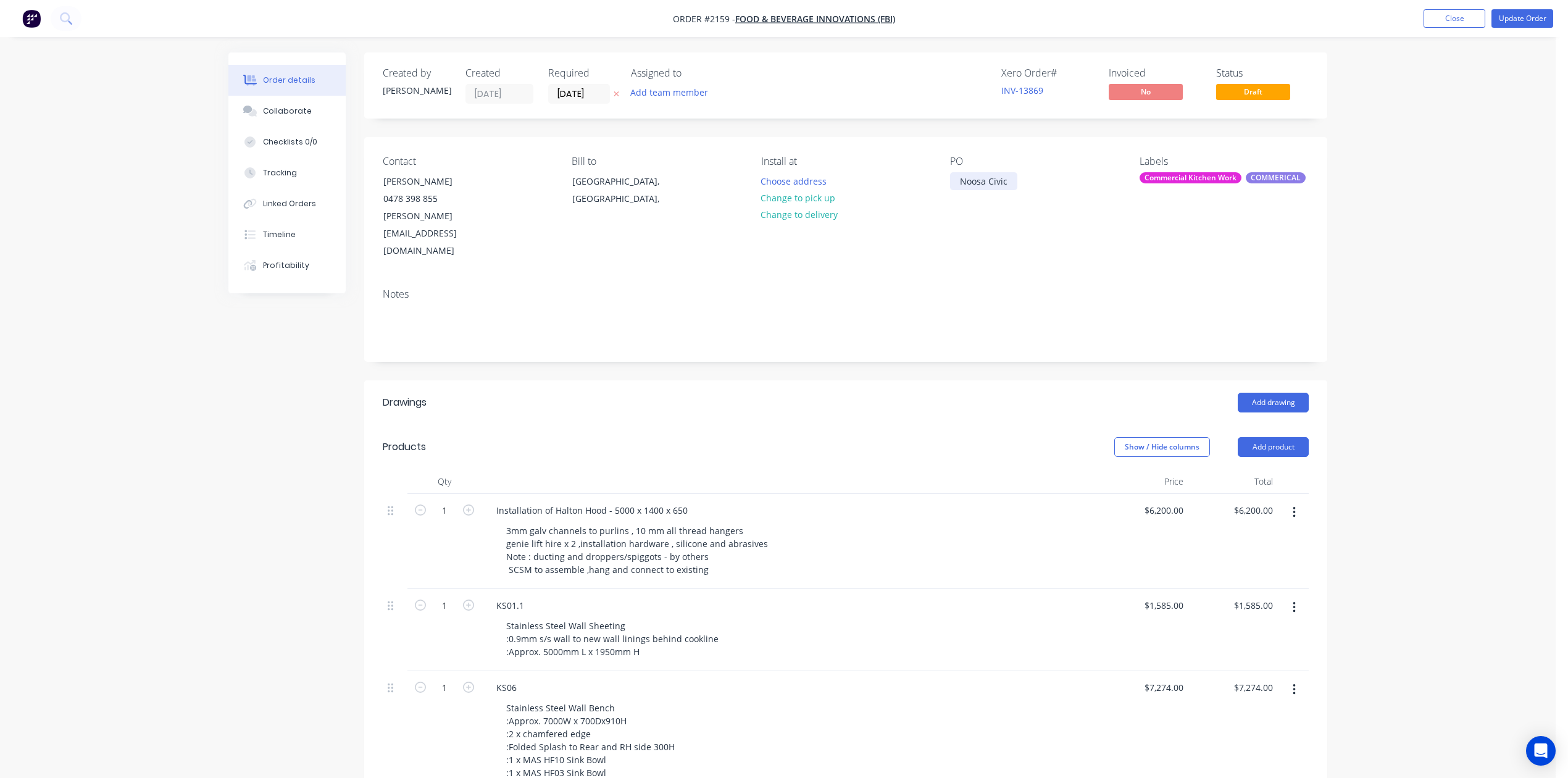
click at [962, 190] on div "Noosa Civic" at bounding box center [983, 181] width 67 height 18
click at [289, 117] on div "Collaborate" at bounding box center [287, 111] width 49 height 11
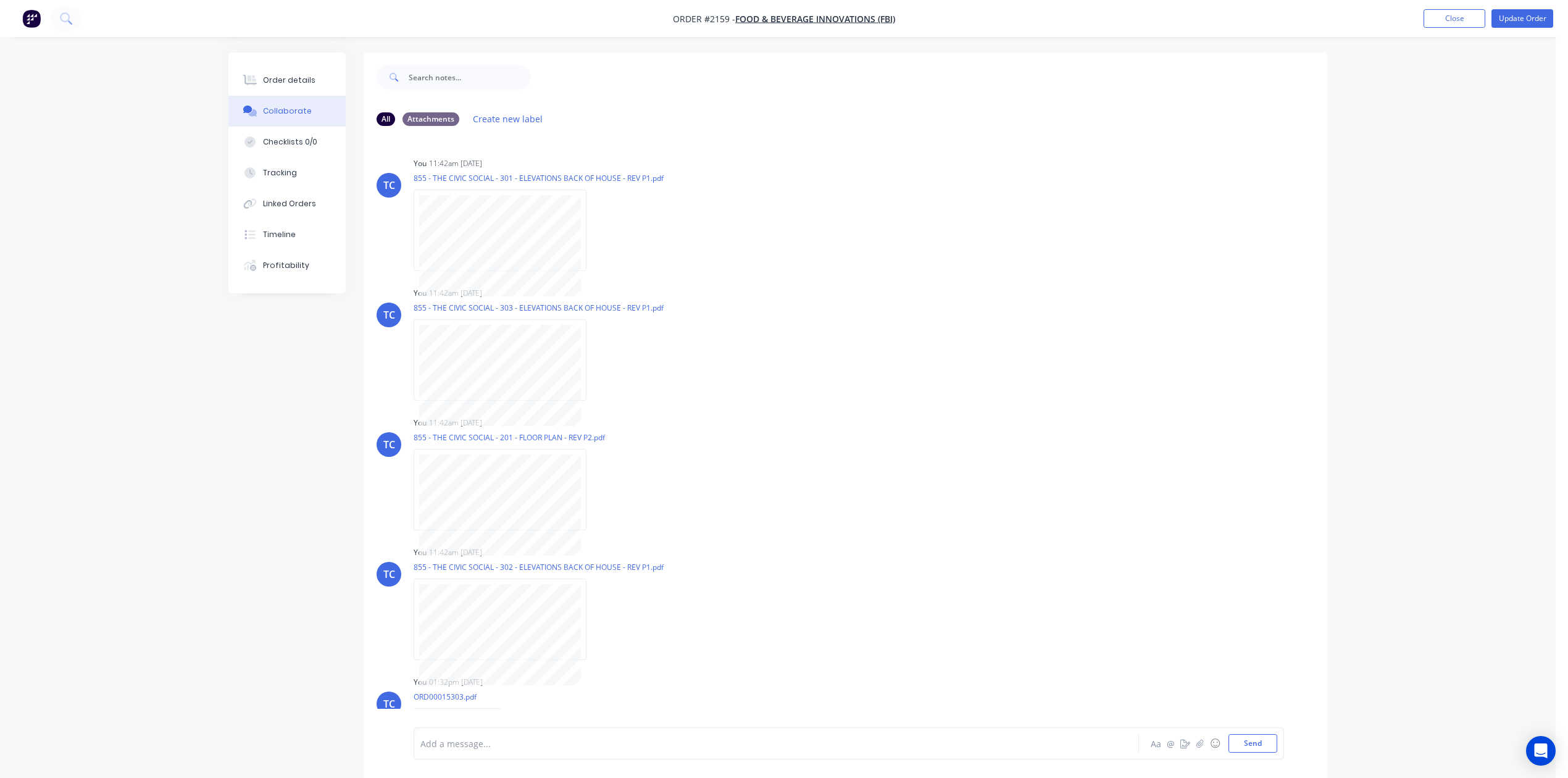
drag, startPoint x: 1442, startPoint y: 14, endPoint x: 1379, endPoint y: 63, distance: 79.8
click at [1379, 63] on div "Order #2159 - FOOD & BEVERAGE INNOVATIONS (FBI) Add product Close Update Order …" at bounding box center [777, 398] width 1555 height 796
click at [308, 85] on div "Order details" at bounding box center [289, 80] width 52 height 11
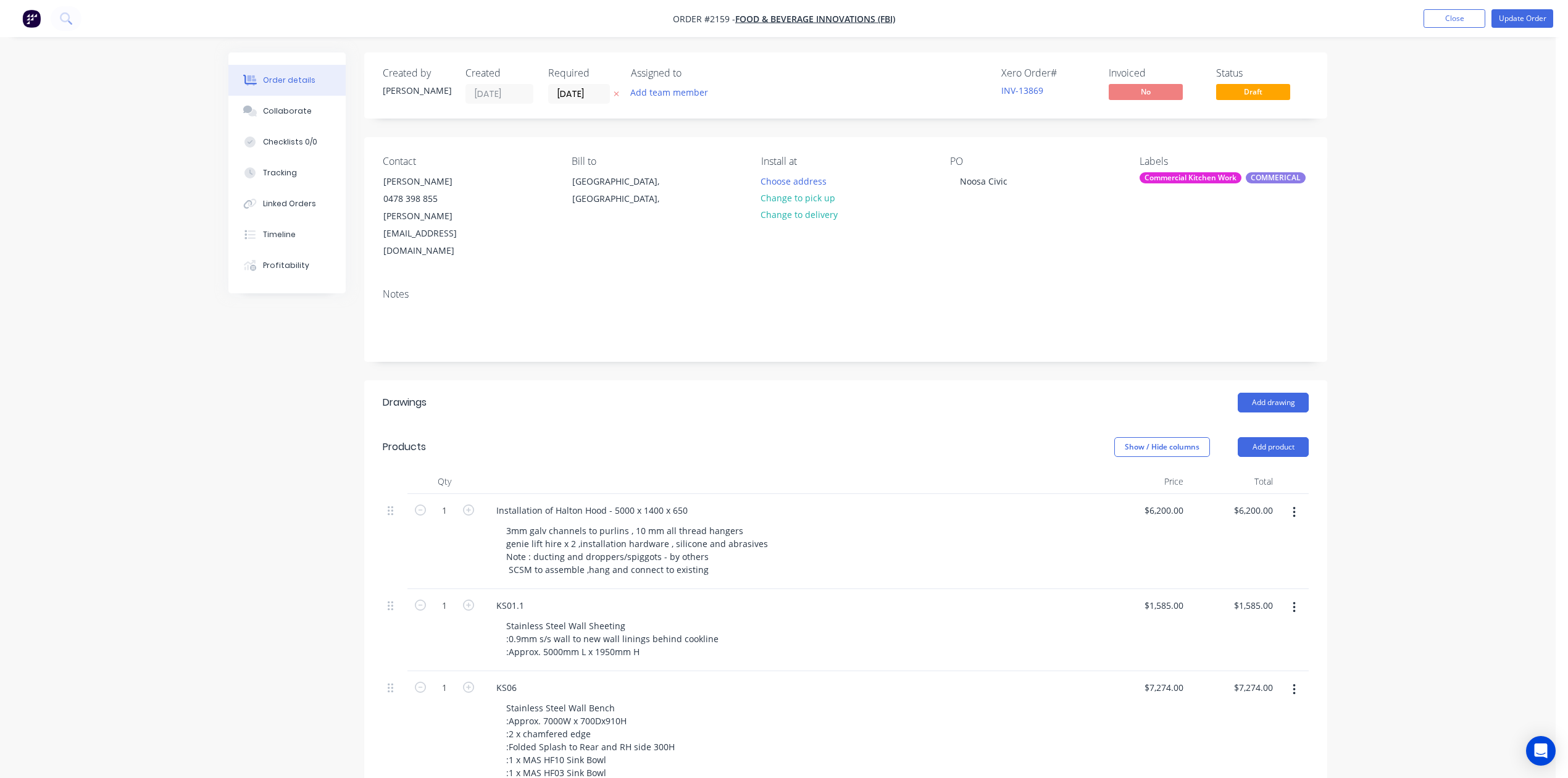
click at [288, 86] on div "Order details" at bounding box center [289, 80] width 52 height 11
click at [606, 100] on input "[DATE]" at bounding box center [579, 94] width 61 height 18
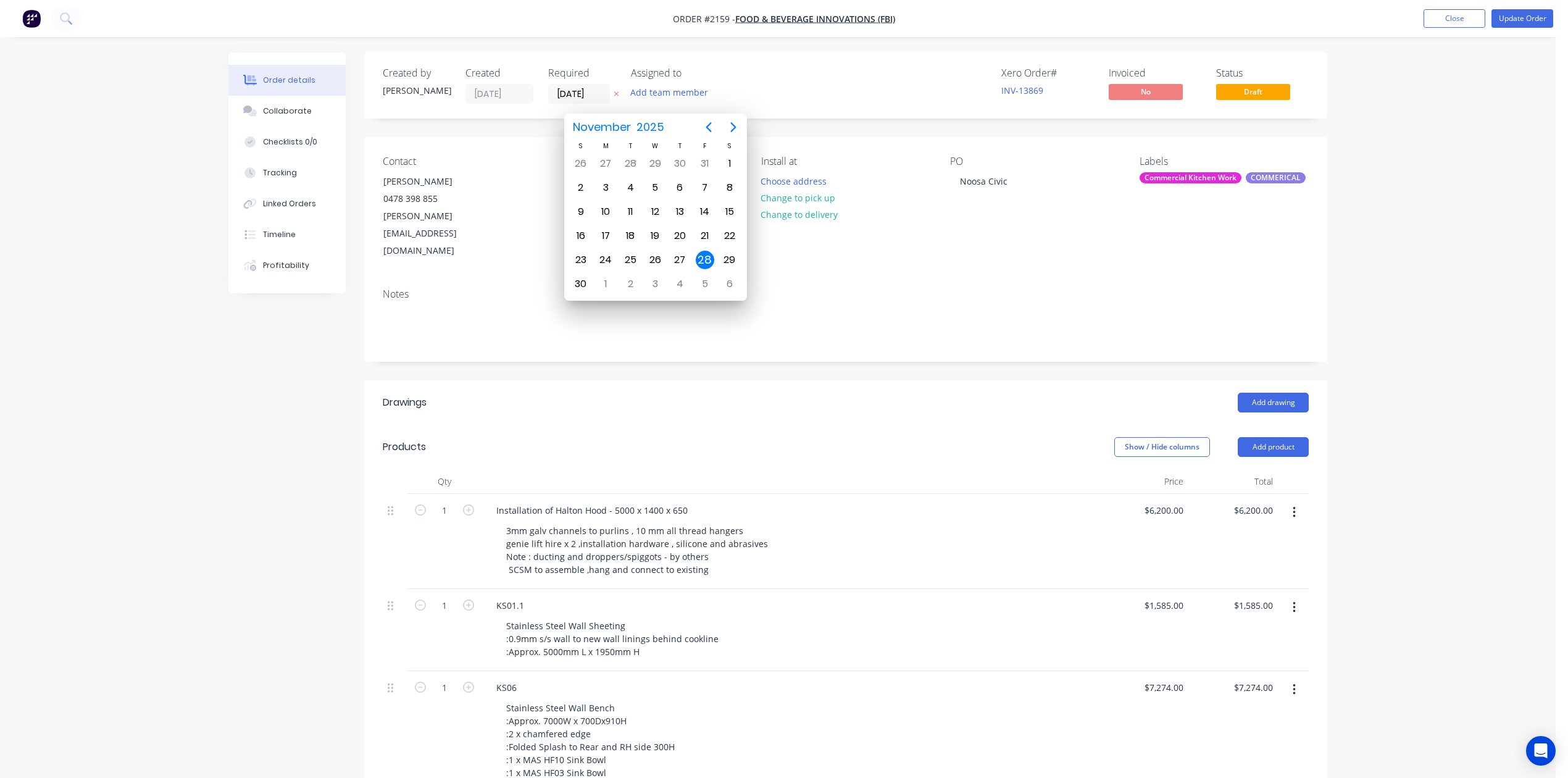
click at [705, 260] on div "28" at bounding box center [705, 260] width 18 height 18
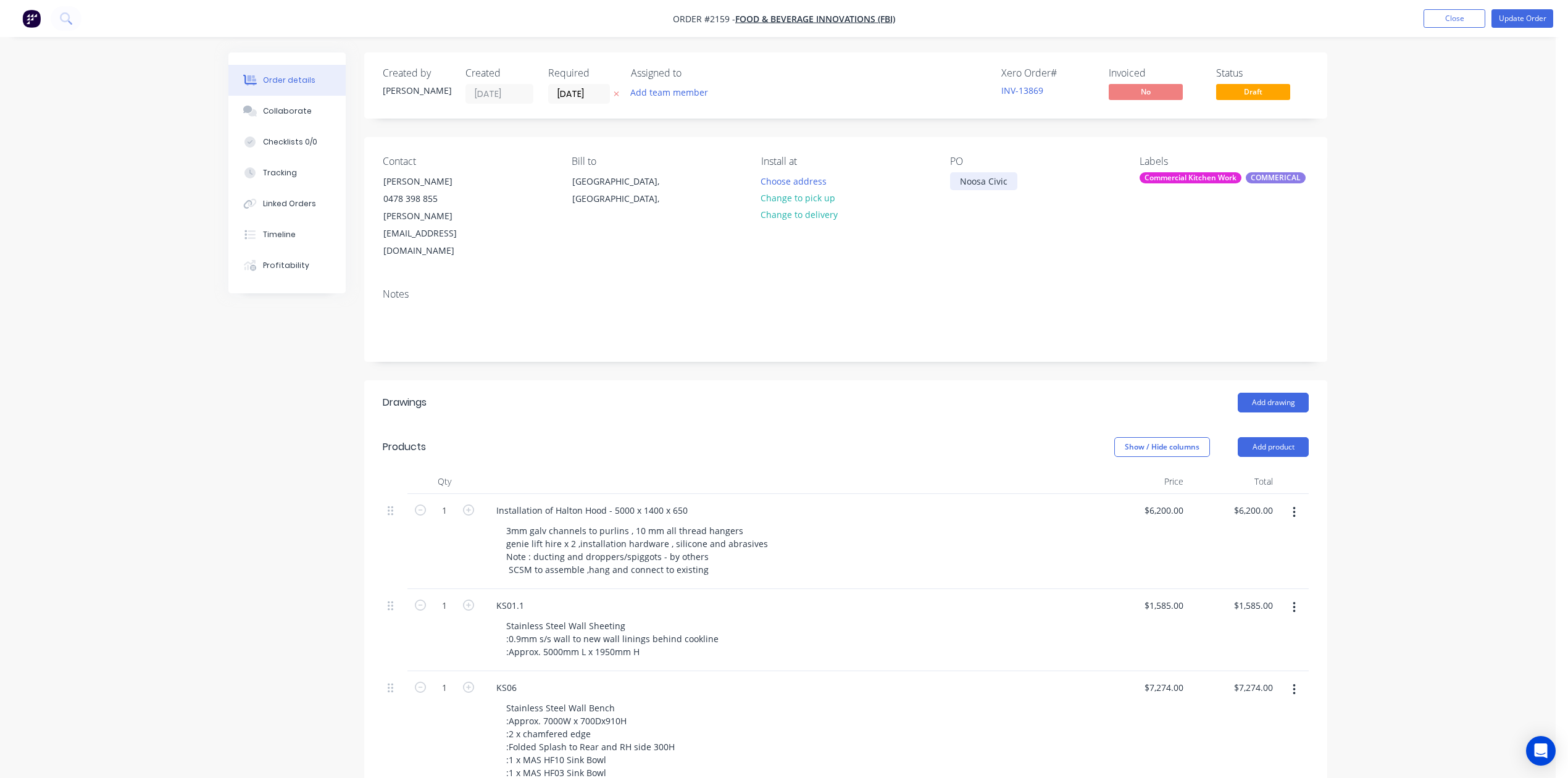
click at [961, 190] on div "Noosa Civic" at bounding box center [983, 181] width 67 height 18
click at [1519, 18] on button "Update Order" at bounding box center [1522, 18] width 61 height 18
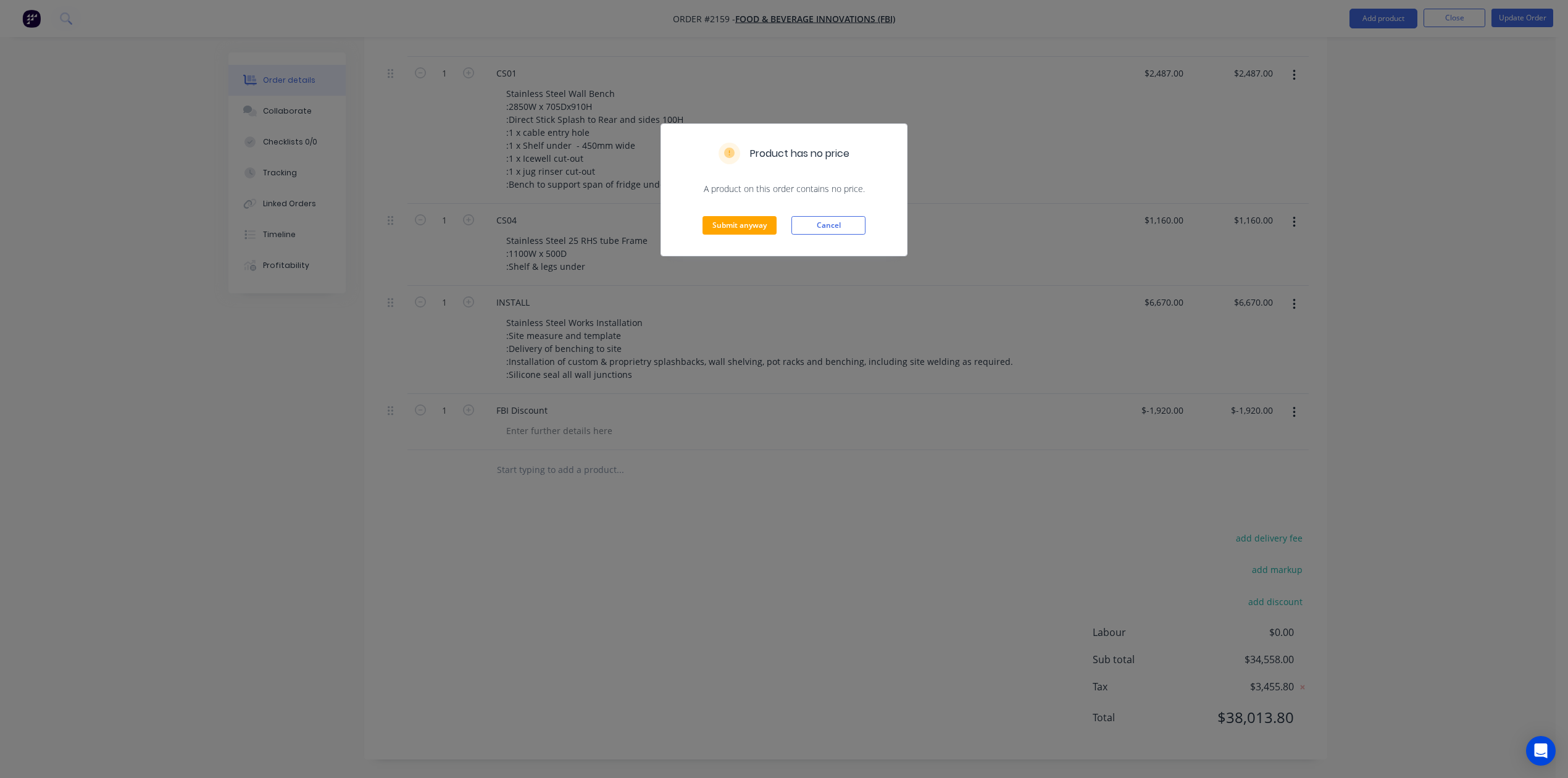
scroll to position [1646, 0]
click at [736, 234] on button "Submit anyway" at bounding box center [740, 225] width 74 height 18
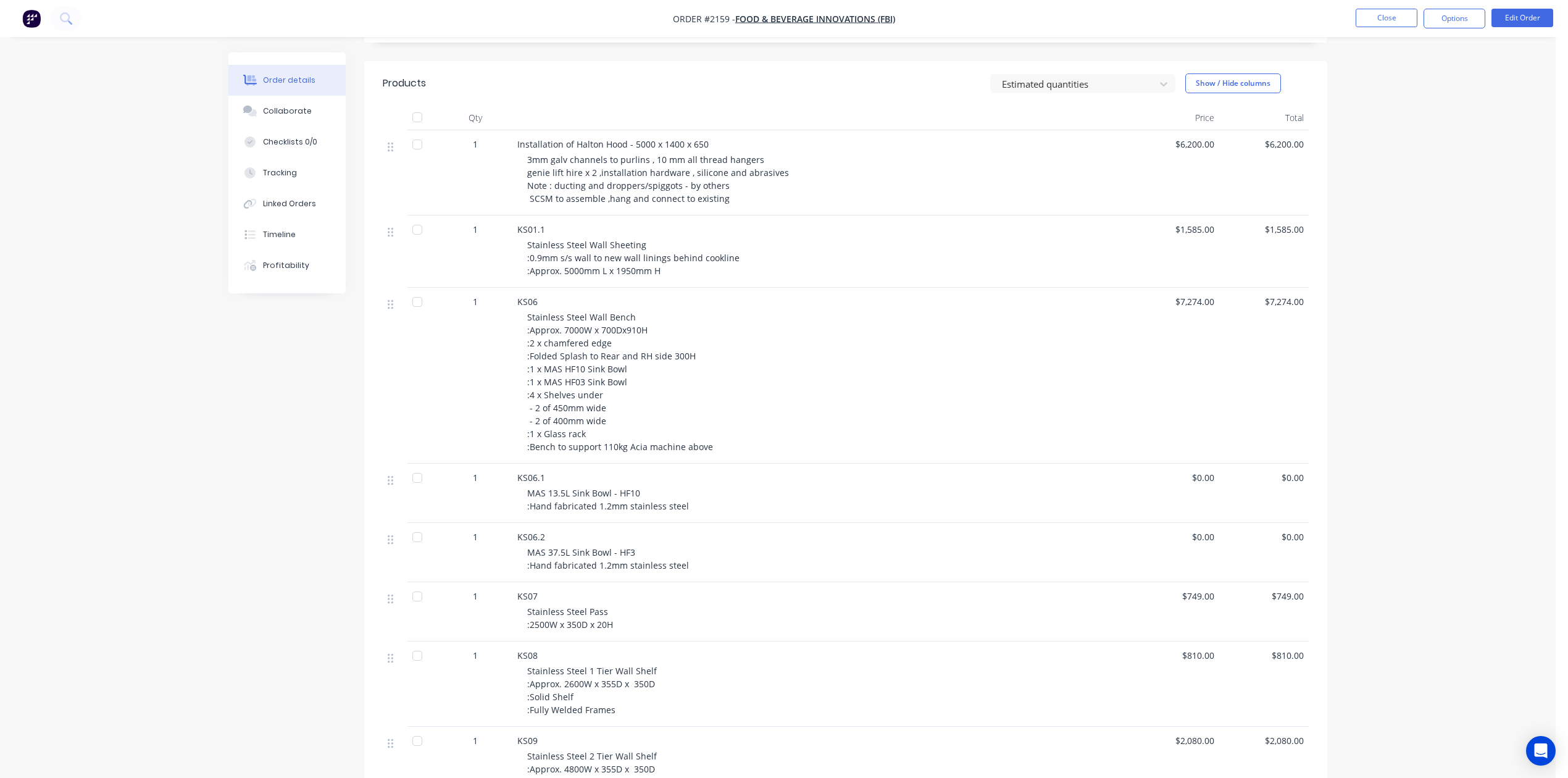
scroll to position [0, 0]
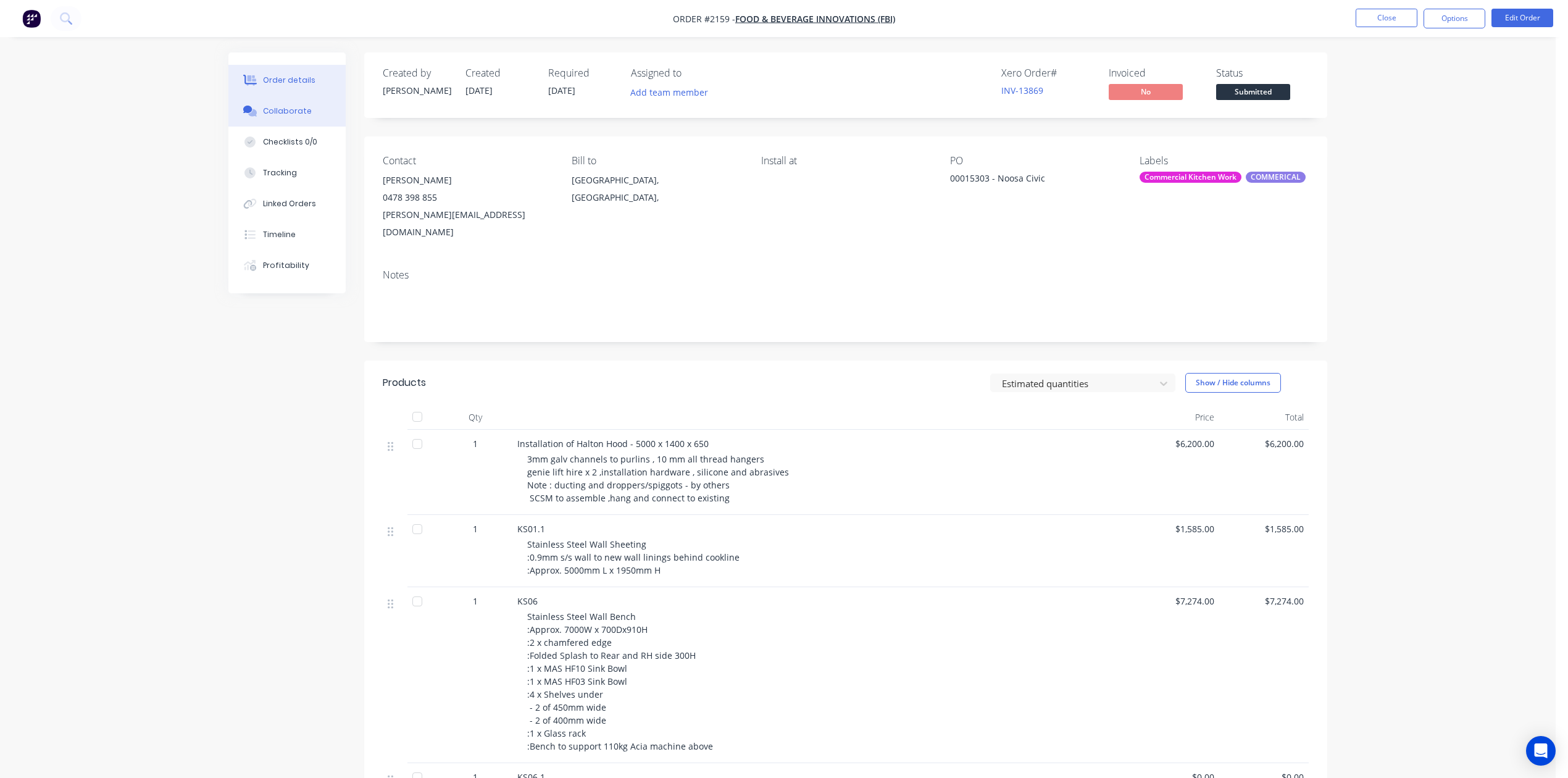
click at [288, 117] on div "Collaborate" at bounding box center [287, 111] width 49 height 11
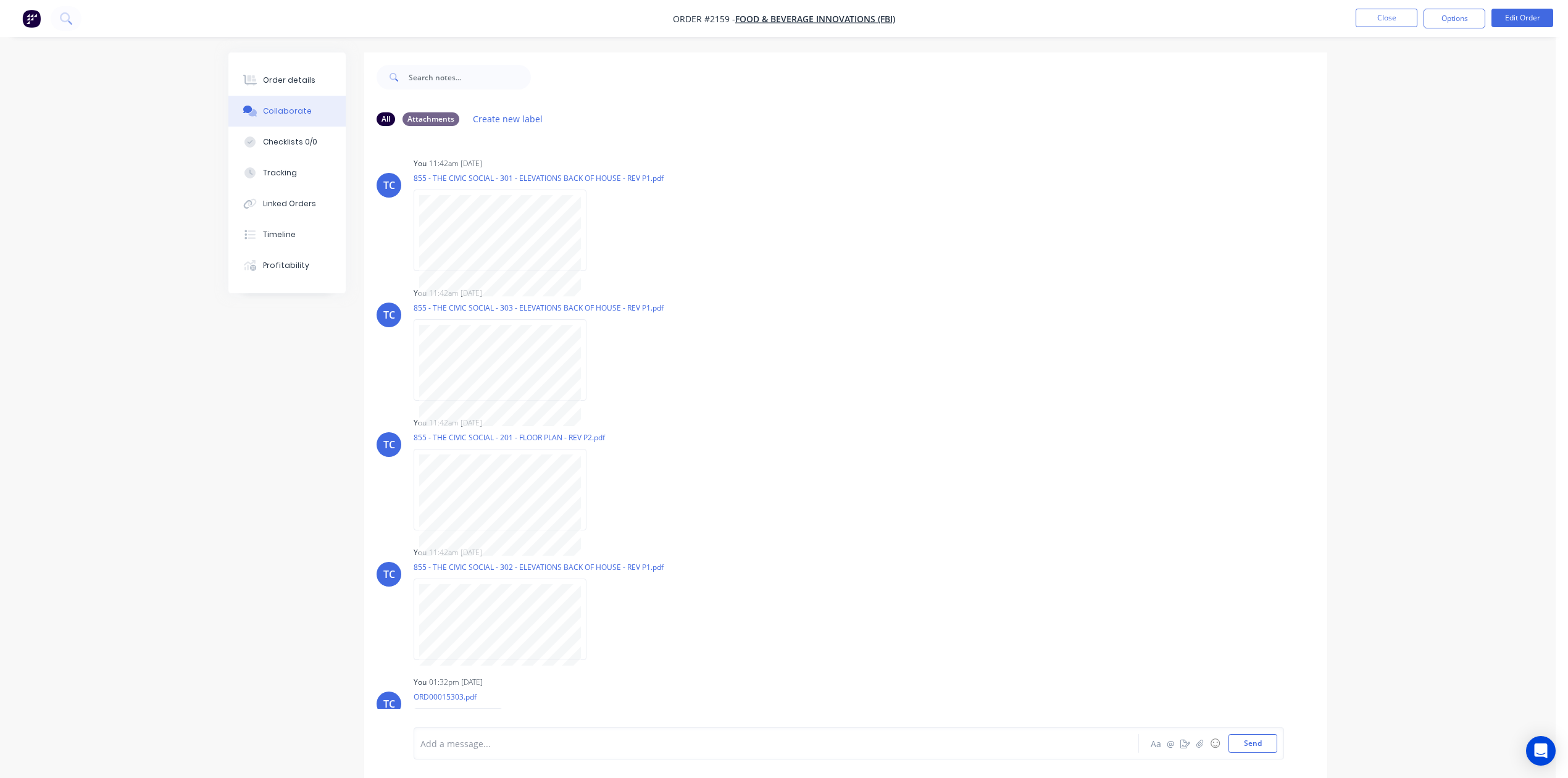
scroll to position [213, 0]
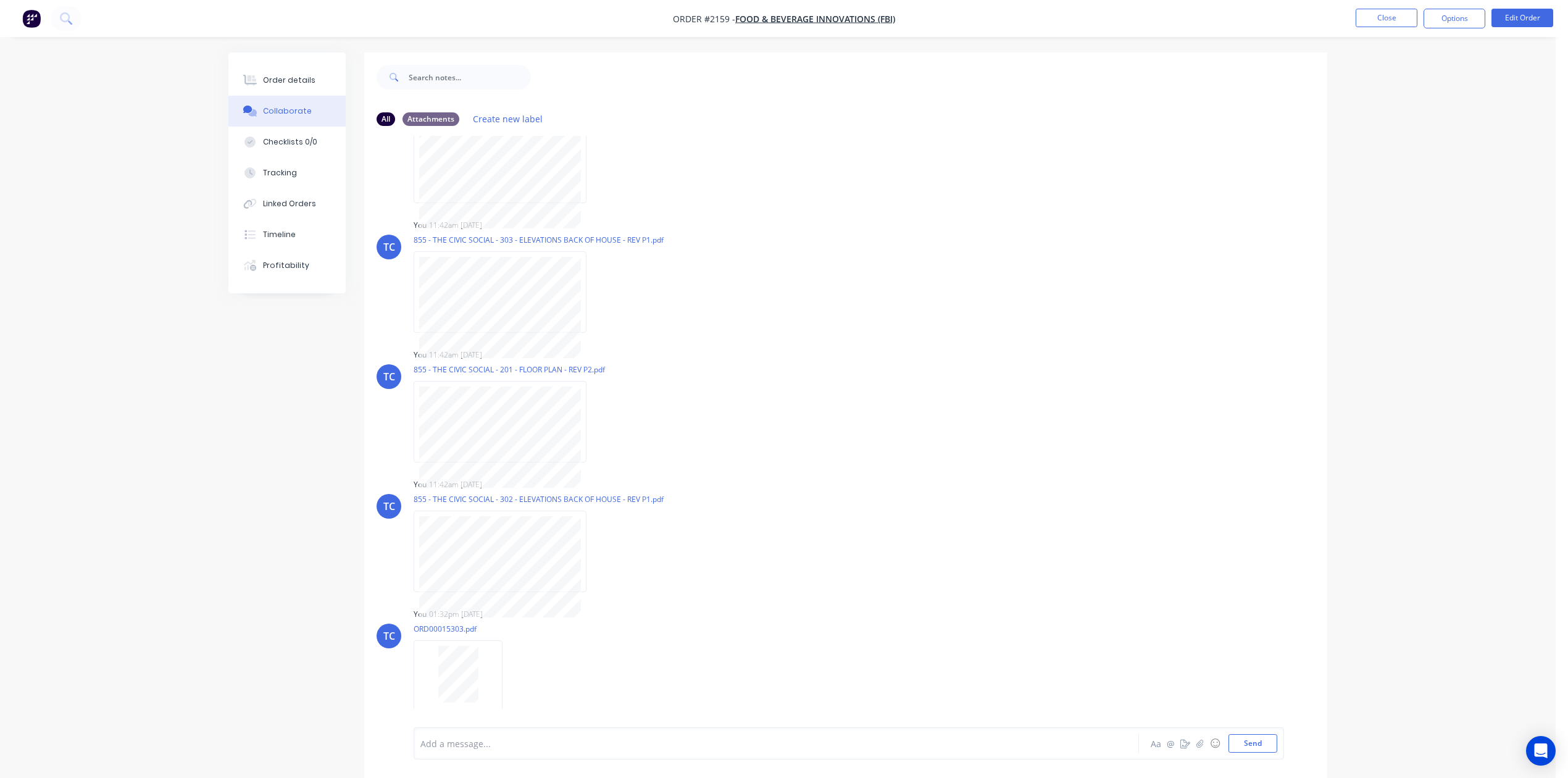
click at [553, 709] on div "Add a message... Aa @ ☺ Send" at bounding box center [845, 743] width 963 height 69
drag, startPoint x: 507, startPoint y: 676, endPoint x: 534, endPoint y: 690, distance: 30.4
click at [532, 690] on div "All Attachments Create new label TC You 11:42am [DATE] 855 - THE CIVIC SOCIAL -…" at bounding box center [845, 448] width 963 height 694
click at [624, 638] on div "Labels Download Delete" at bounding box center [526, 681] width 227 height 92
click at [515, 686] on icon "button" at bounding box center [513, 681] width 3 height 11
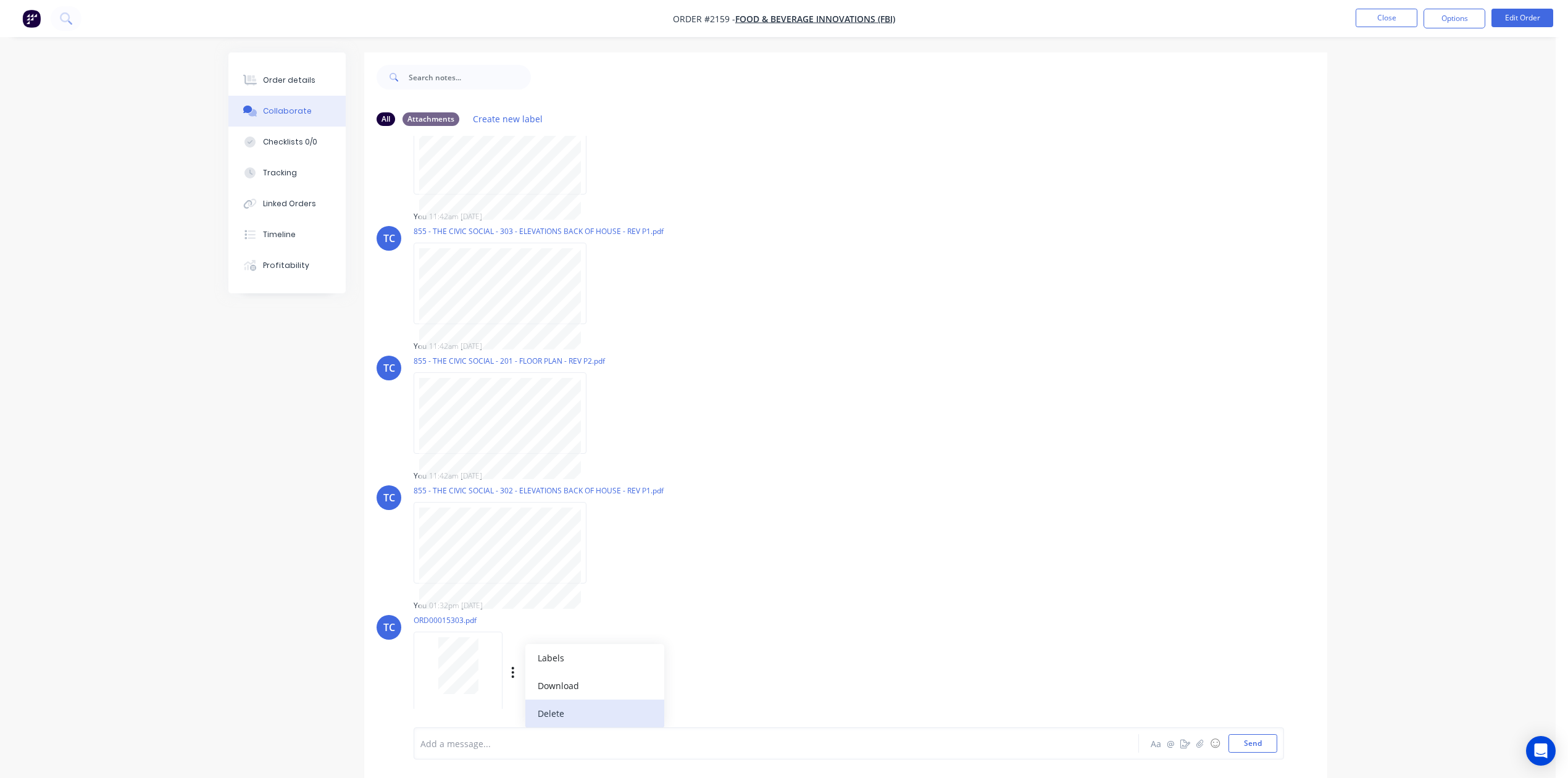
click at [594, 727] on button "Delete" at bounding box center [594, 713] width 139 height 28
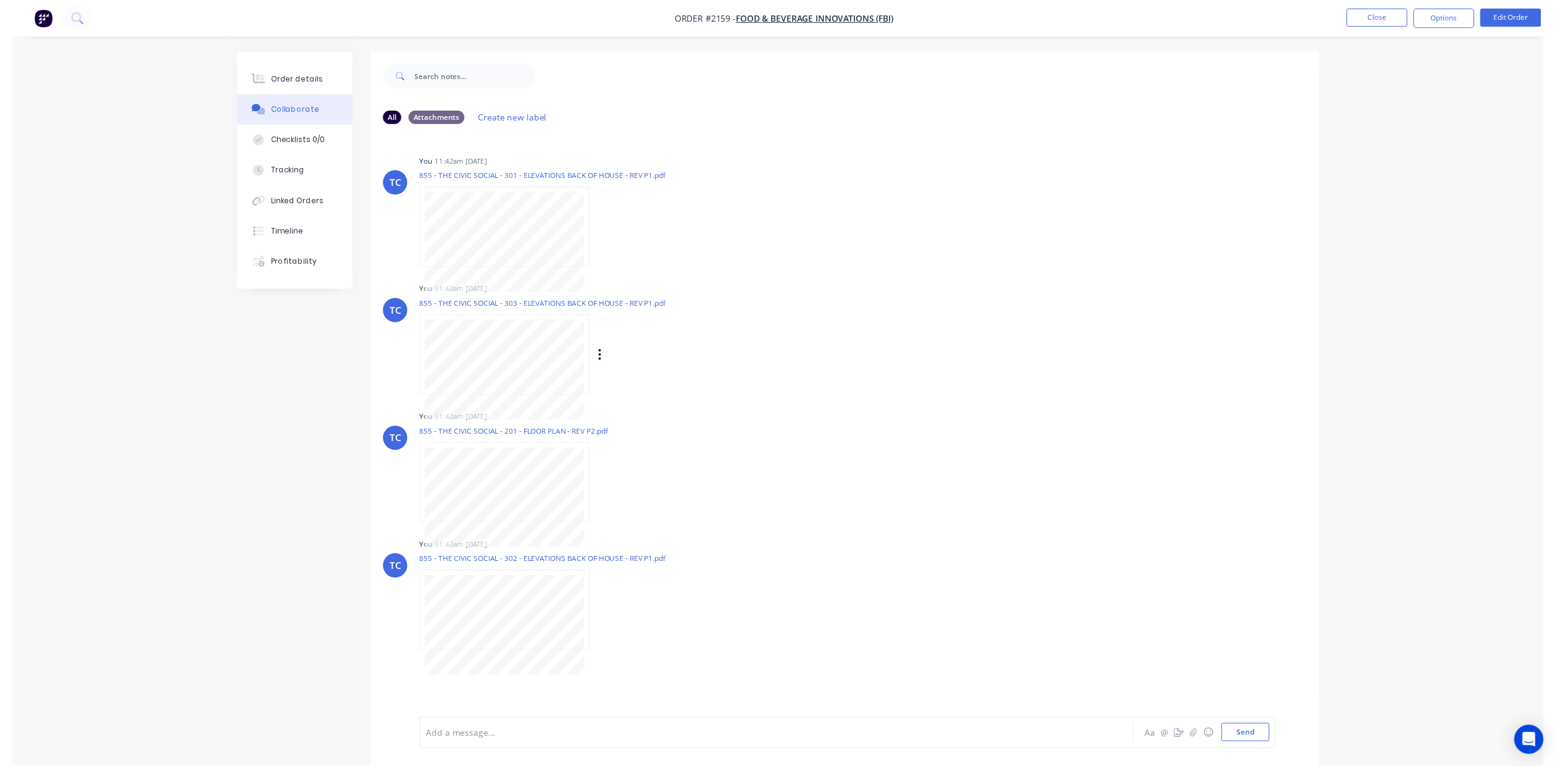
scroll to position [0, 0]
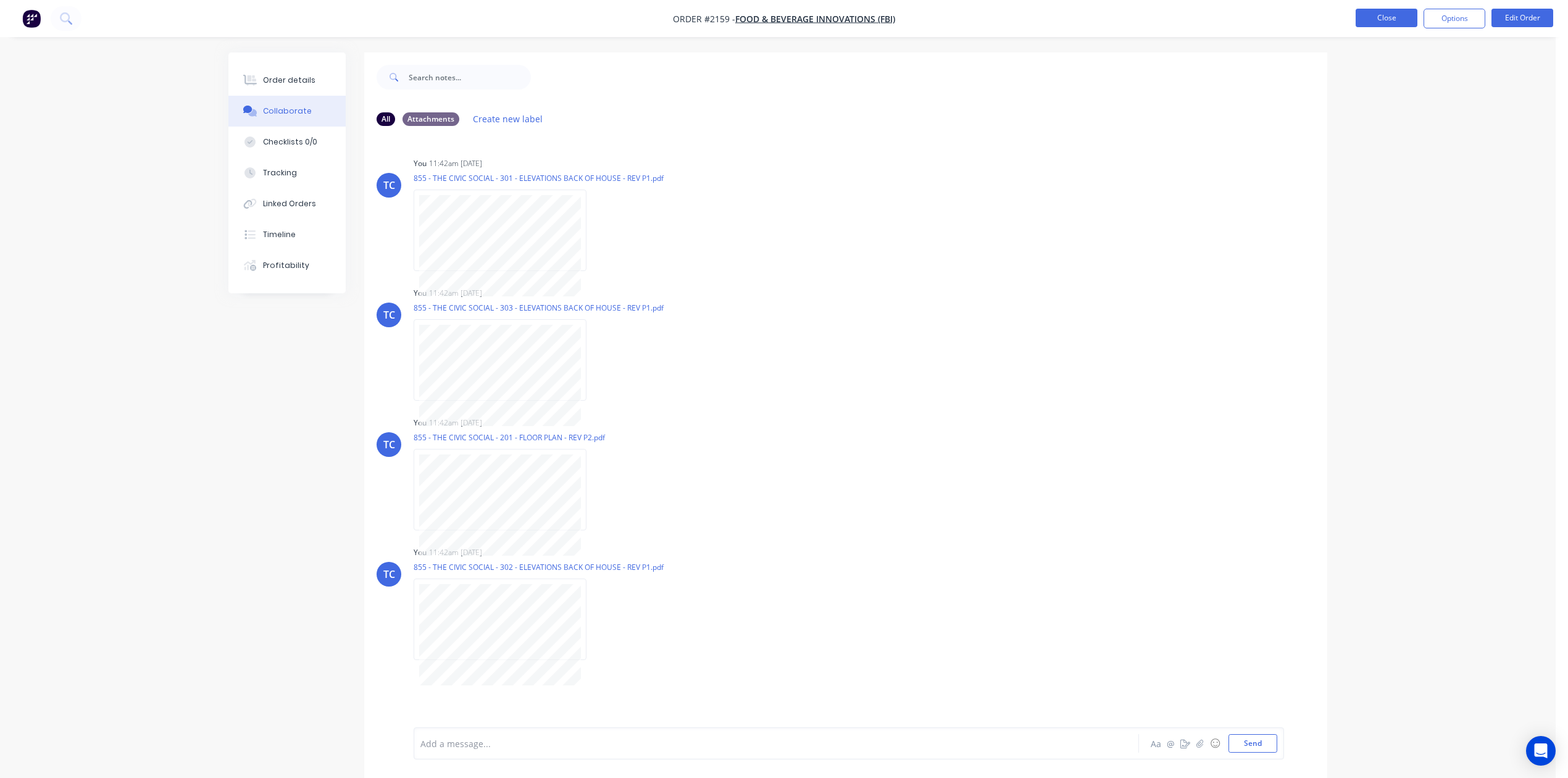
click at [1386, 22] on button "Close" at bounding box center [1386, 18] width 61 height 18
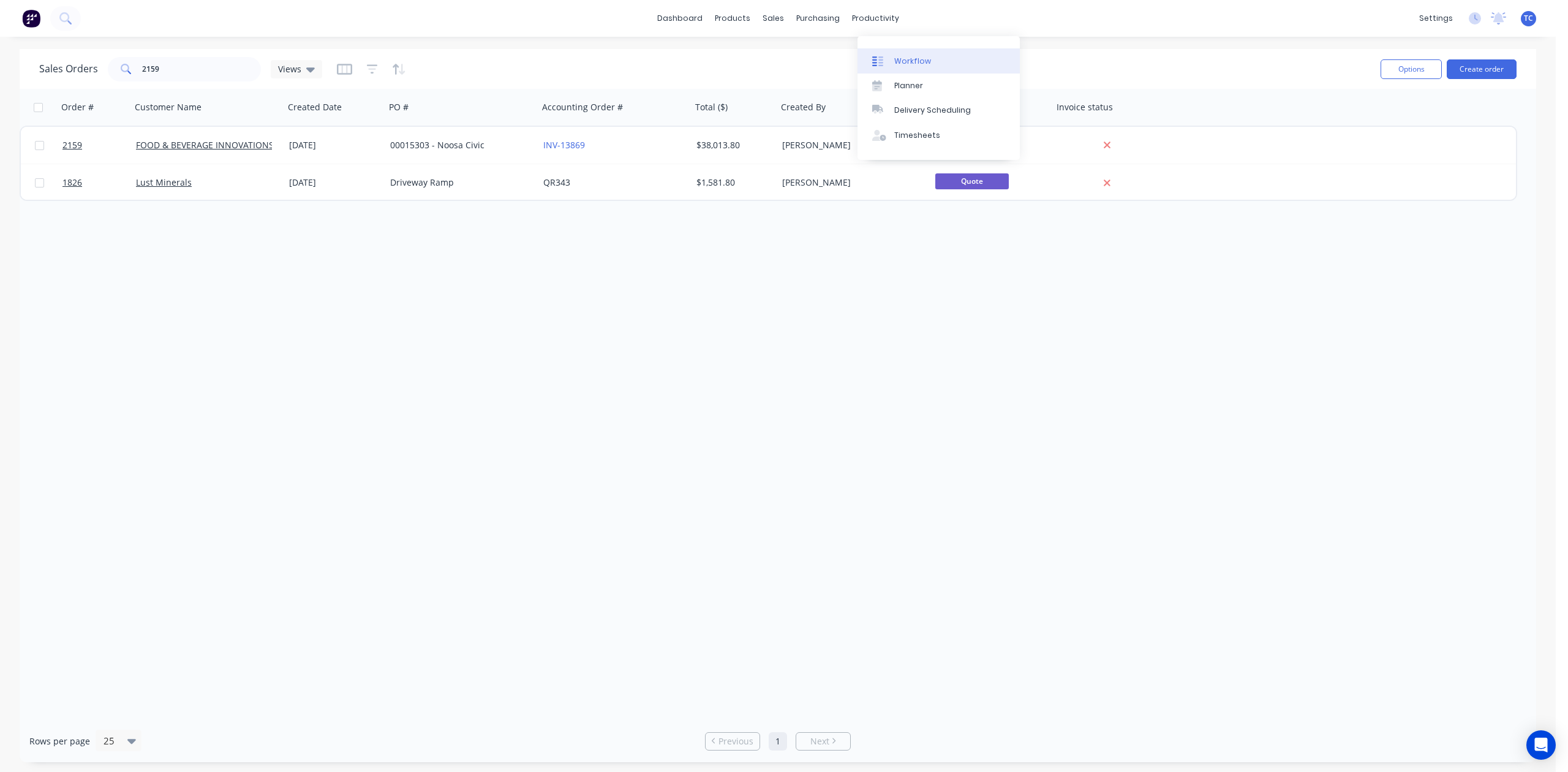
click at [917, 64] on div "Workflow" at bounding box center [913, 61] width 37 height 11
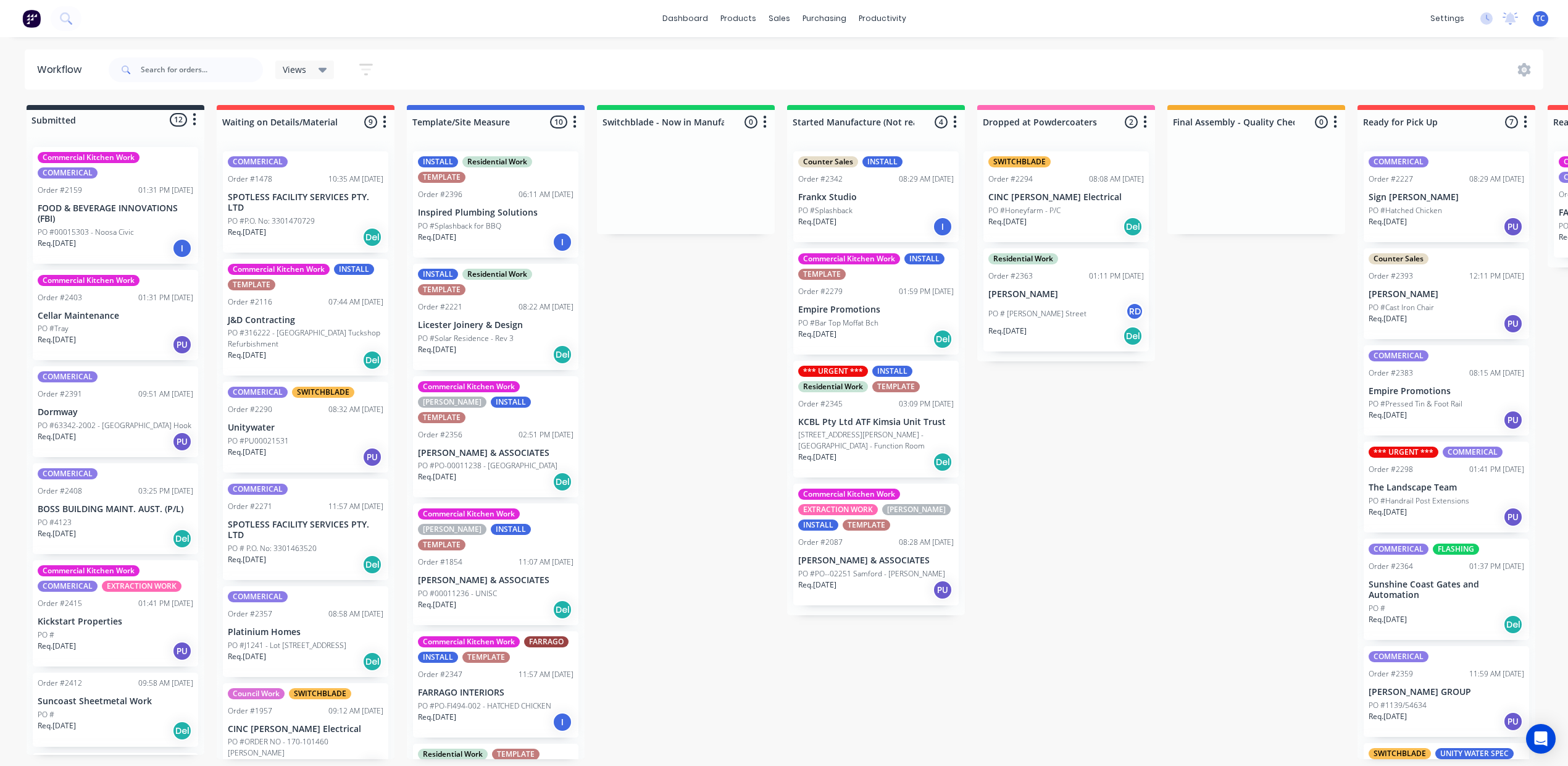
click at [192, 258] on div "I" at bounding box center [182, 249] width 20 height 20
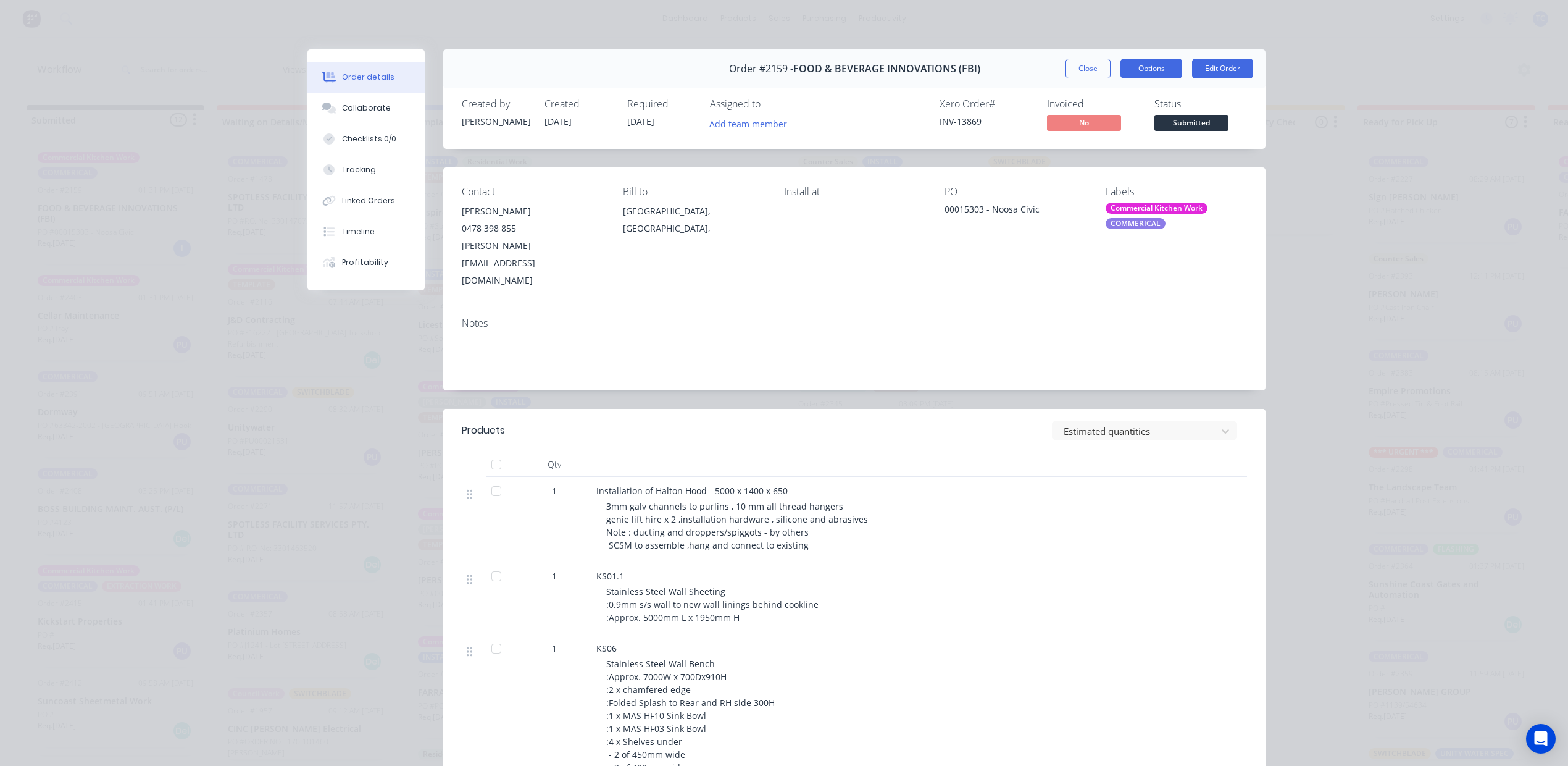
click at [1131, 79] on button "Options" at bounding box center [1151, 69] width 61 height 20
click at [1122, 134] on div "Work Order" at bounding box center [1117, 125] width 108 height 18
click at [1112, 179] on div "Custom" at bounding box center [1117, 174] width 108 height 18
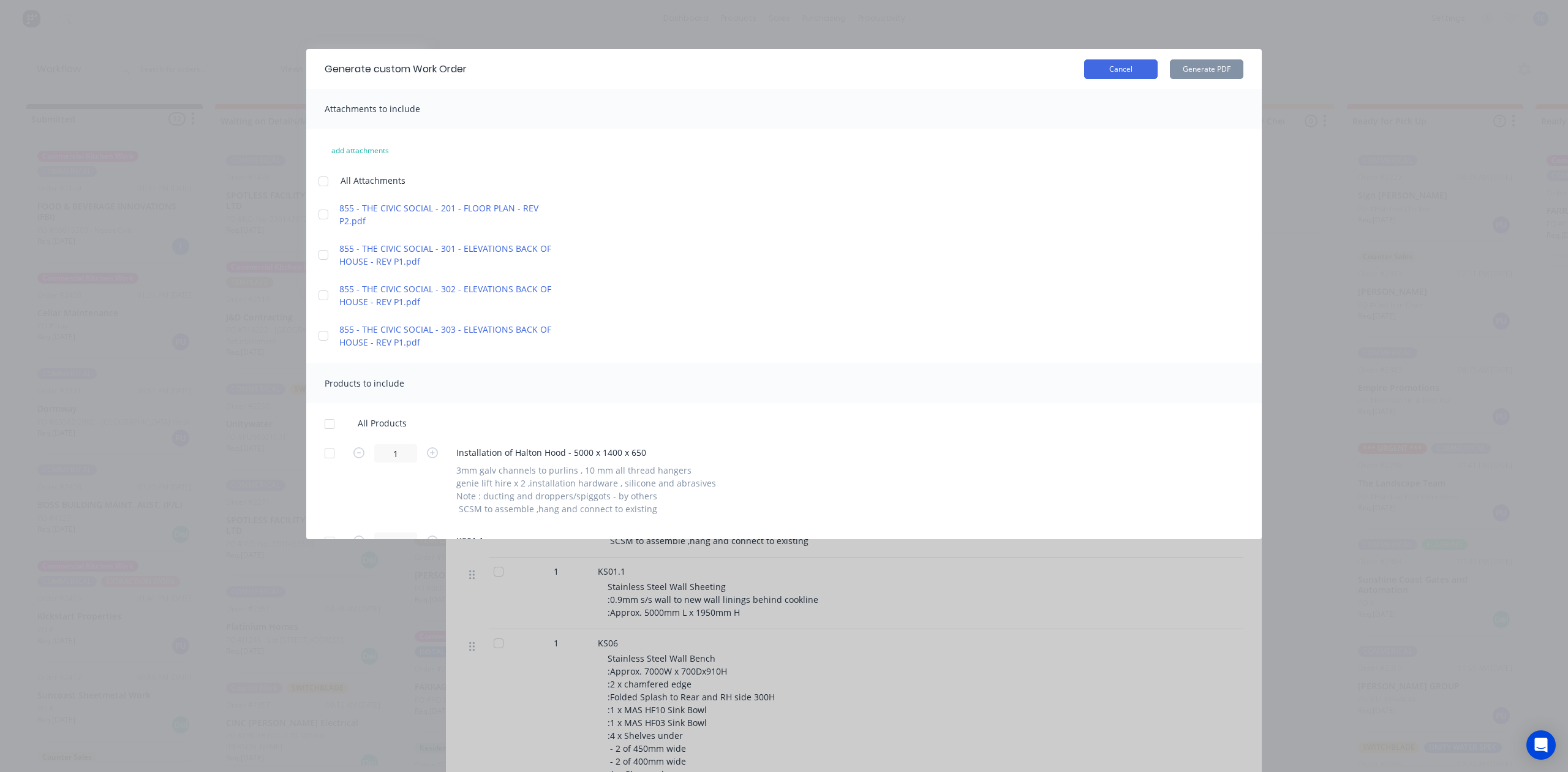
click at [1113, 79] on button "Cancel" at bounding box center [1120, 69] width 73 height 20
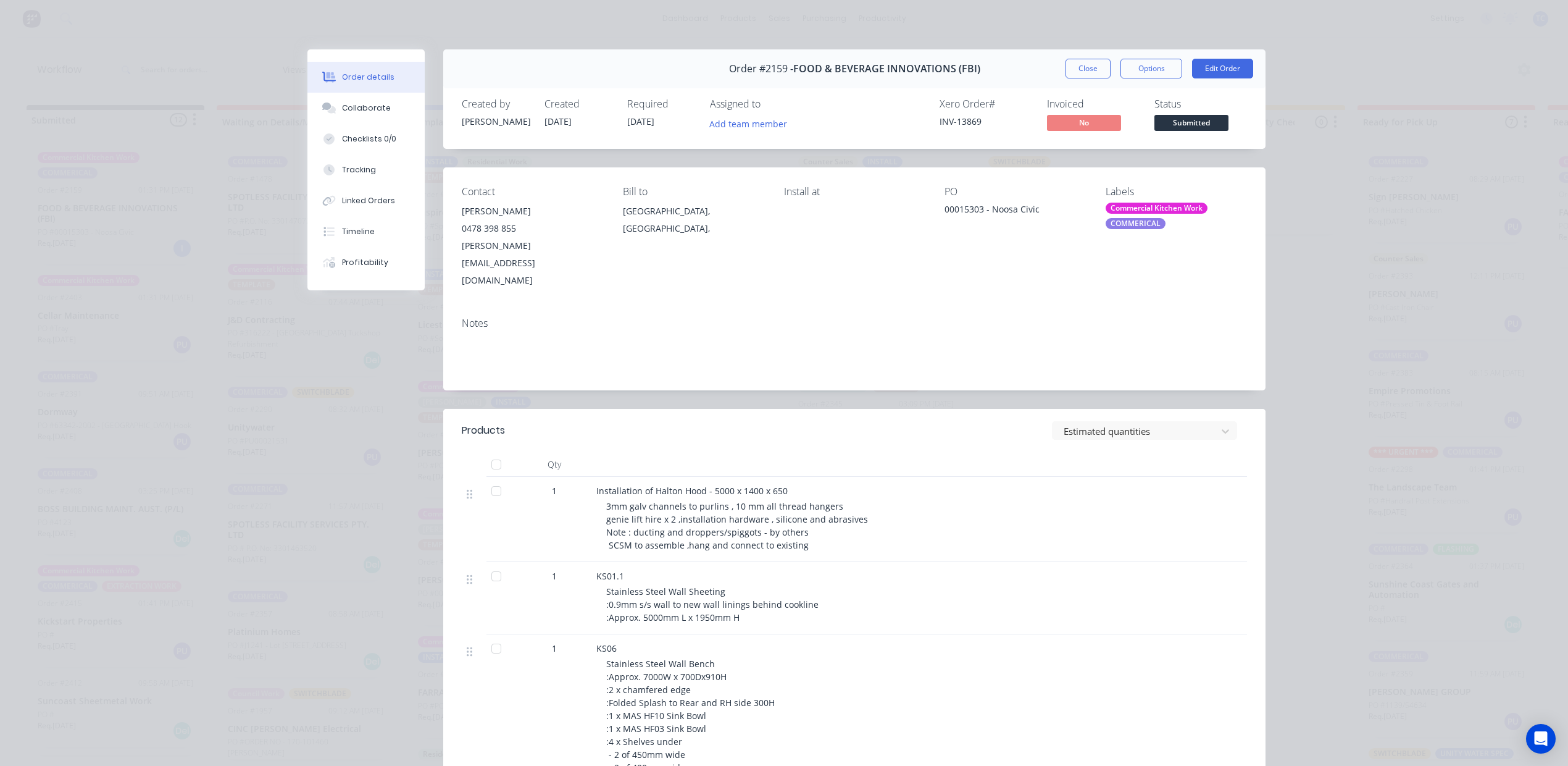
click at [1122, 89] on div "Order #2159 - FOOD & BEVERAGE INNOVATIONS (FBI) Close Options Edit Order" at bounding box center [854, 69] width 822 height 39
click at [1122, 79] on button "Options" at bounding box center [1151, 69] width 61 height 20
drag, startPoint x: 1112, startPoint y: 137, endPoint x: 1109, endPoint y: 109, distance: 28.2
click at [1109, 109] on div "PRINT Work Order Delivery Docket" at bounding box center [1118, 125] width 129 height 81
click at [1071, 77] on button "Close" at bounding box center [1088, 69] width 45 height 20
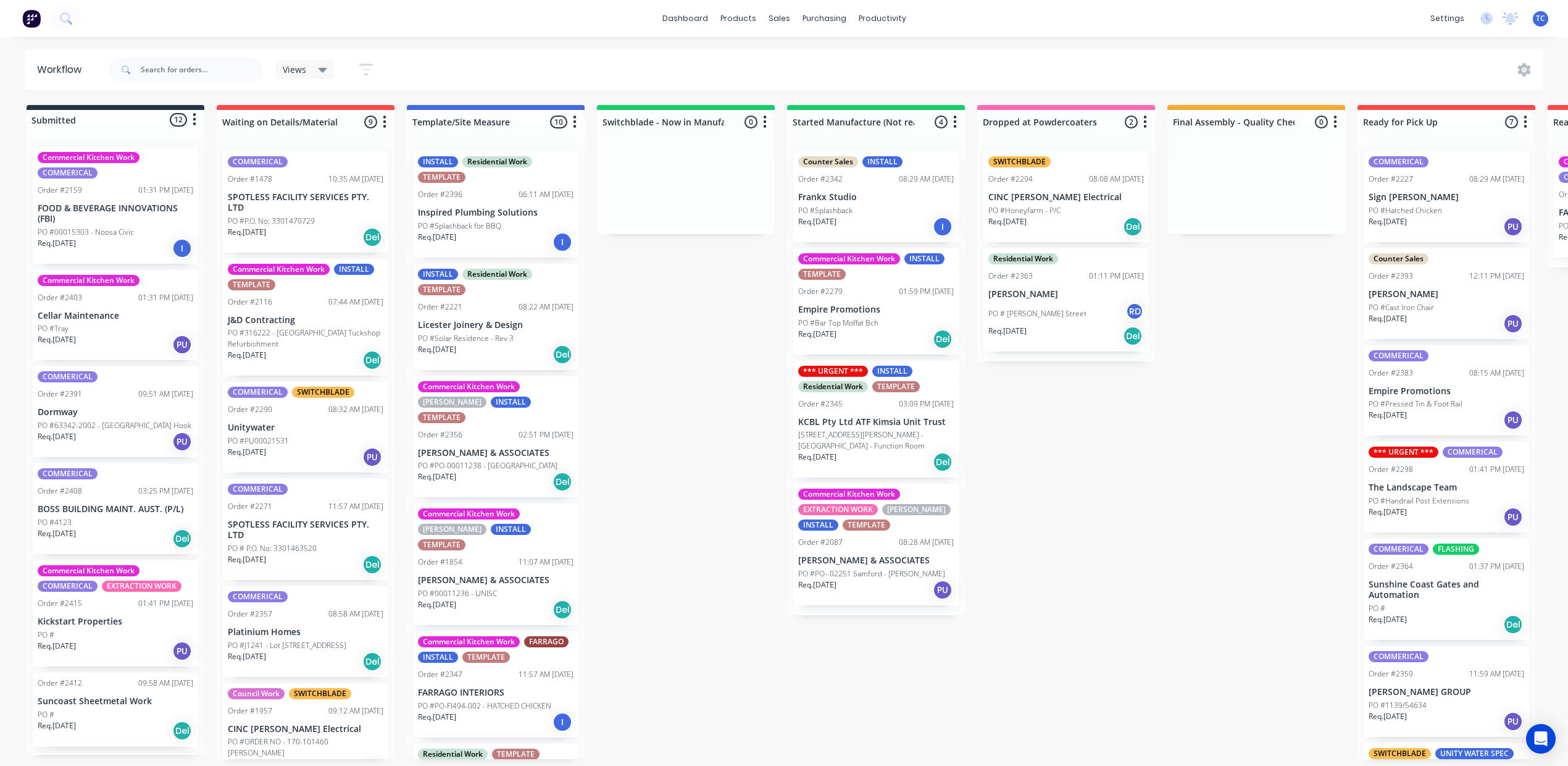
click at [156, 221] on p "FOOD & BEVERAGE INNOVATIONS (FBI)" at bounding box center [116, 214] width 156 height 21
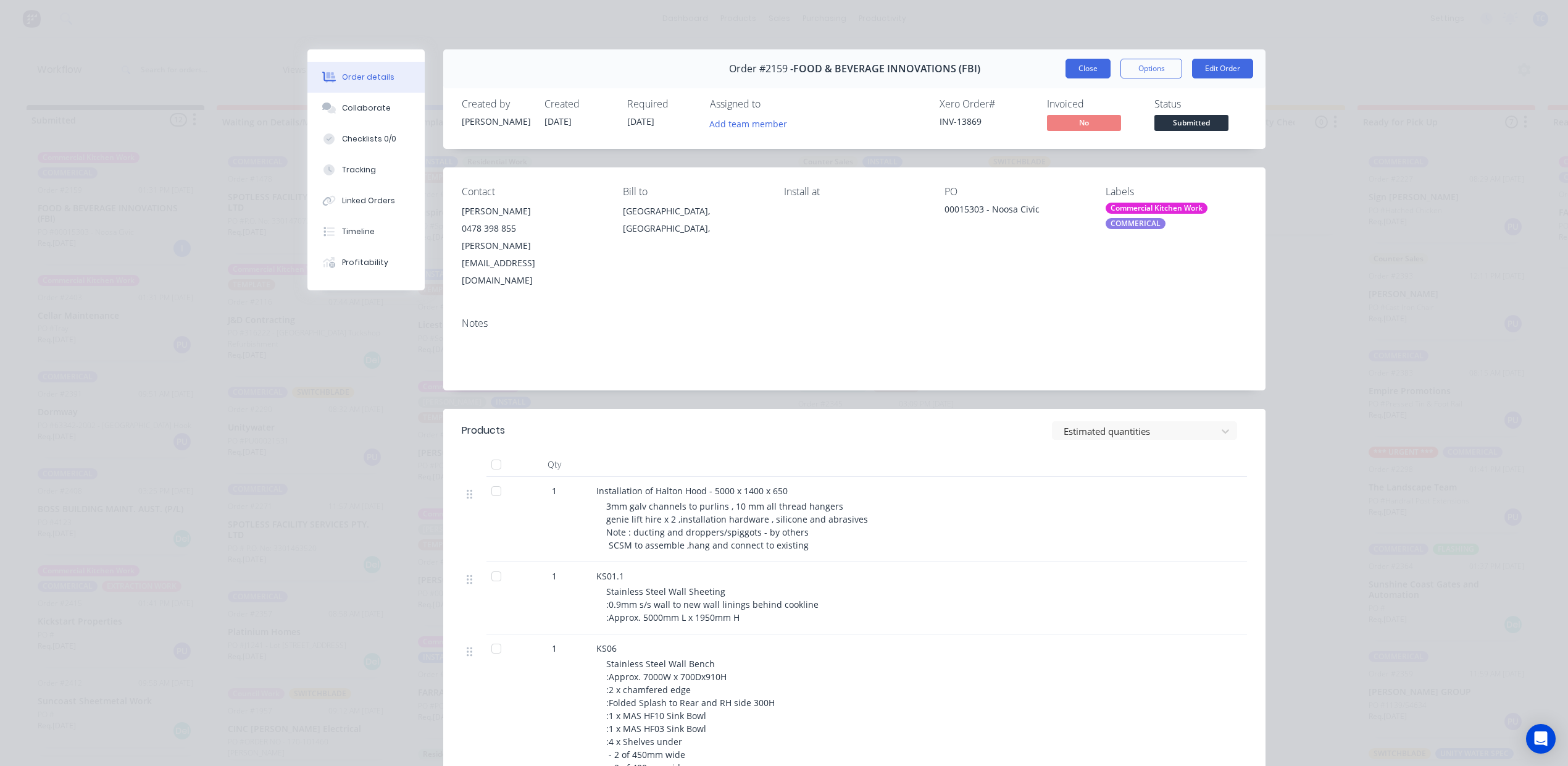
click at [1065, 79] on button "Close" at bounding box center [1088, 69] width 45 height 20
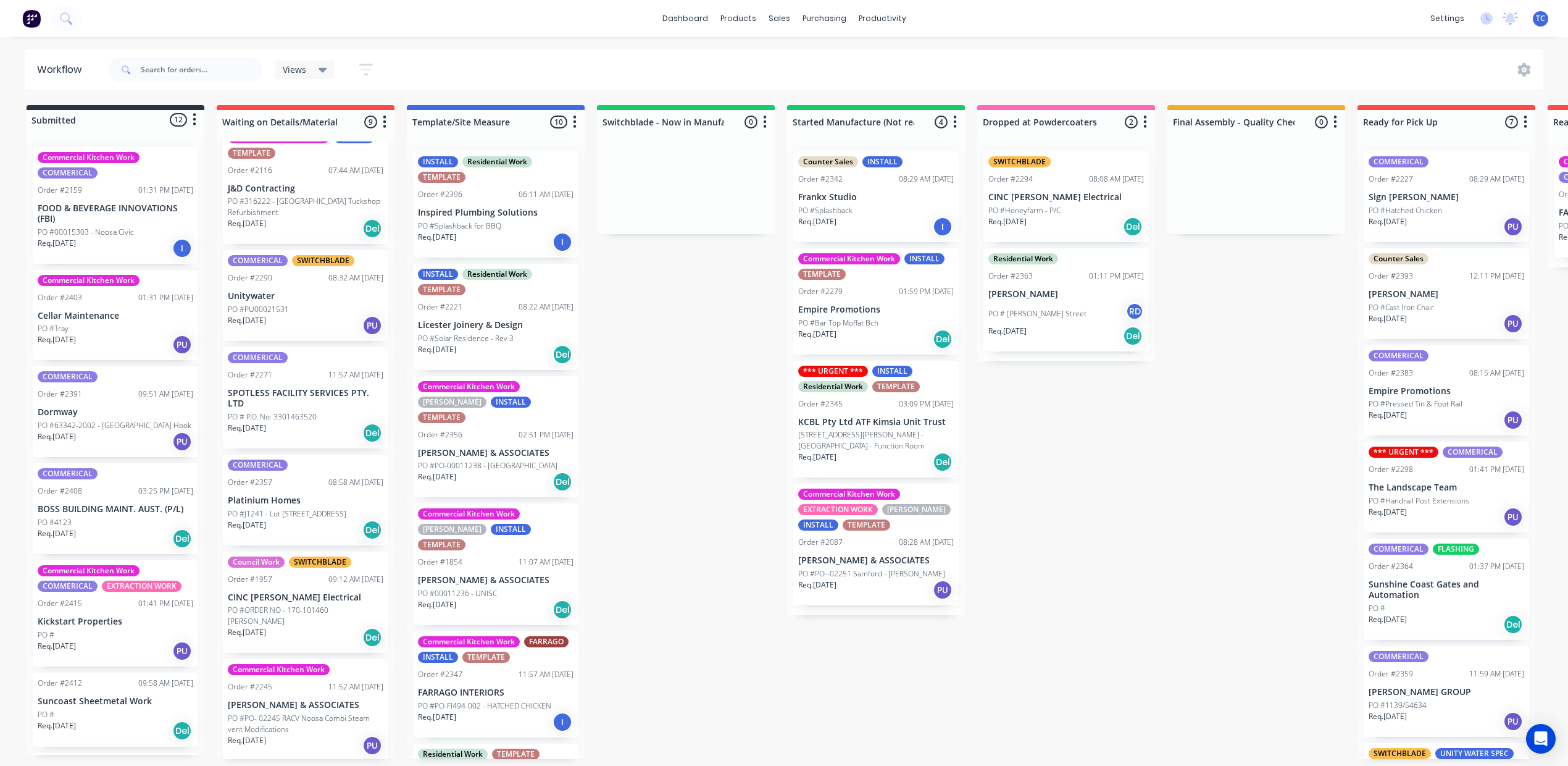
scroll to position [122, 0]
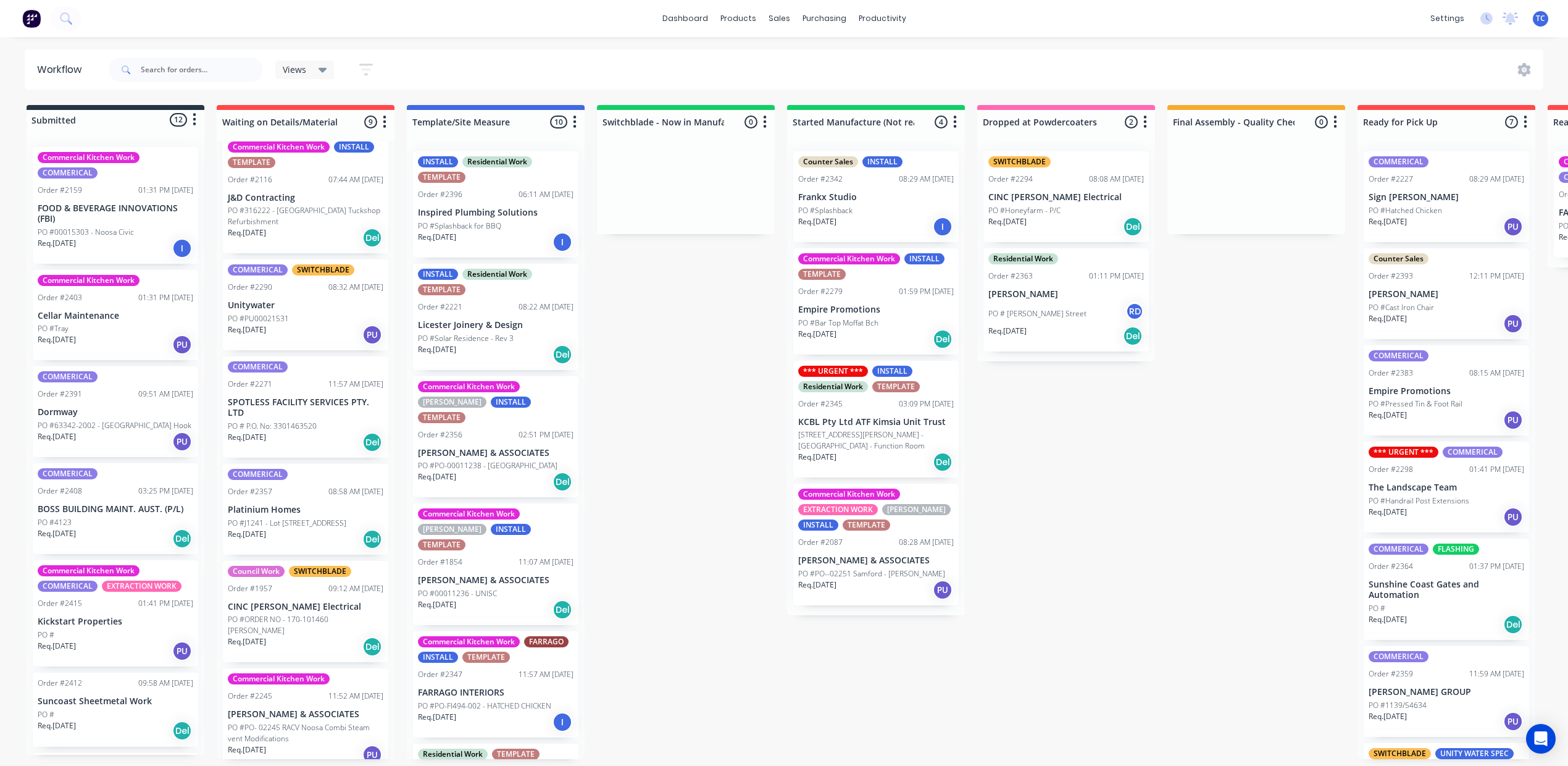
click at [346, 529] on p "PO #J1241 - Lot [STREET_ADDRESS]" at bounding box center [287, 523] width 118 height 11
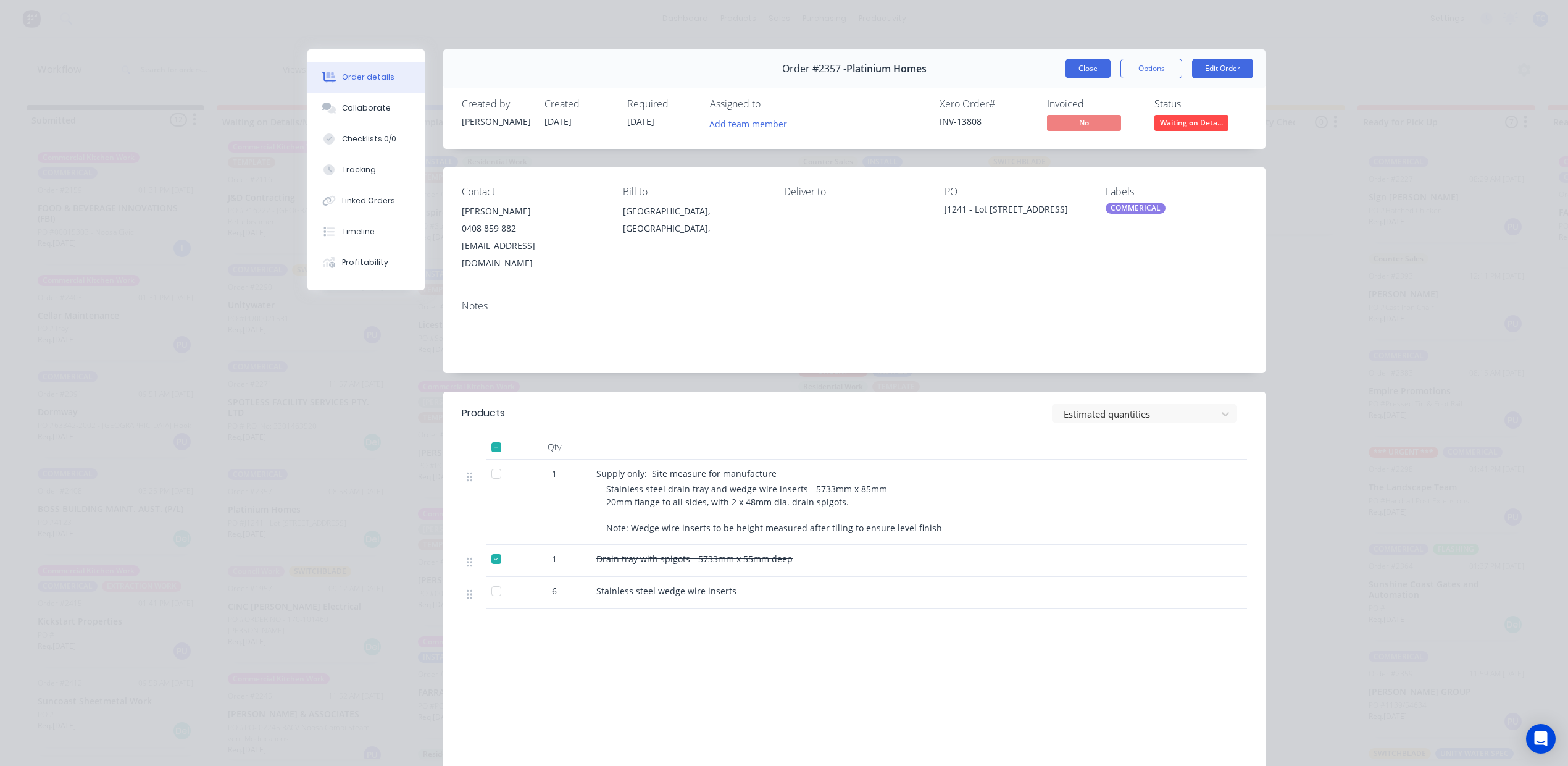
click at [1065, 79] on button "Close" at bounding box center [1088, 69] width 45 height 20
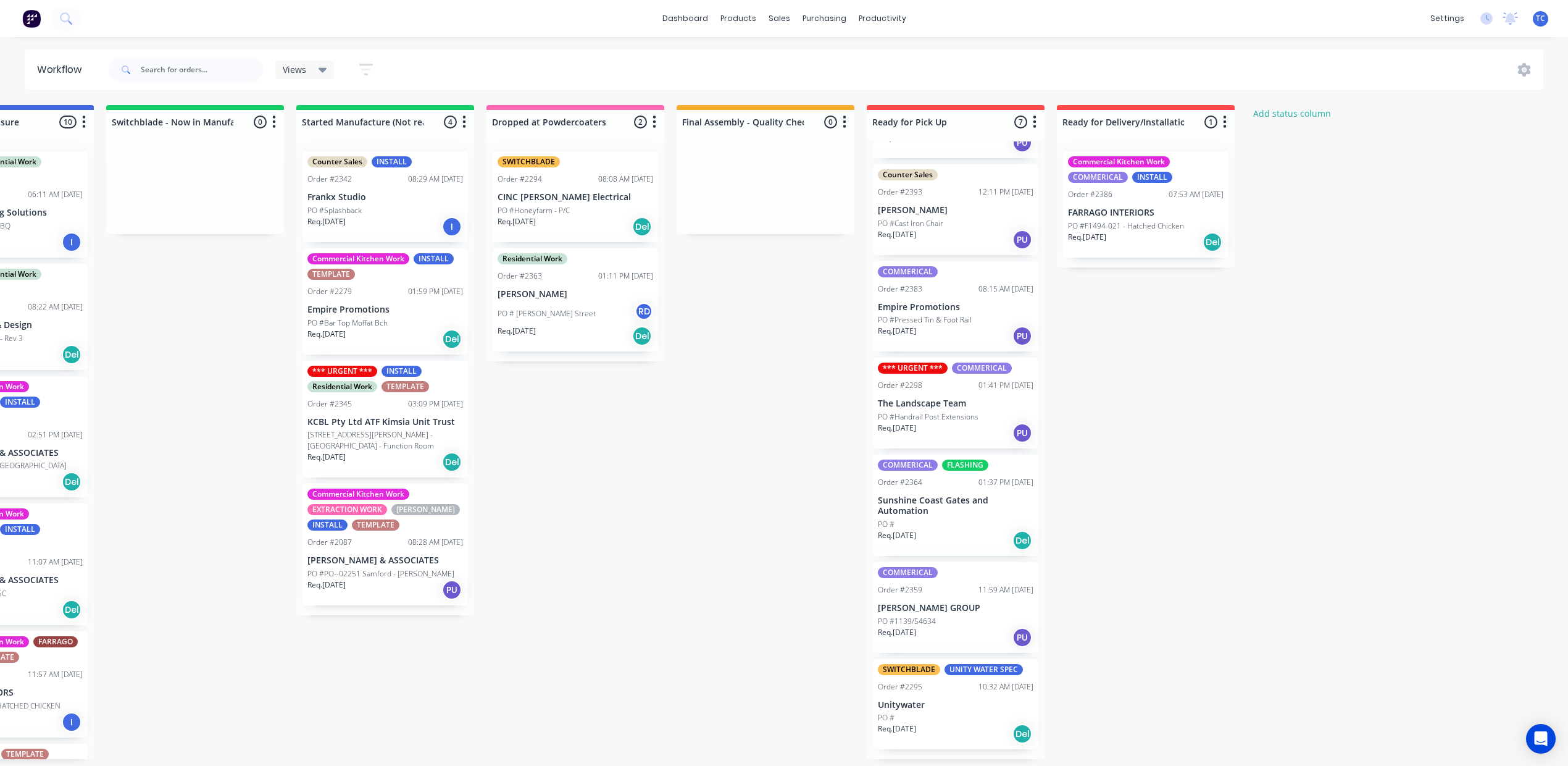
scroll to position [13, 828]
click at [1133, 69] on div "Sales Orders" at bounding box center [1158, 74] width 51 height 11
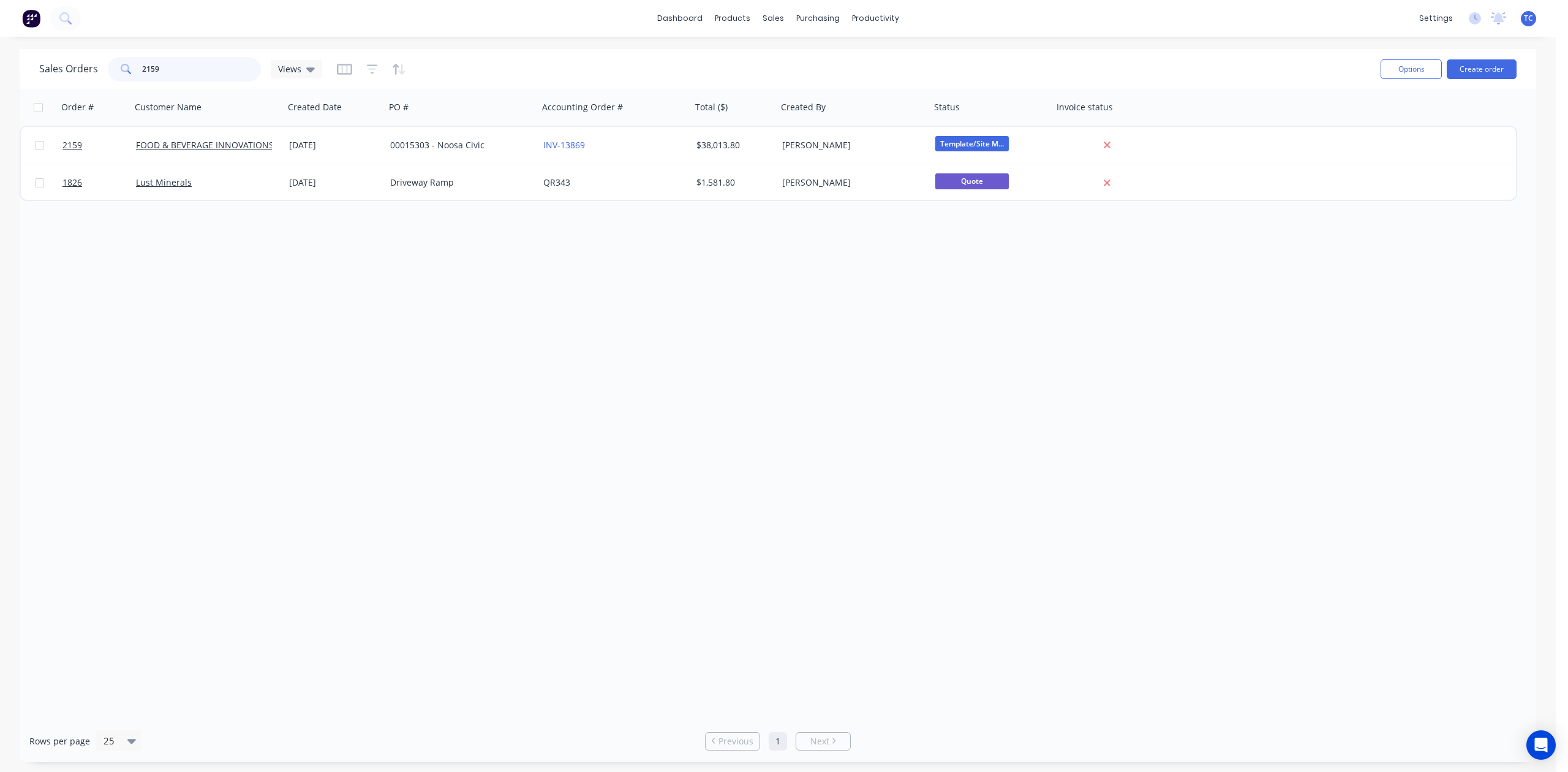
drag, startPoint x: 170, startPoint y: 71, endPoint x: 109, endPoint y: 69, distance: 61.0
click at [104, 73] on div "Sales Orders 2159 Views" at bounding box center [181, 69] width 283 height 24
drag, startPoint x: 185, startPoint y: 69, endPoint x: 86, endPoint y: 77, distance: 99.3
click at [86, 77] on div "Sales Orders 23969 Views" at bounding box center [181, 69] width 283 height 24
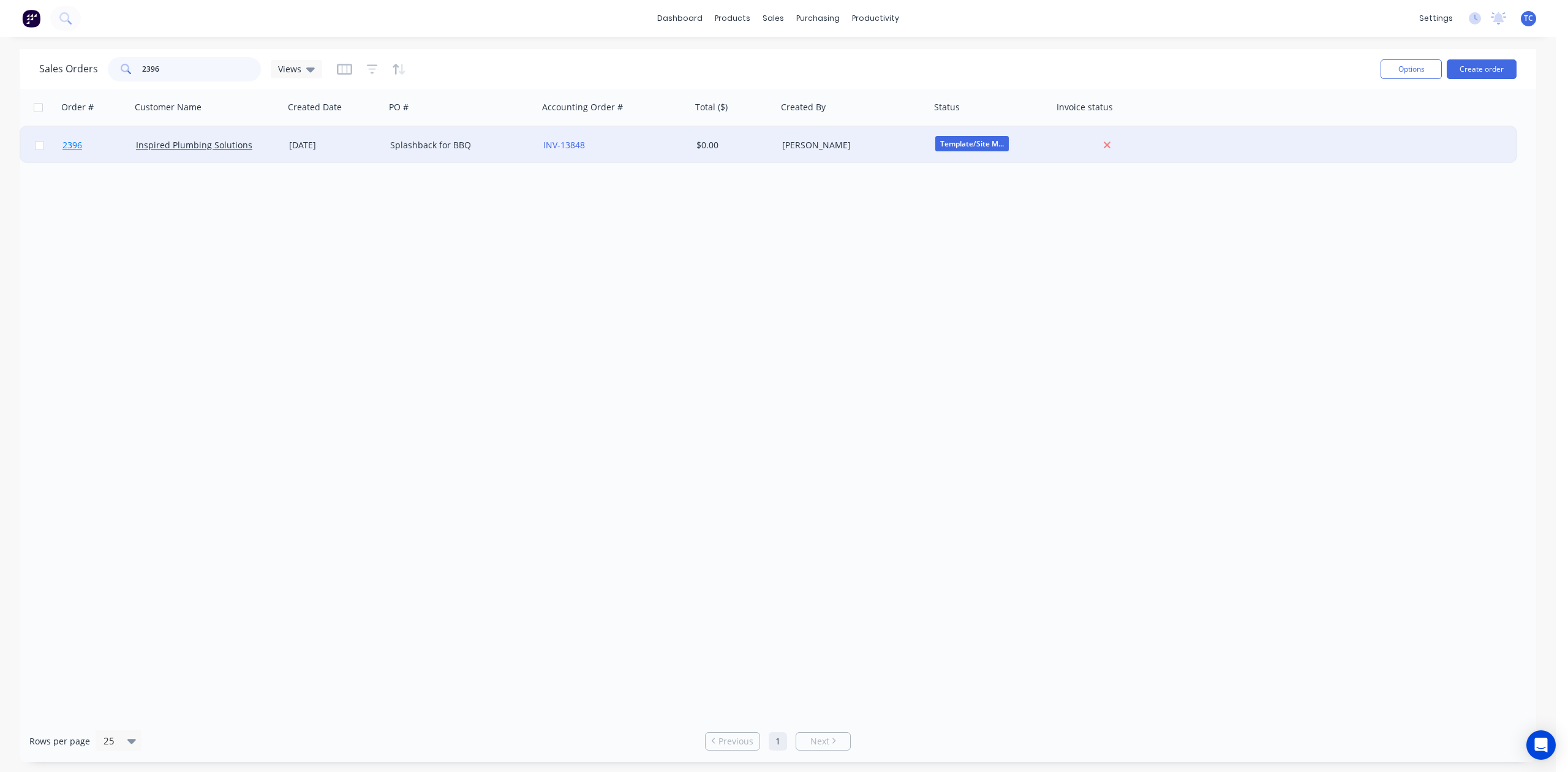
type input "2396"
click at [77, 143] on span "2396" at bounding box center [72, 145] width 20 height 12
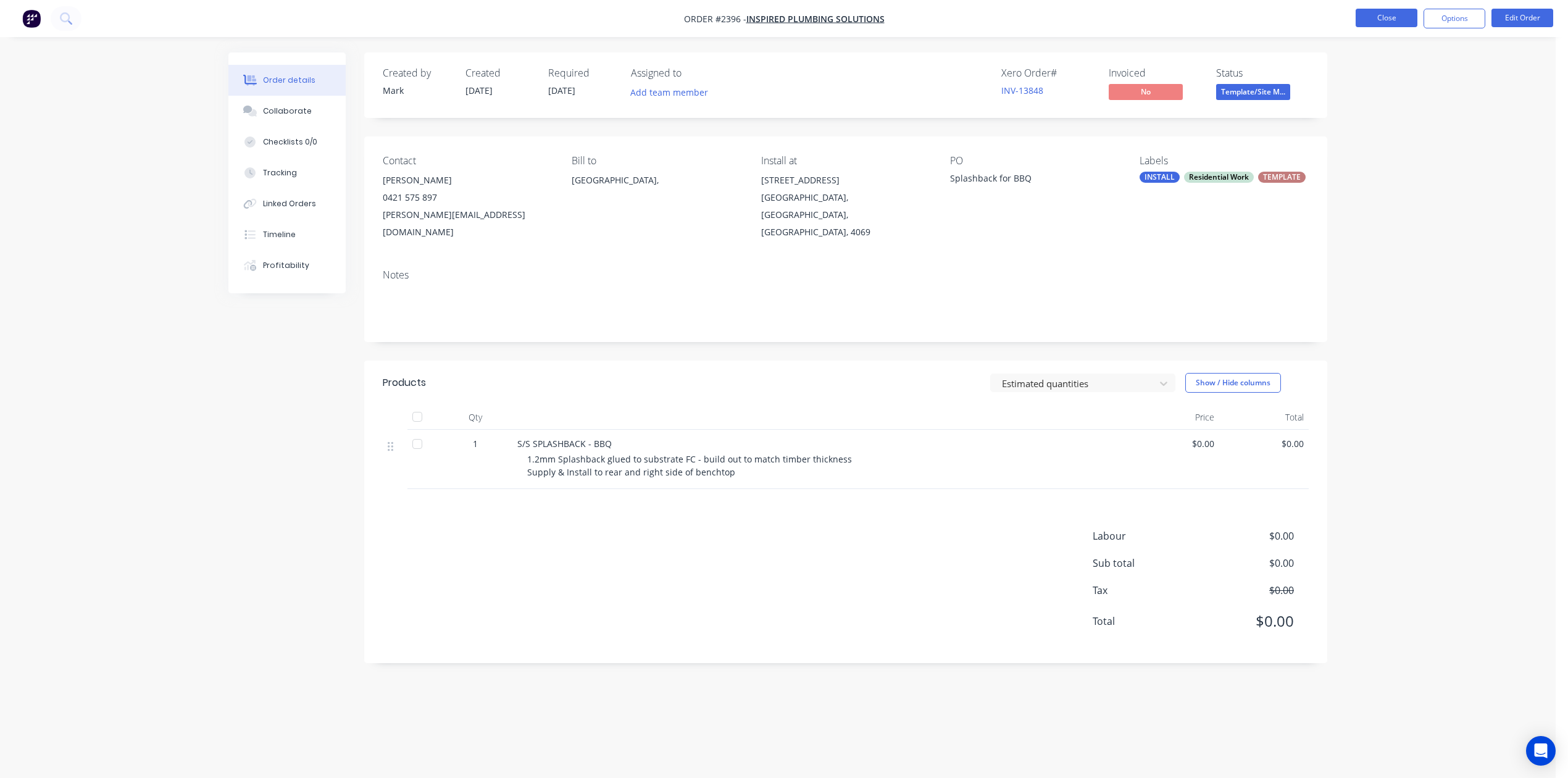
click at [1374, 16] on button "Close" at bounding box center [1386, 18] width 61 height 18
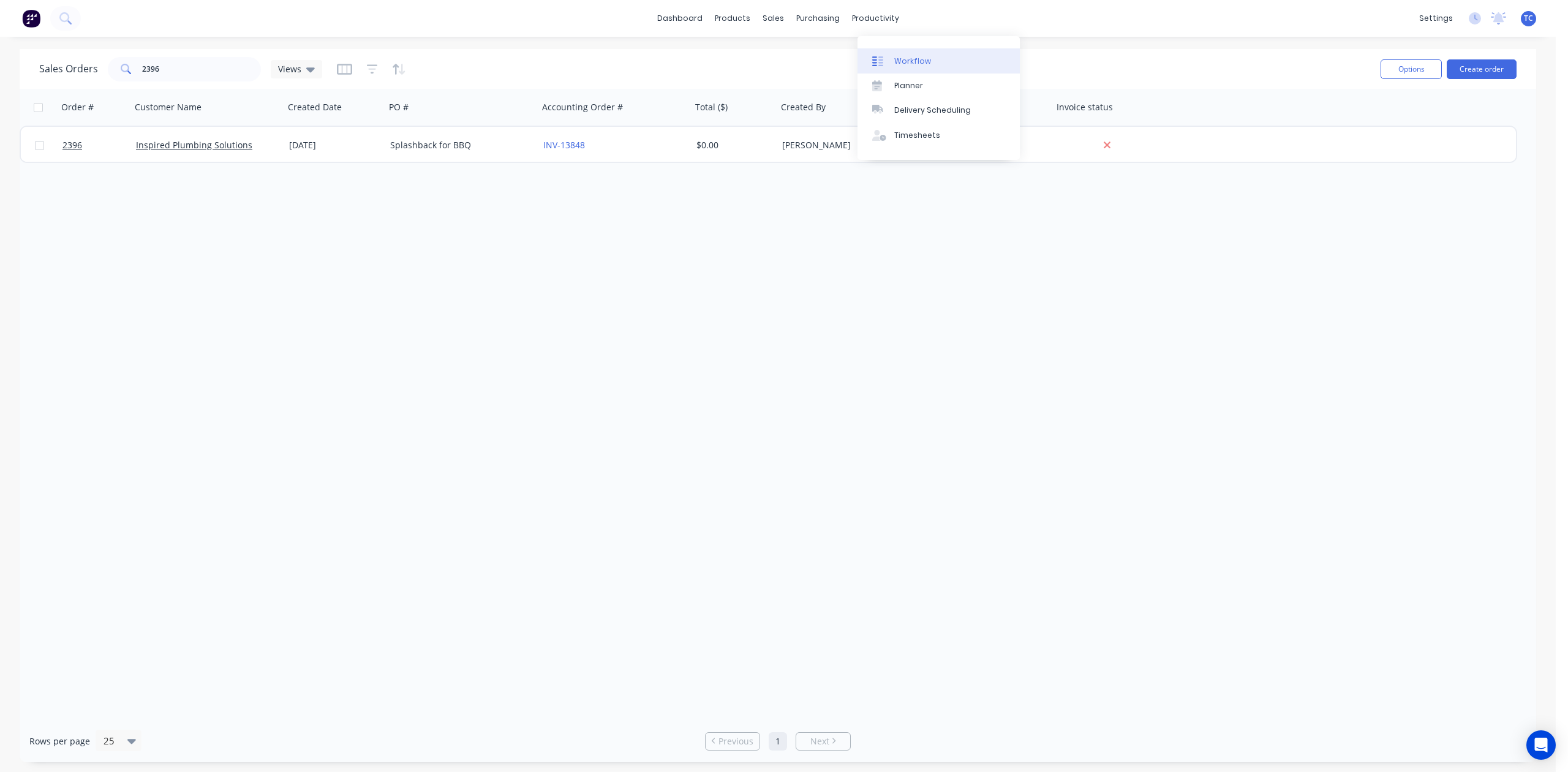
click at [913, 66] on div "Workflow" at bounding box center [913, 61] width 37 height 11
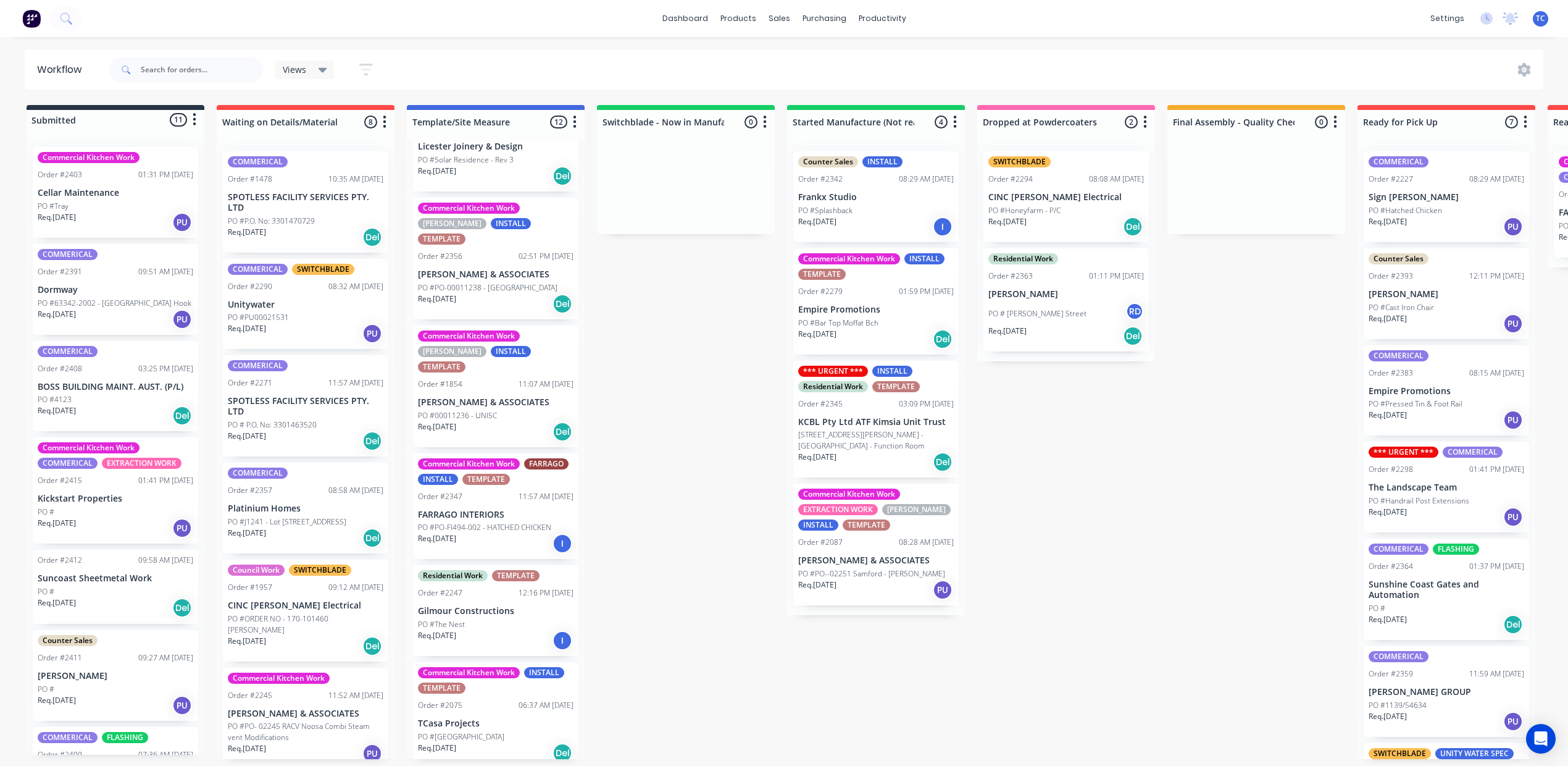
scroll to position [494, 0]
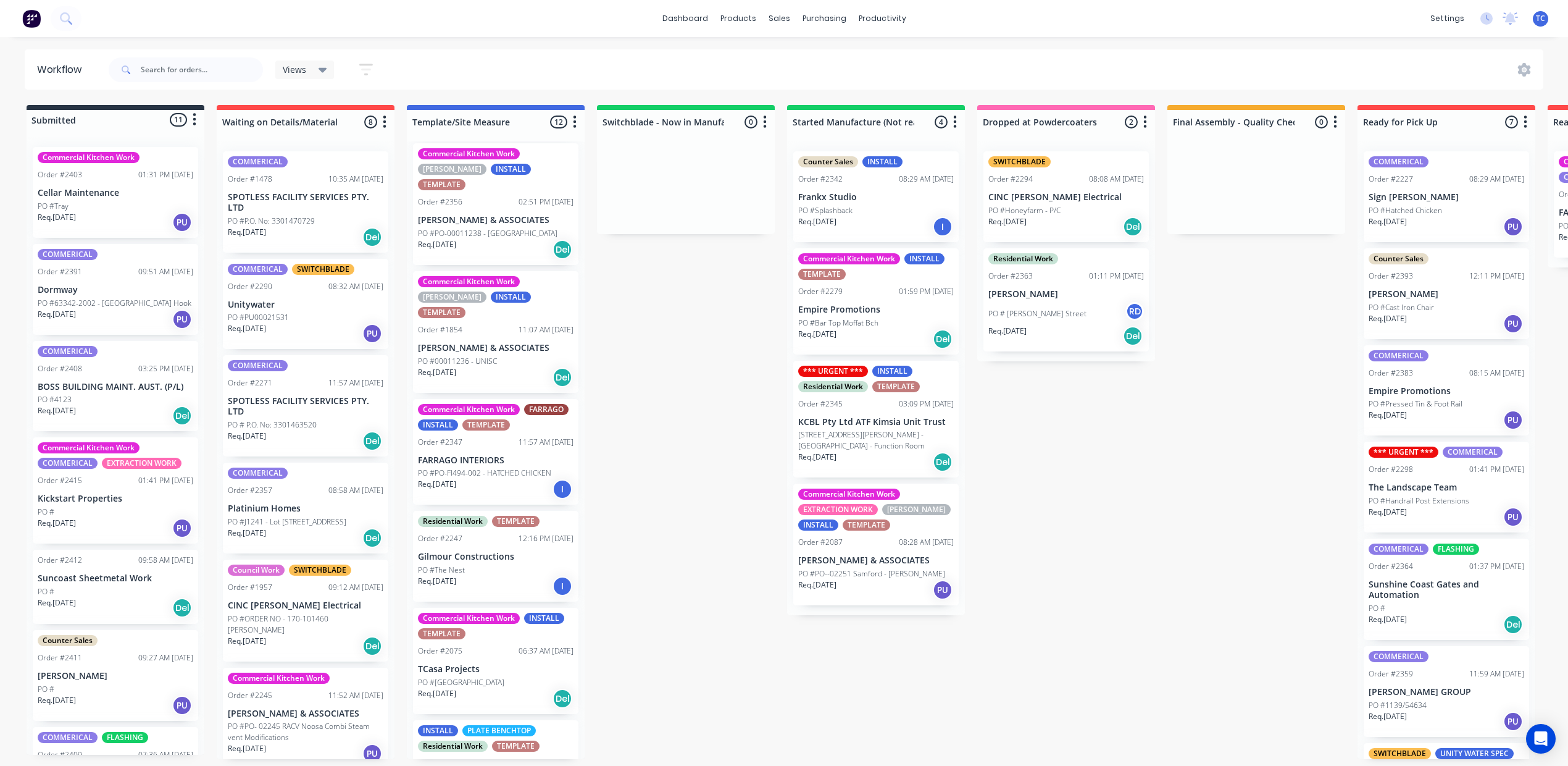
click at [573, 466] on p "FARRAGO INTERIORS" at bounding box center [496, 461] width 156 height 11
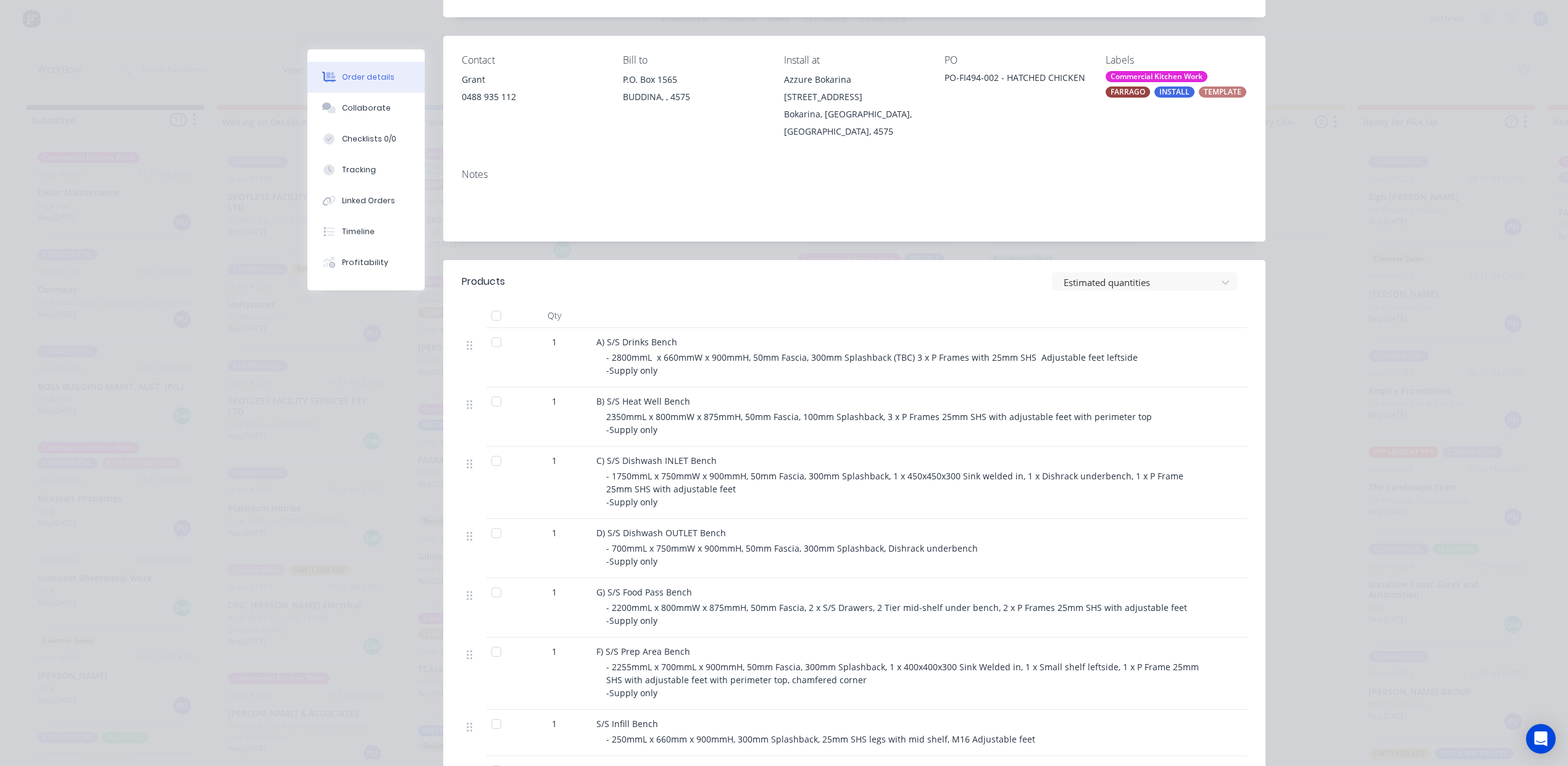
scroll to position [0, 0]
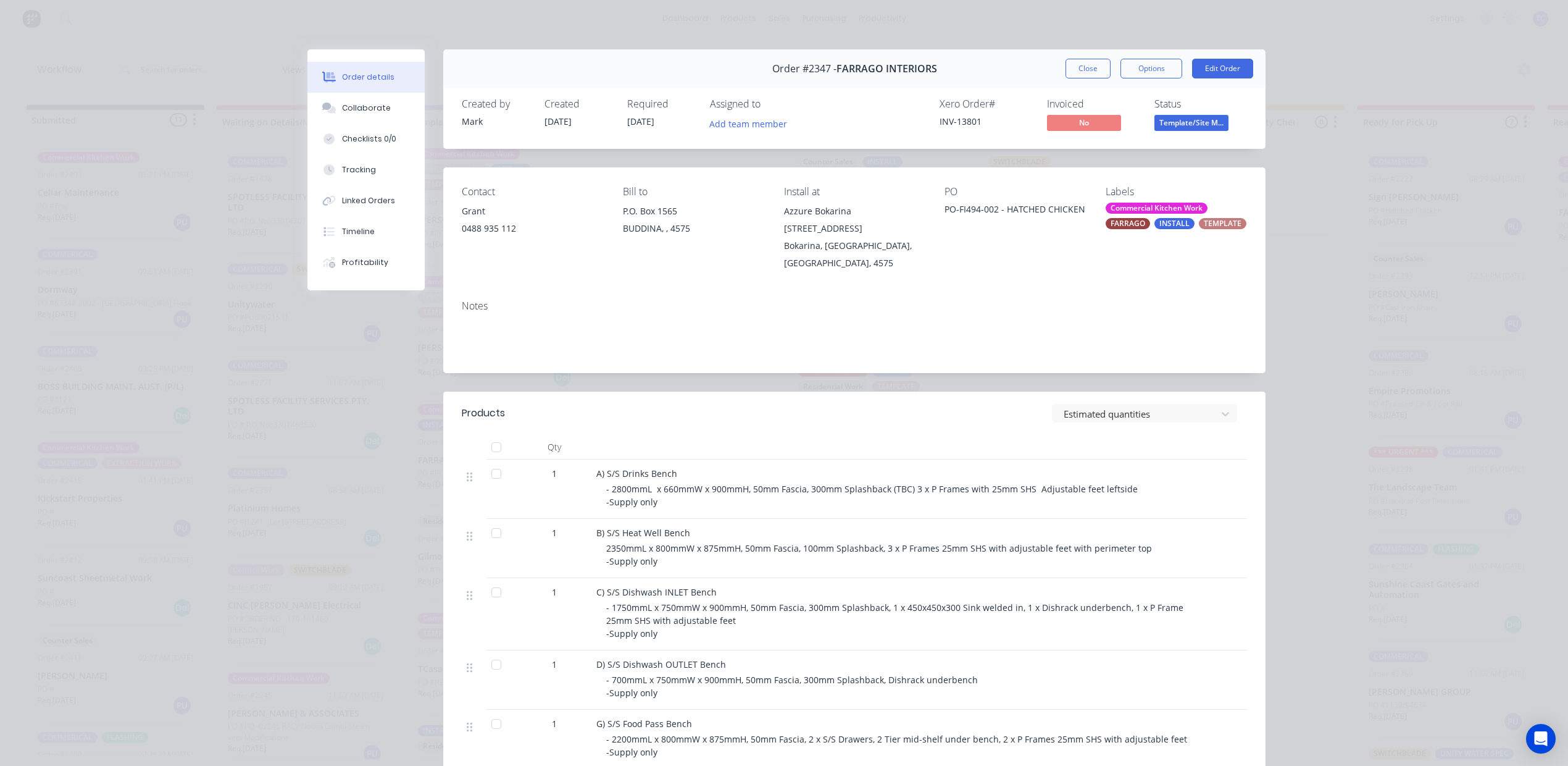
click at [1065, 72] on button "Close" at bounding box center [1088, 69] width 45 height 20
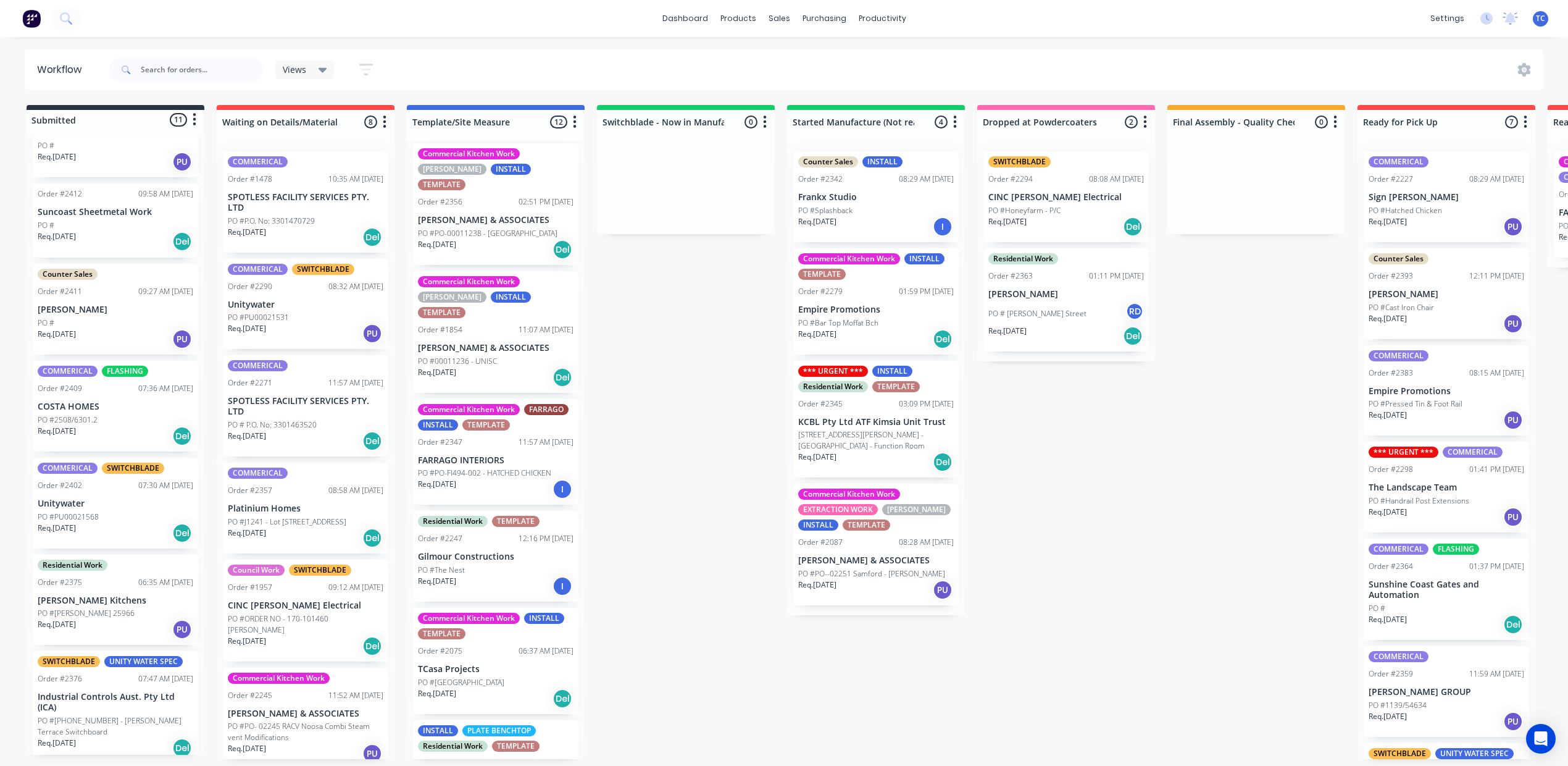
click at [878, 328] on p "PO #Bar Top Moffat Bch" at bounding box center [839, 323] width 81 height 11
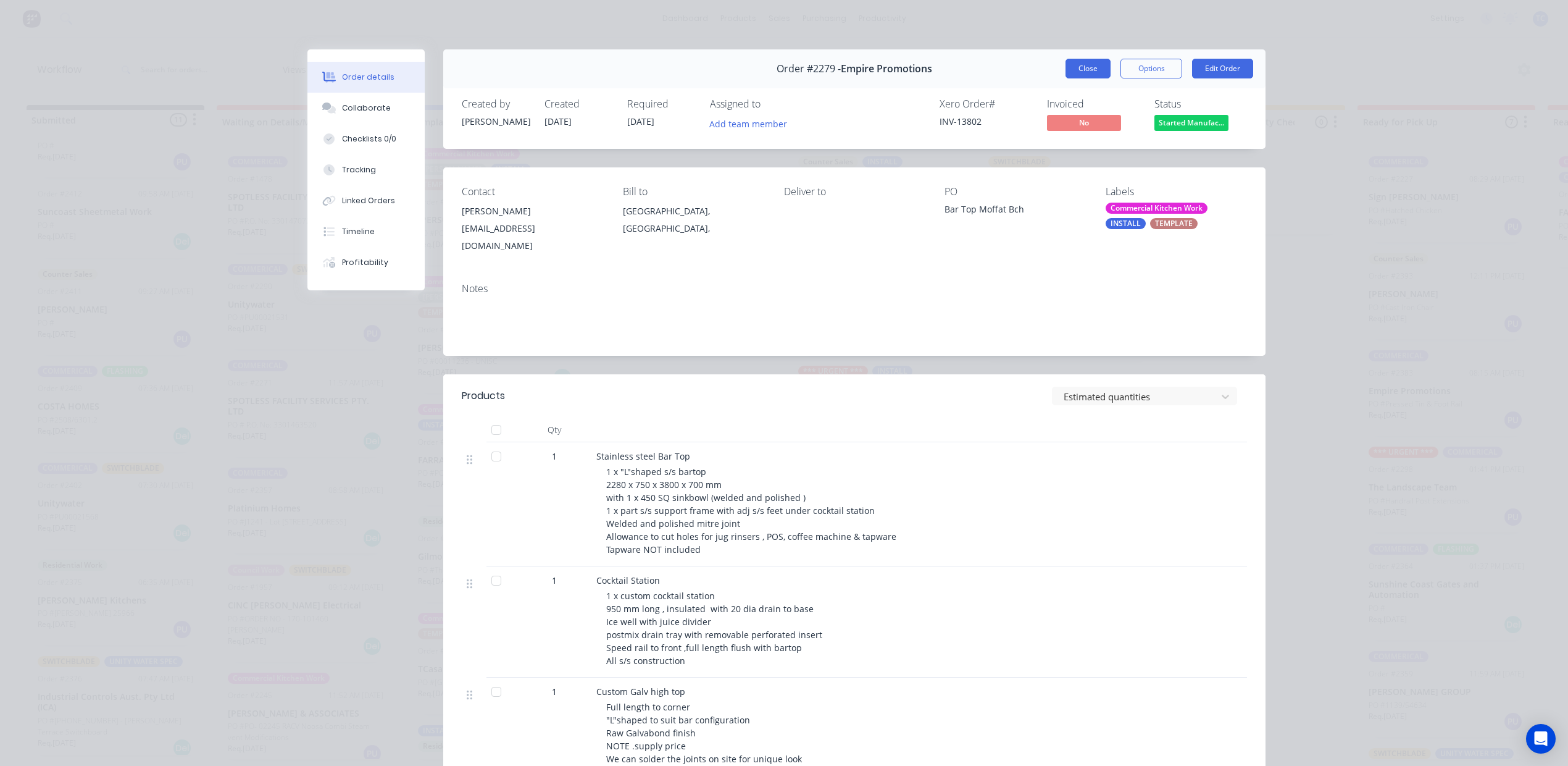
click at [1065, 79] on button "Close" at bounding box center [1088, 69] width 45 height 20
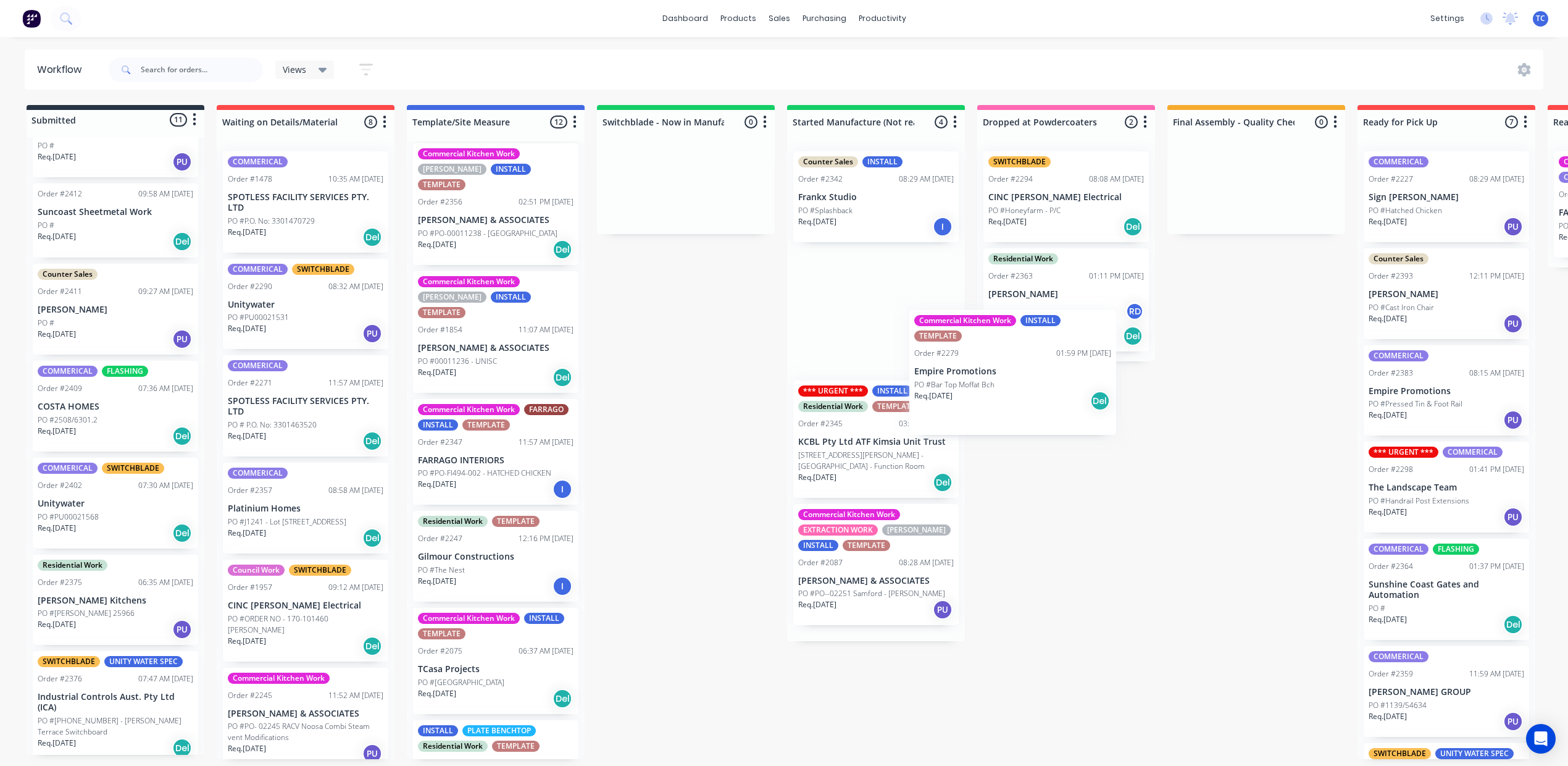
drag, startPoint x: 1122, startPoint y: 352, endPoint x: 1034, endPoint y: 391, distance: 96.3
click at [965, 391] on div "Counter Sales INSTALL Order #2342 08:29 AM [DATE] Frankx Studio PO #Splashback …" at bounding box center [876, 391] width 178 height 500
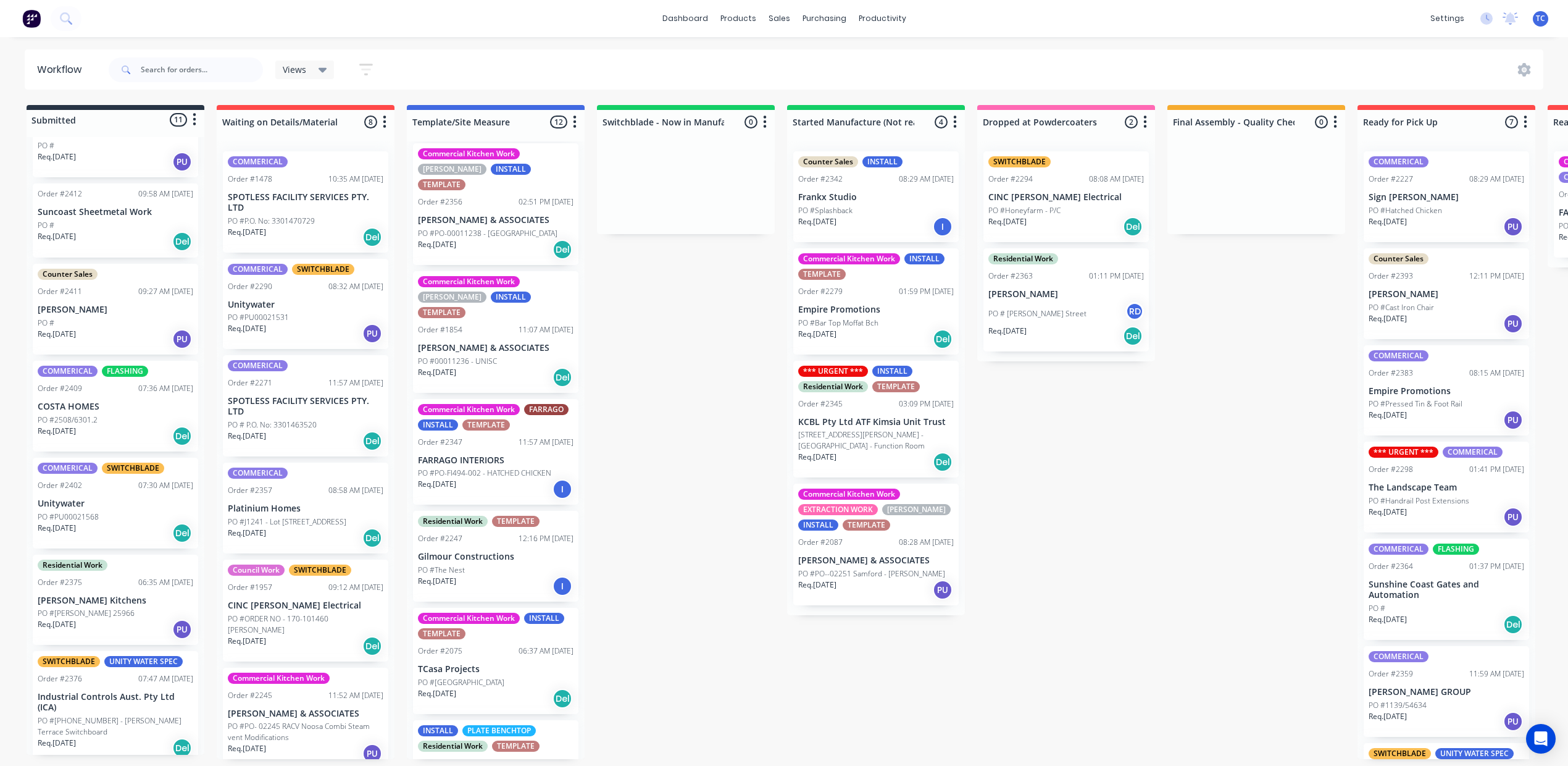
click at [579, 506] on div "Commercial Kitchen Work FARRAGO INSTALL TEMPLATE Order #2347 11:57 AM [DATE] FA…" at bounding box center [495, 452] width 165 height 106
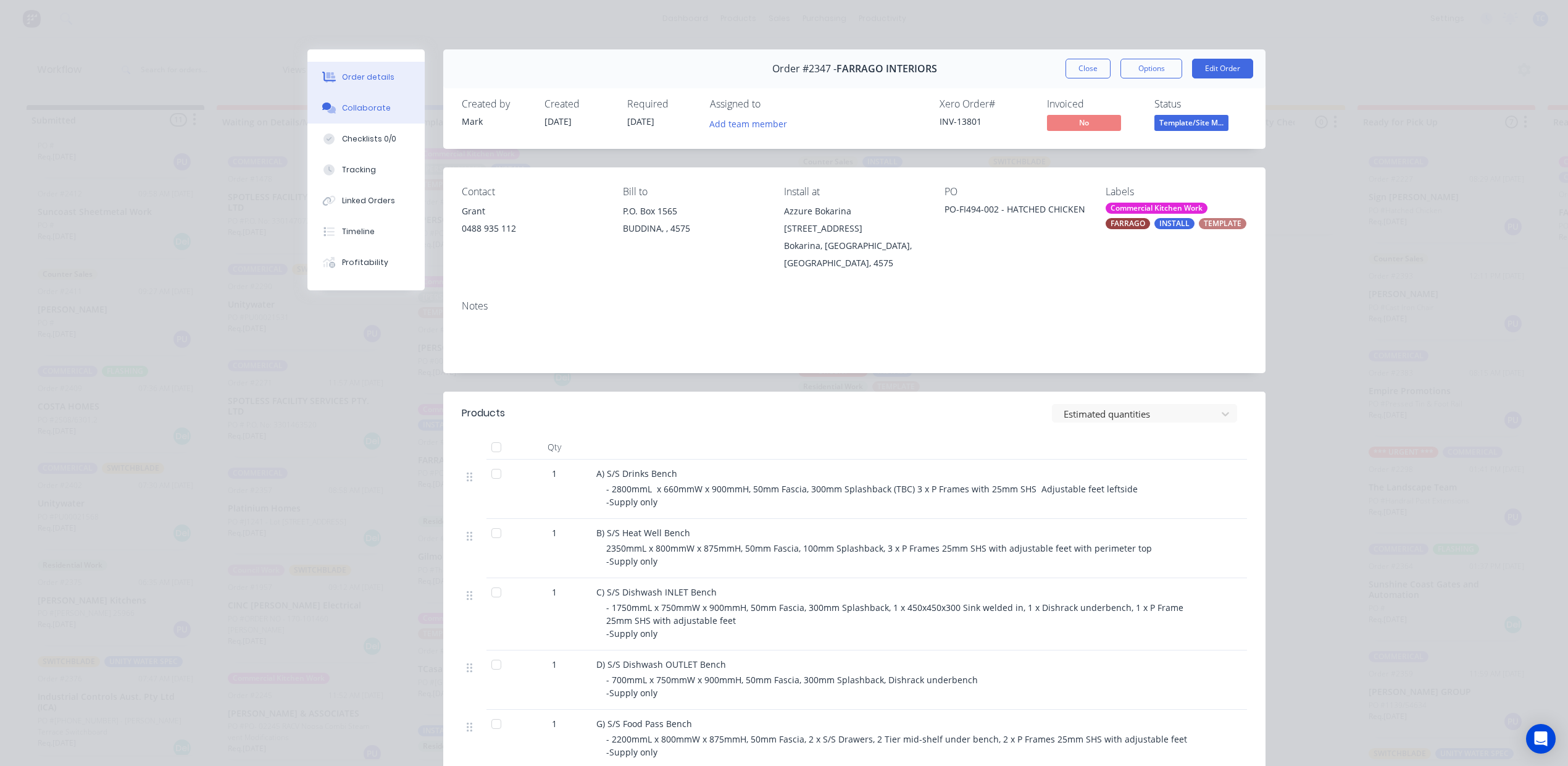
click at [375, 114] on div "Collaborate" at bounding box center [367, 108] width 49 height 11
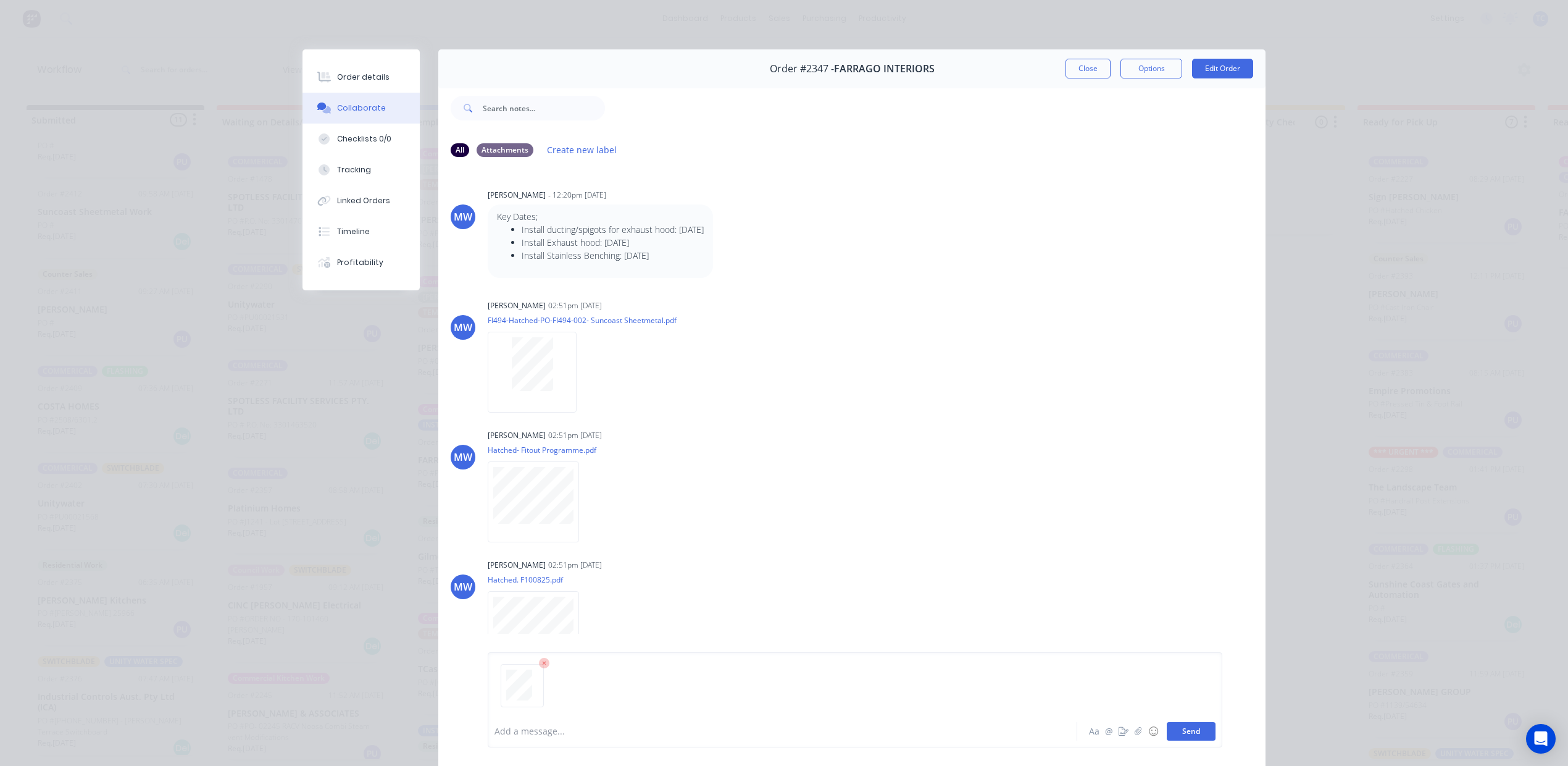
click at [1166, 724] on button "Send" at bounding box center [1191, 732] width 49 height 19
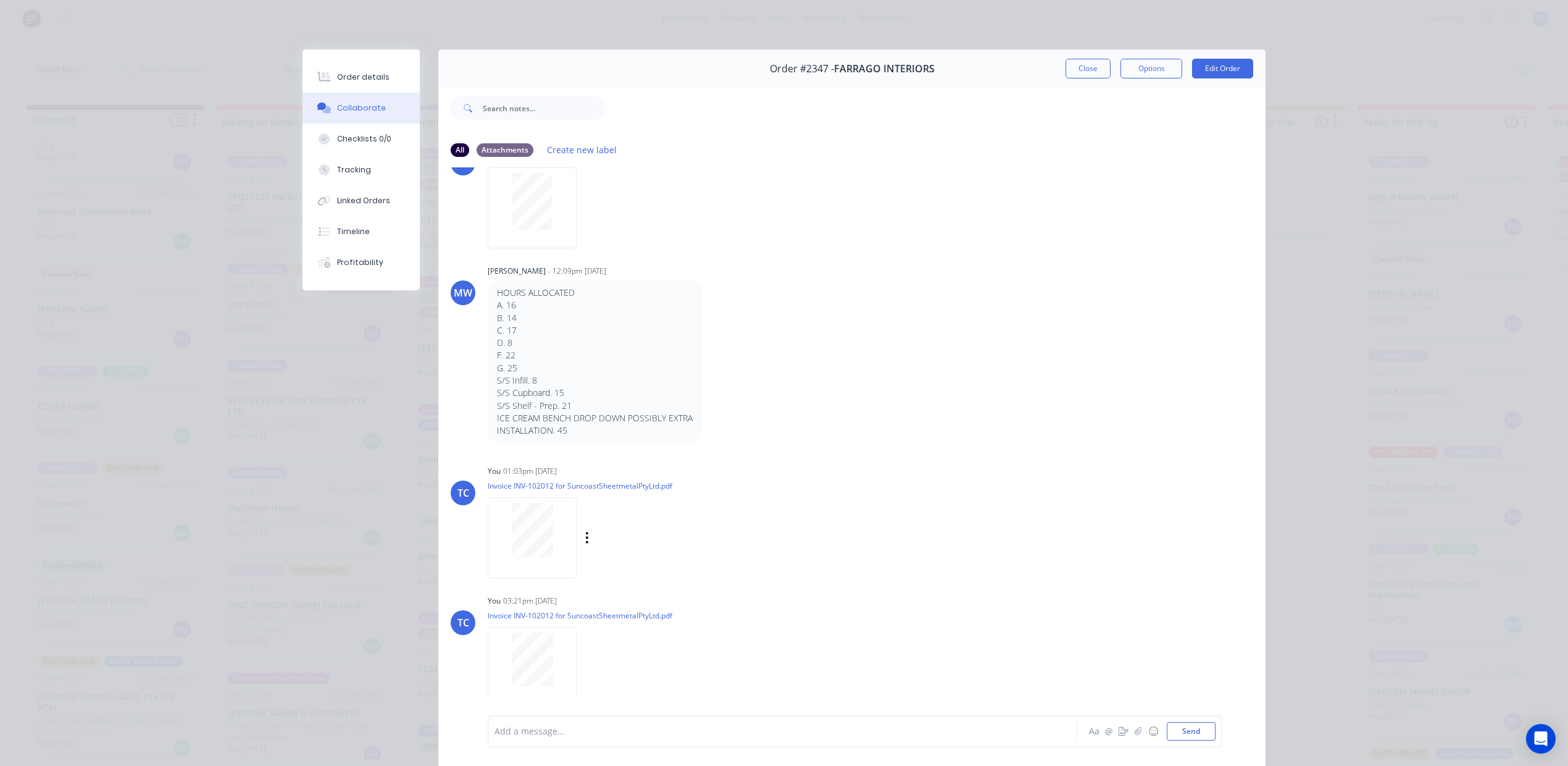
click at [543, 578] on div at bounding box center [532, 537] width 89 height 81
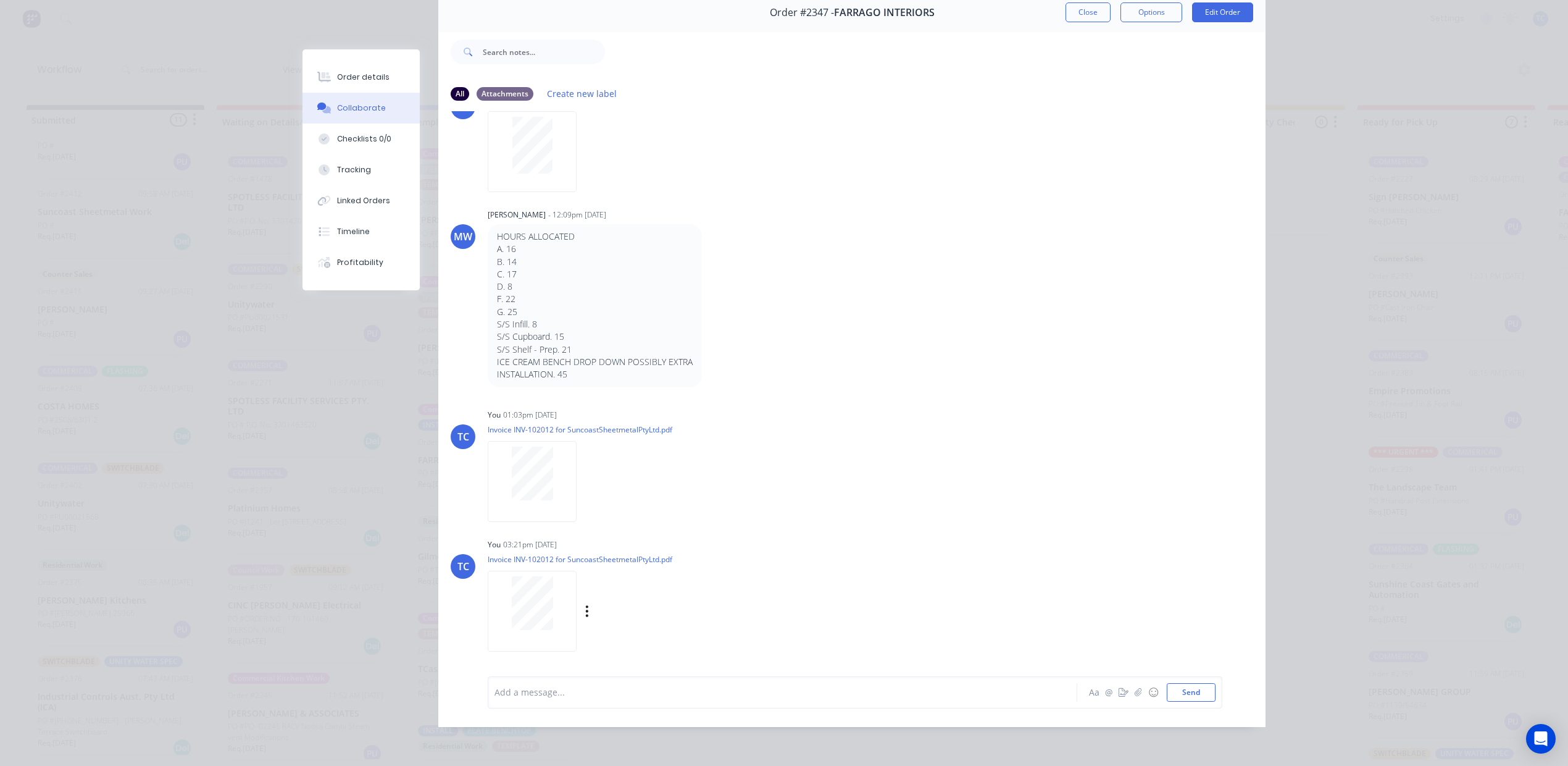
scroll to position [132, 0]
click at [546, 441] on div at bounding box center [532, 481] width 89 height 81
click at [616, 602] on div "Labels Download Delete" at bounding box center [651, 611] width 139 height 18
click at [588, 605] on icon "button" at bounding box center [587, 611] width 3 height 11
click at [655, 630] on button "Delete" at bounding box center [669, 644] width 139 height 28
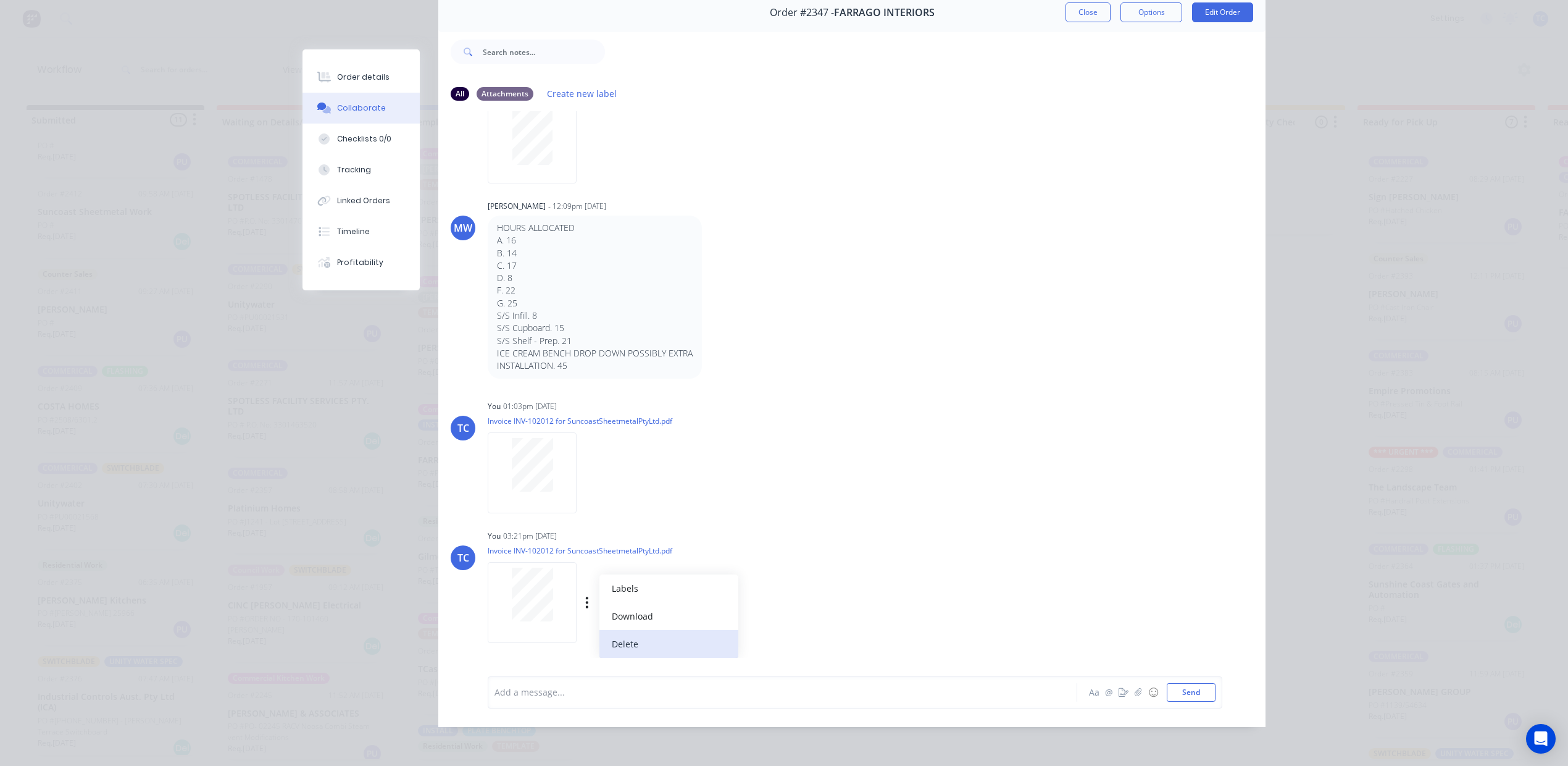
scroll to position [1676, 0]
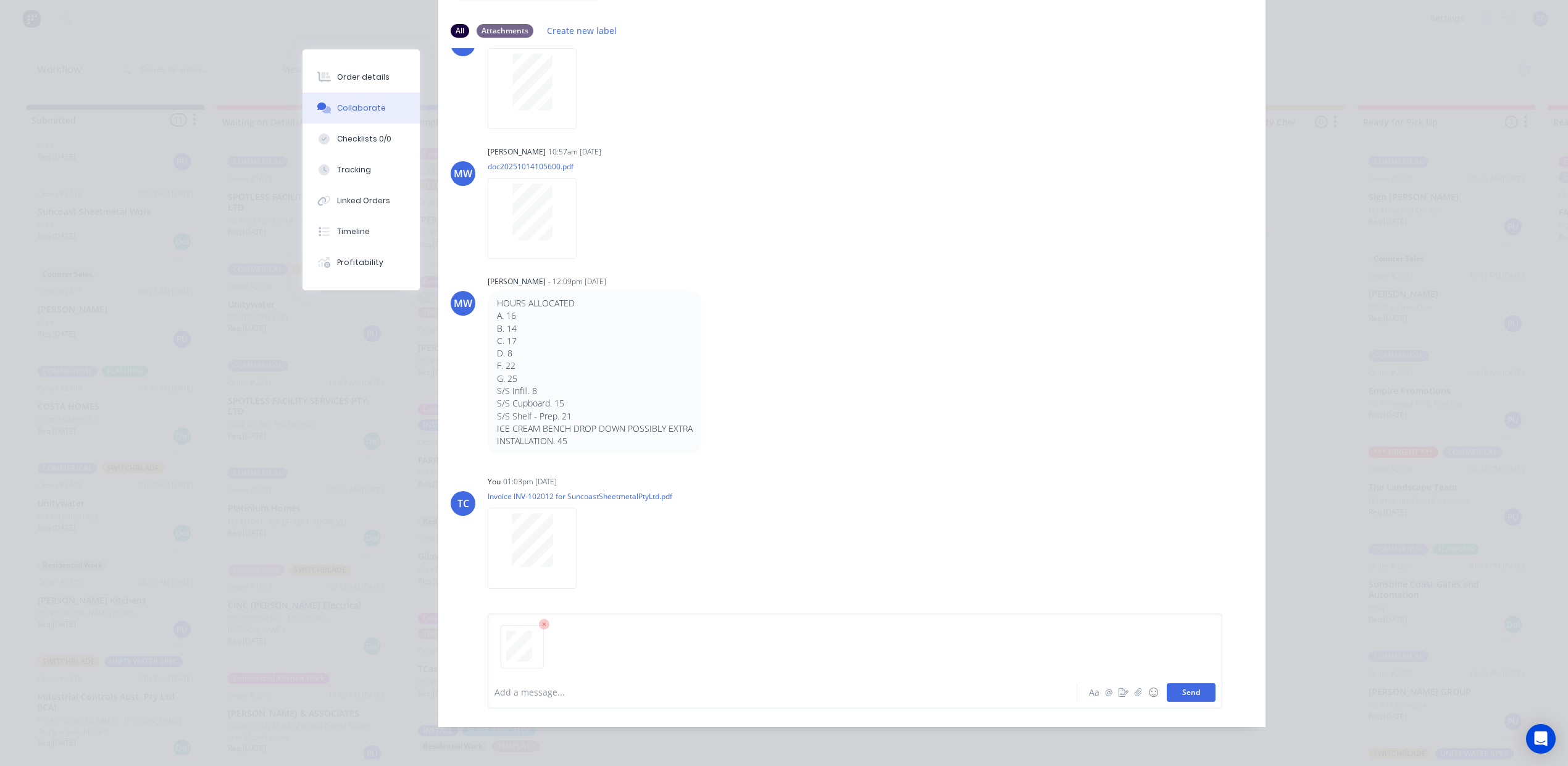
click at [1166, 702] on button "Send" at bounding box center [1191, 693] width 49 height 19
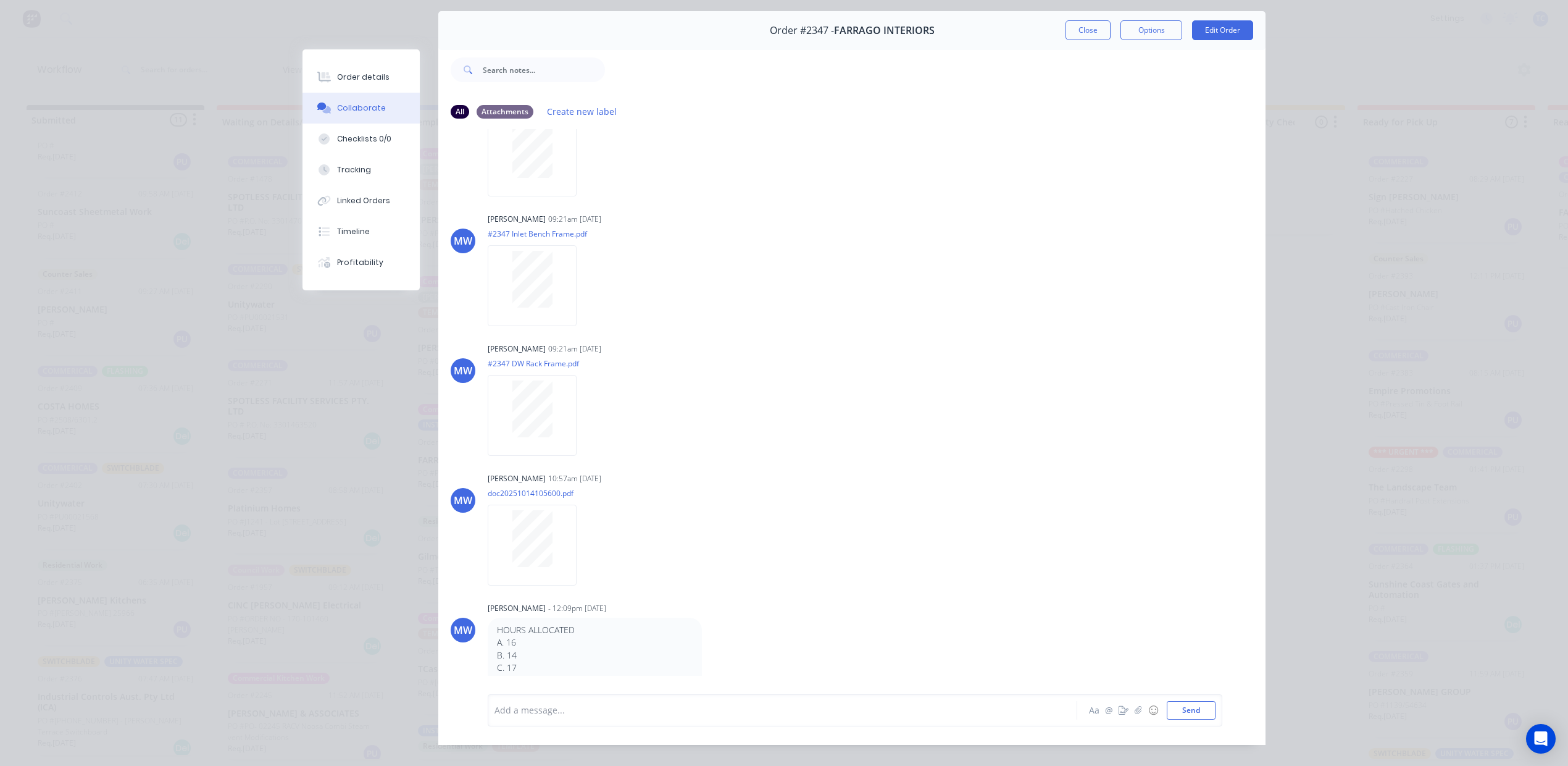
scroll to position [0, 0]
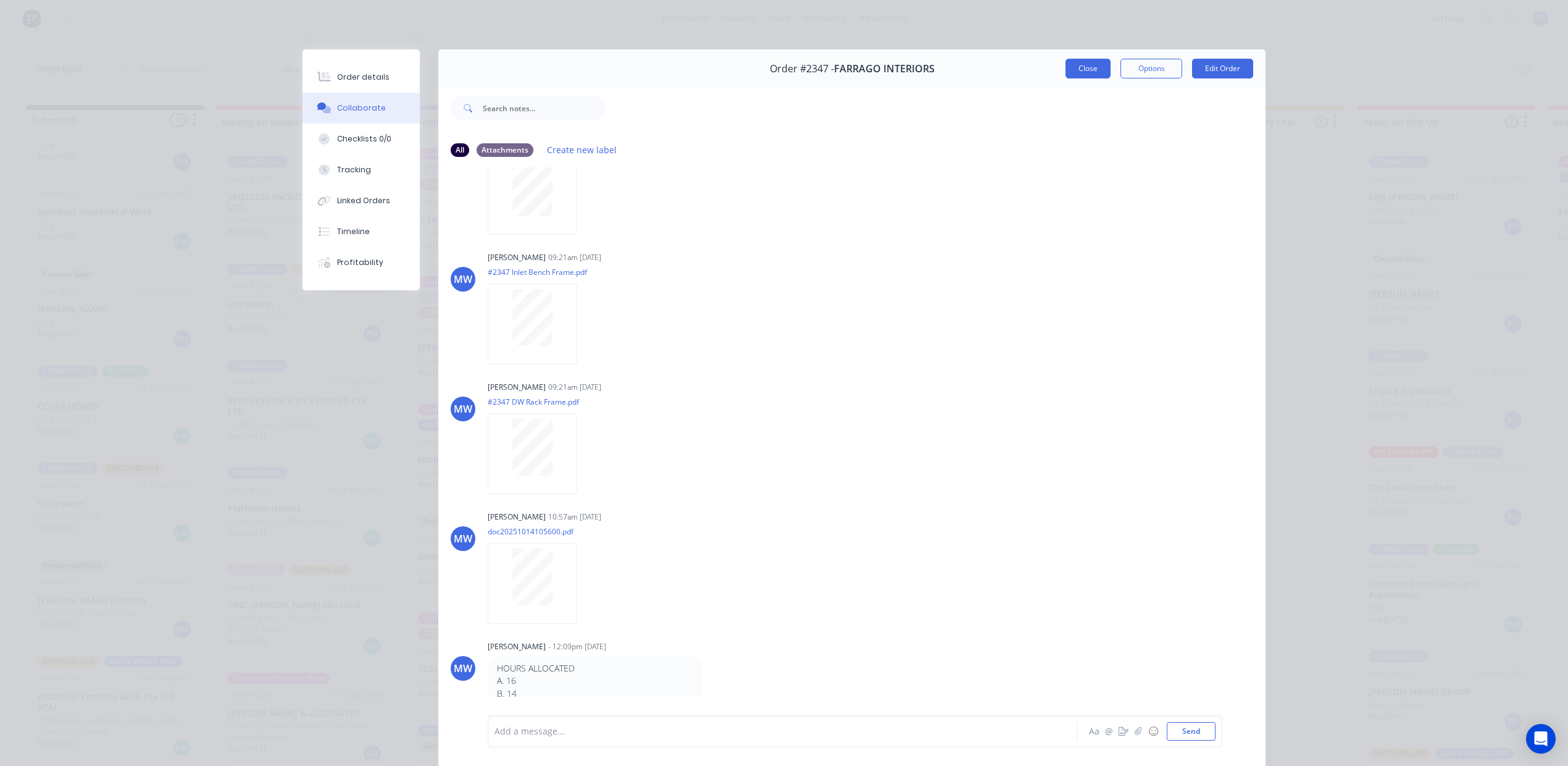
click at [1065, 79] on button "Close" at bounding box center [1088, 69] width 45 height 20
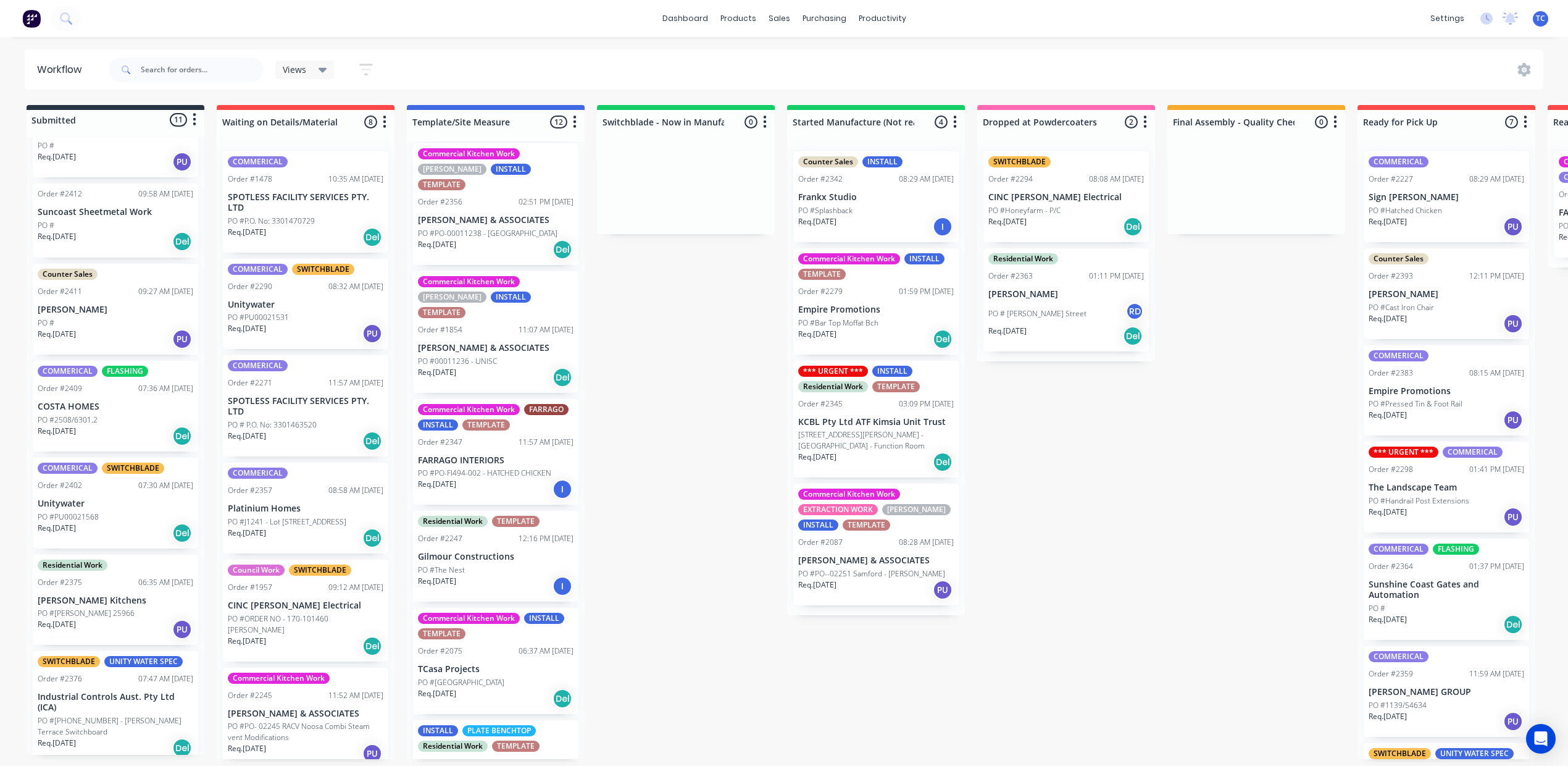
click at [579, 506] on div "Commercial Kitchen Work FARRAGO INSTALL TEMPLATE Order #2347 11:57 AM [DATE] FA…" at bounding box center [495, 452] width 165 height 106
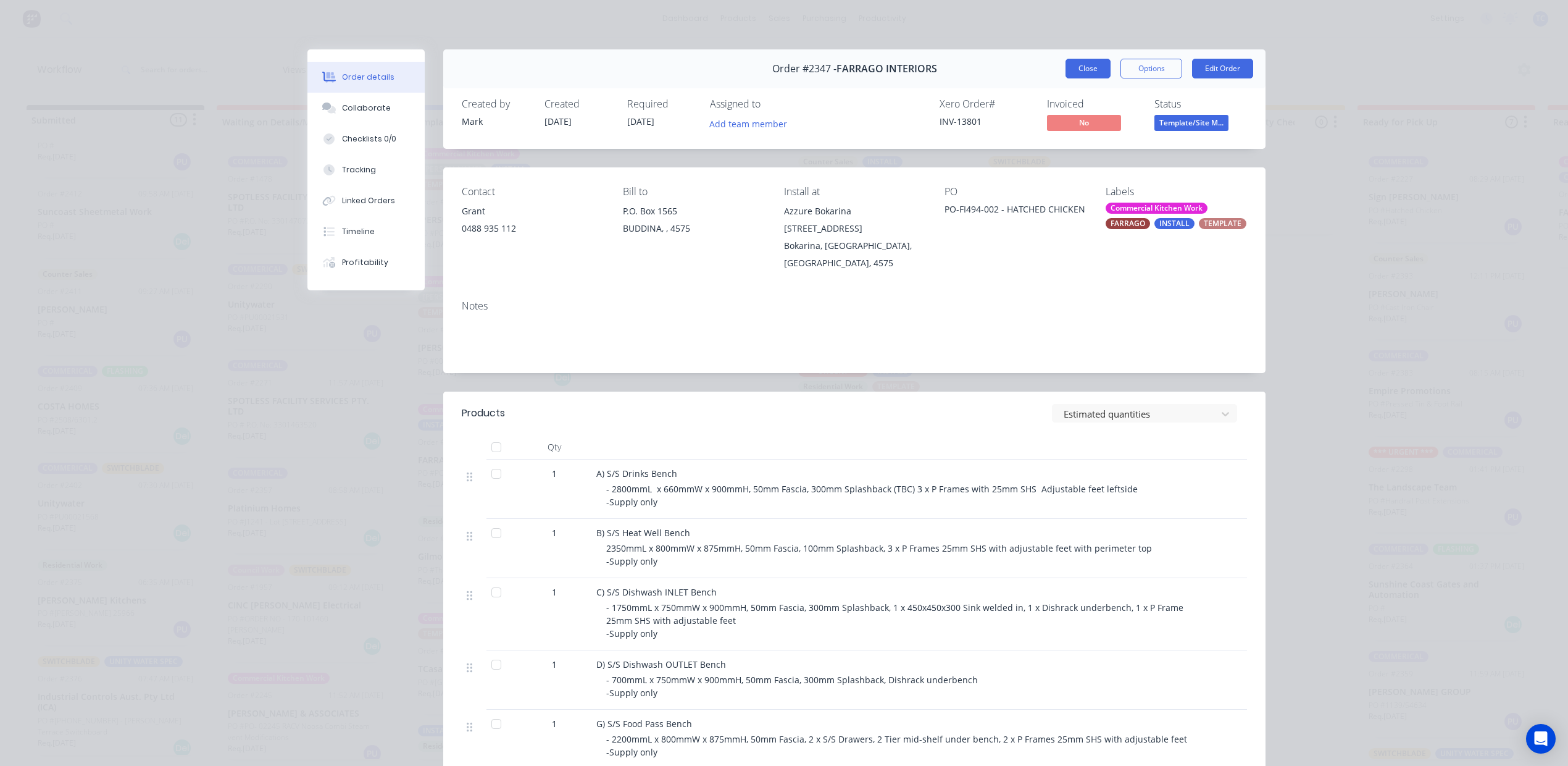
click at [1067, 79] on button "Close" at bounding box center [1088, 69] width 45 height 20
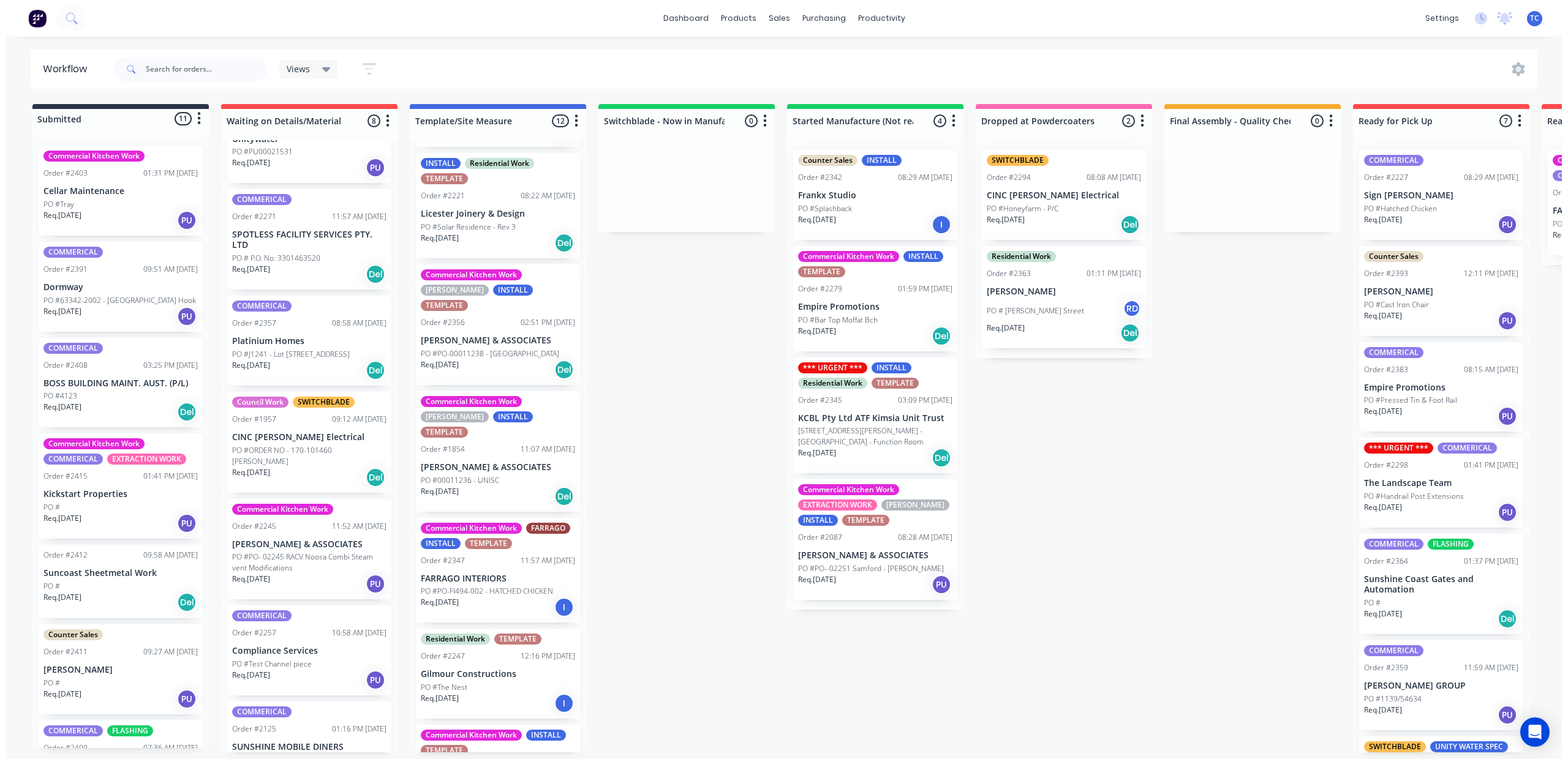
scroll to position [407, 0]
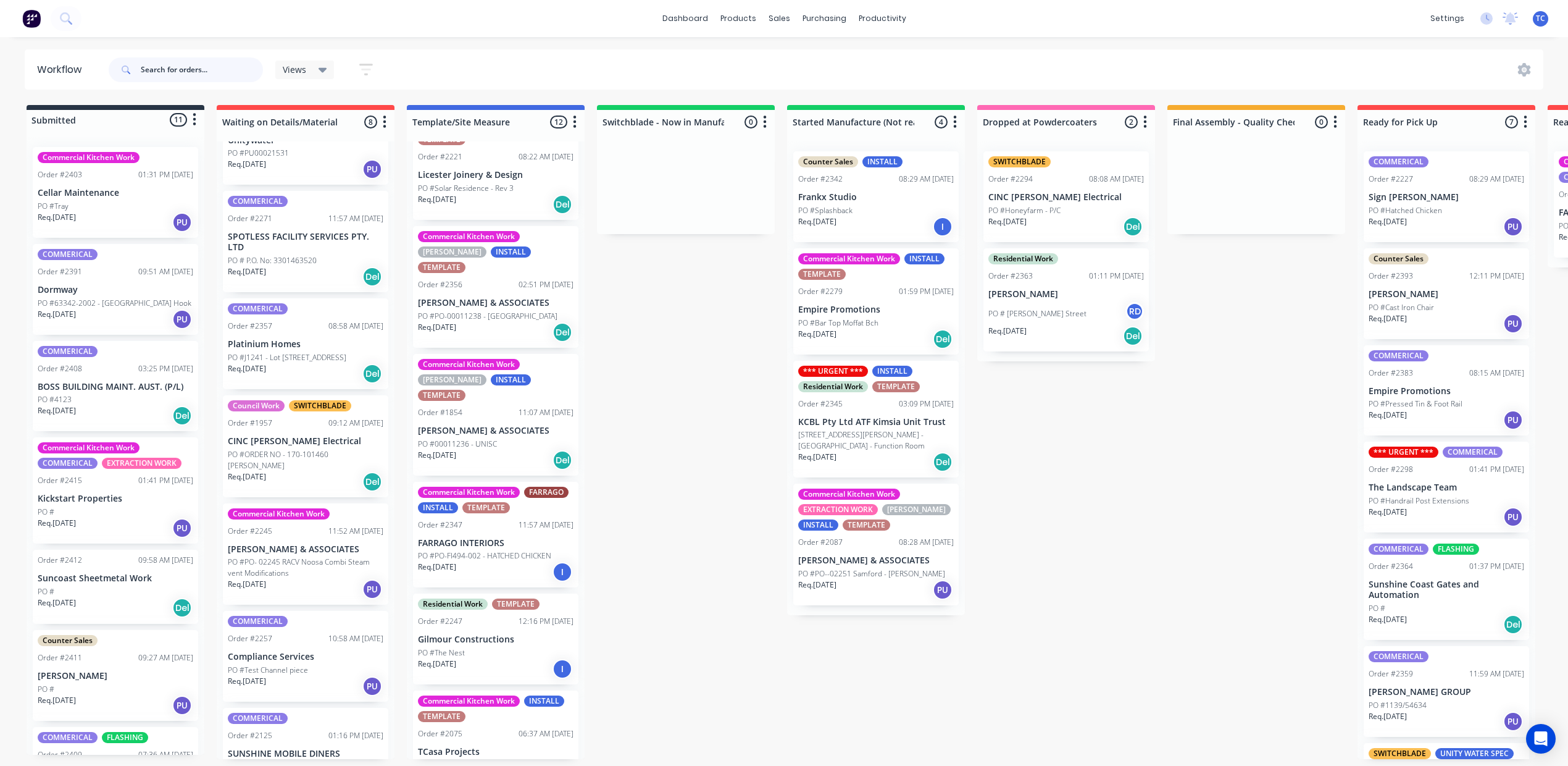
click at [180, 65] on input "text" at bounding box center [201, 69] width 122 height 24
type input "[PERSON_NAME]"
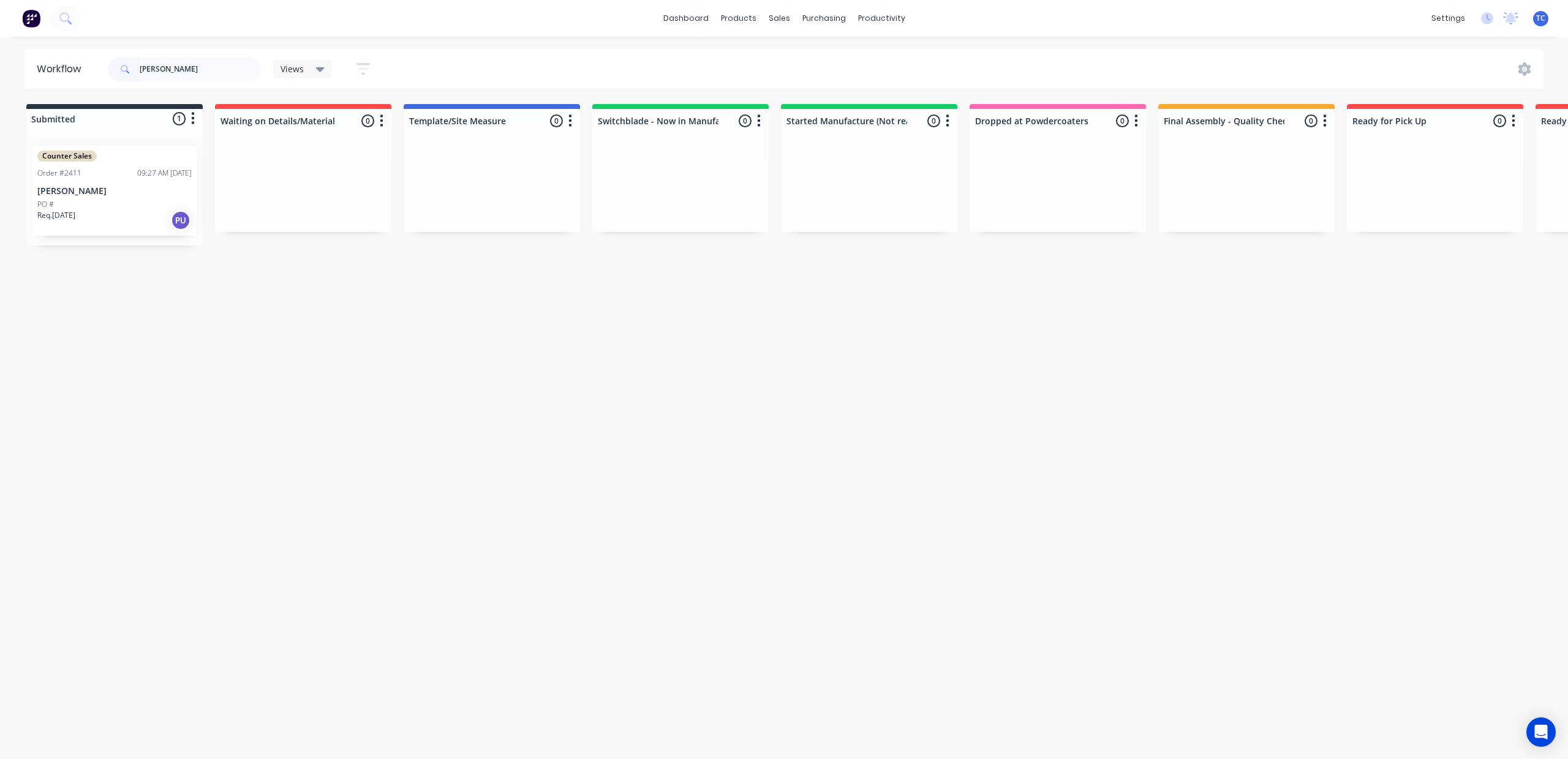
click at [115, 210] on div "PO #" at bounding box center [115, 204] width 155 height 11
